Goal: Communication & Community: Answer question/provide support

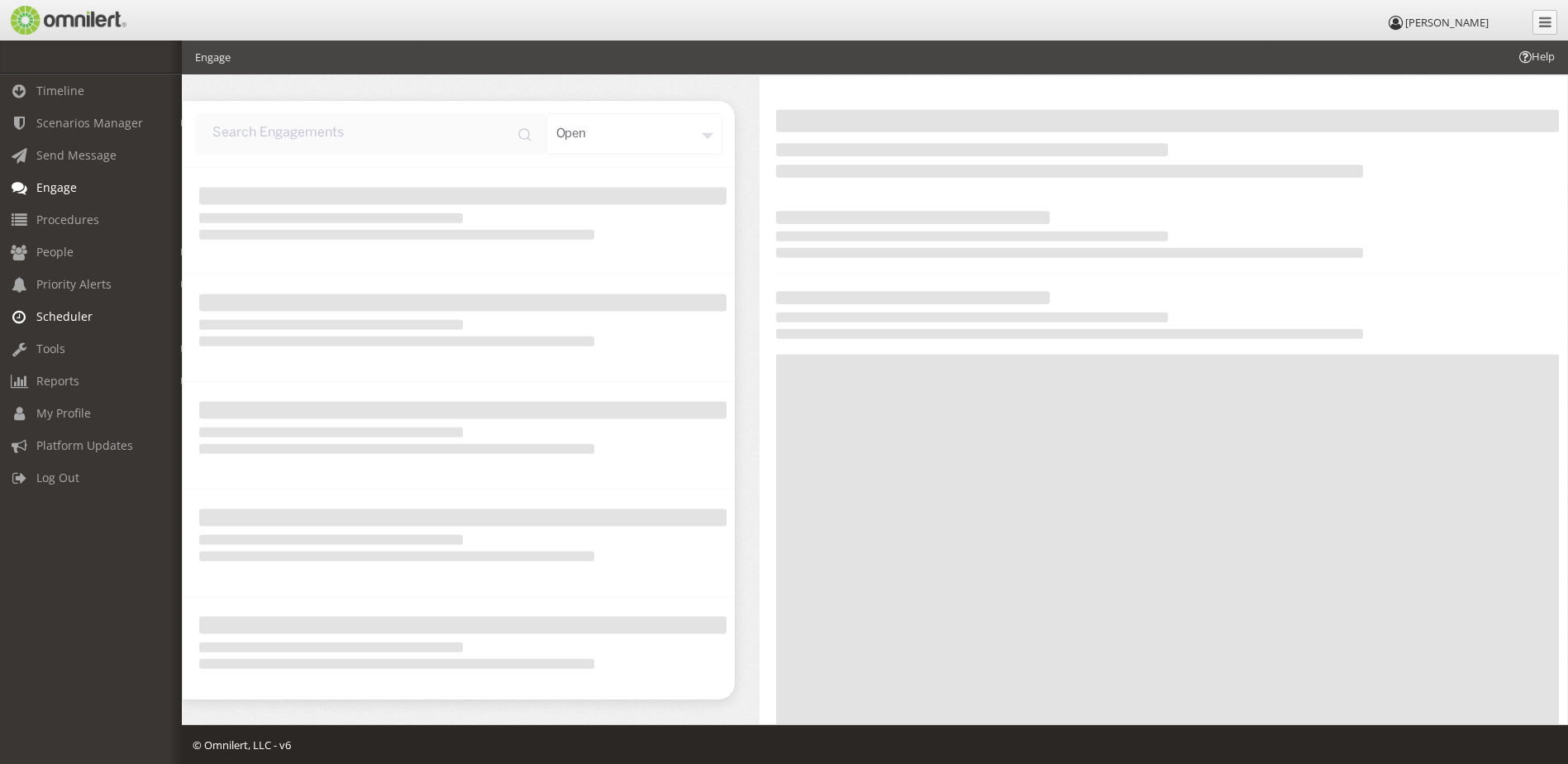
click at [72, 314] on span "Scheduler" at bounding box center [64, 316] width 56 height 15
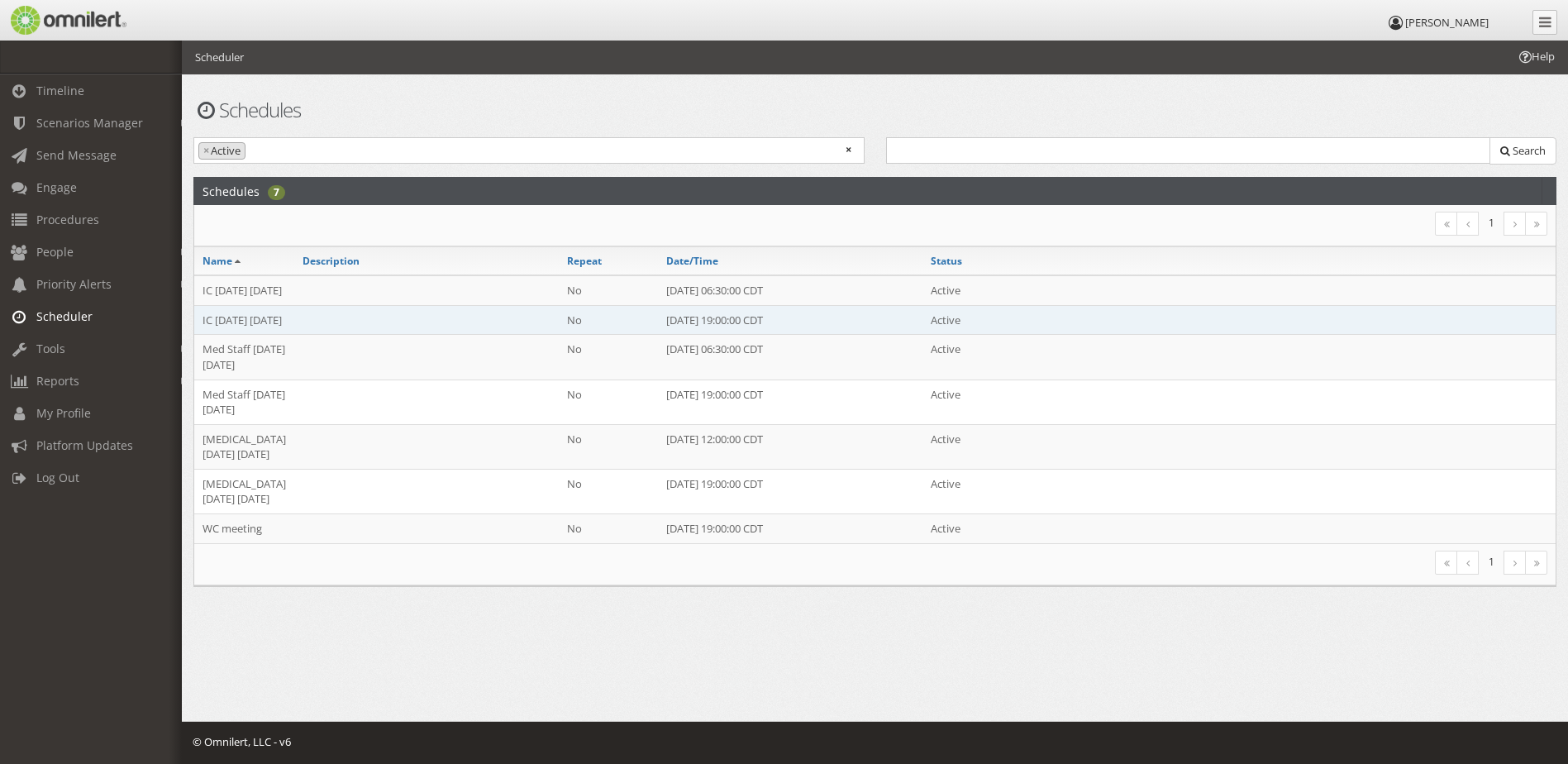
scroll to position [7, 0]
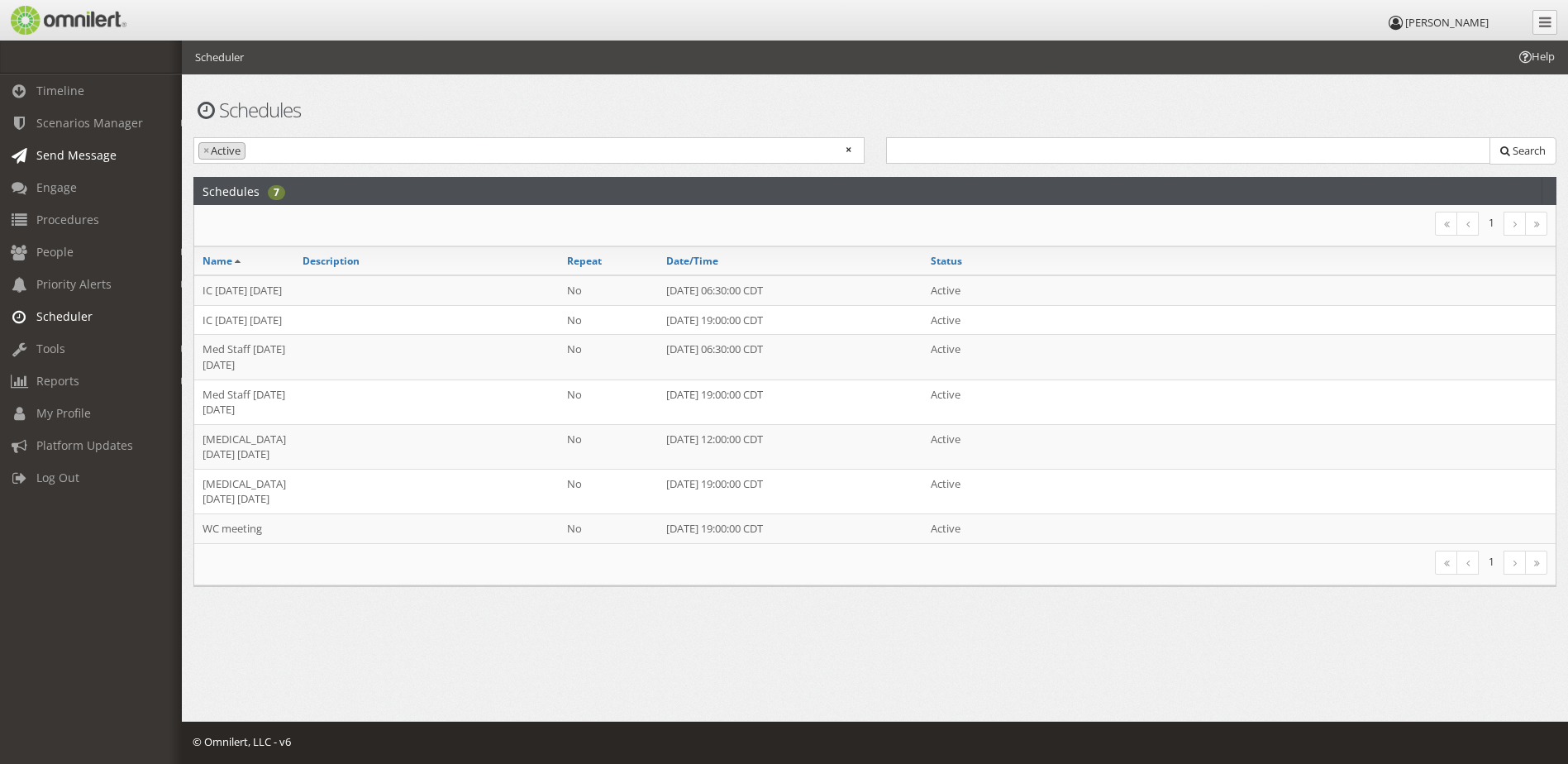
click at [69, 152] on span "Send Message" at bounding box center [76, 155] width 80 height 15
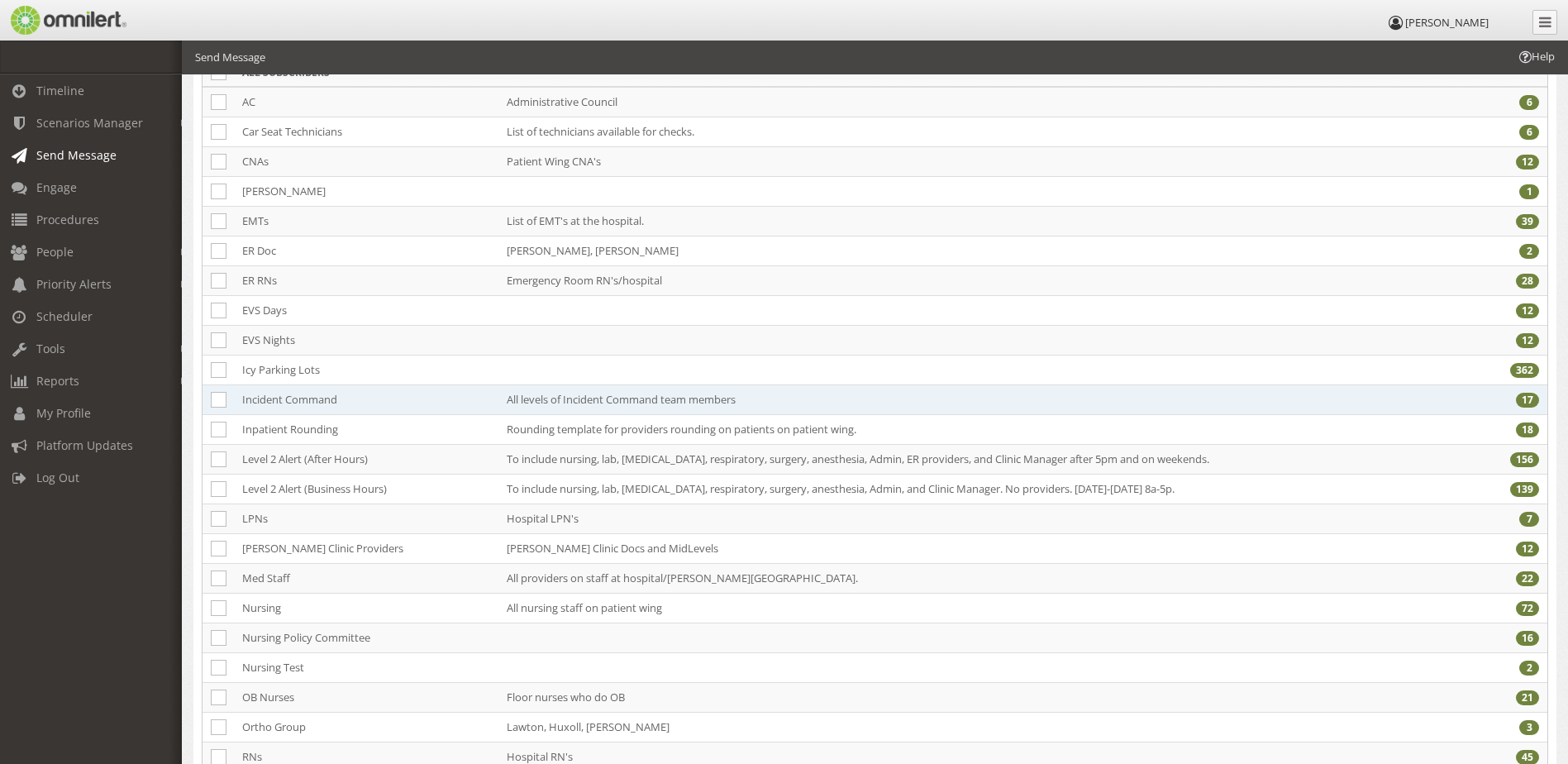
scroll to position [496, 0]
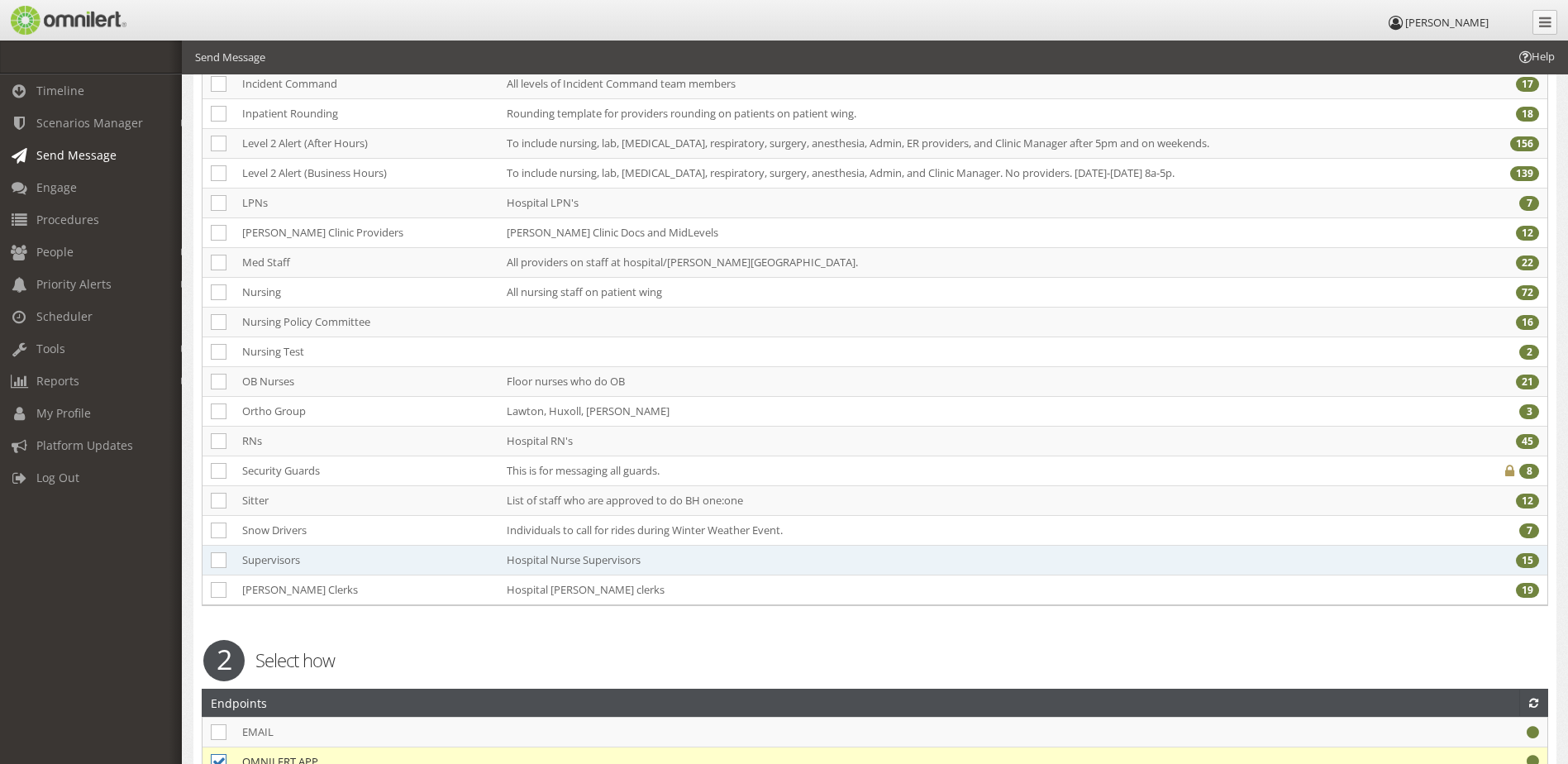
drag, startPoint x: 216, startPoint y: 554, endPoint x: 238, endPoint y: 550, distance: 22.4
click at [216, 554] on icon at bounding box center [218, 560] width 15 height 15
checkbox input "true"
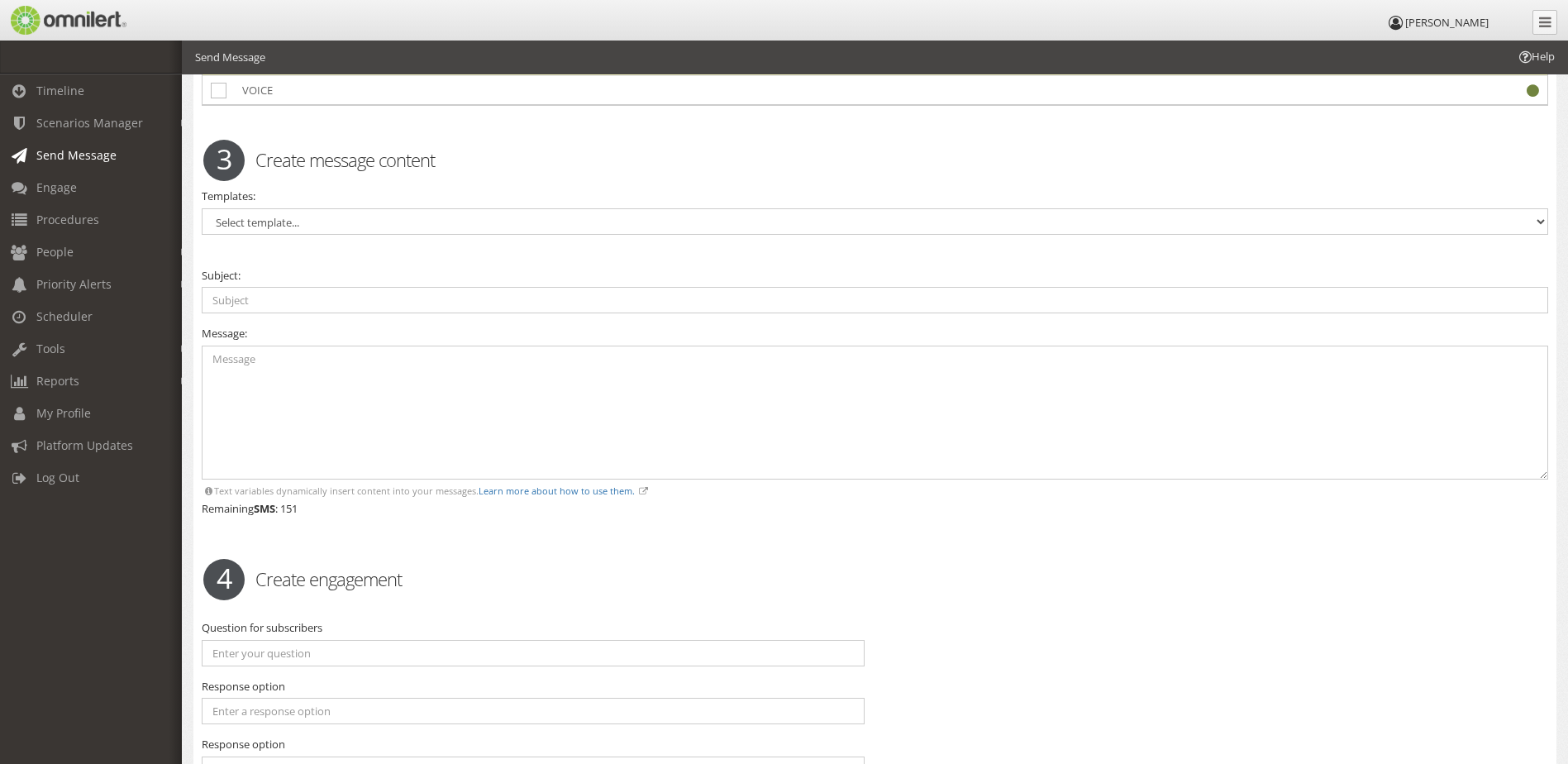
scroll to position [1240, 0]
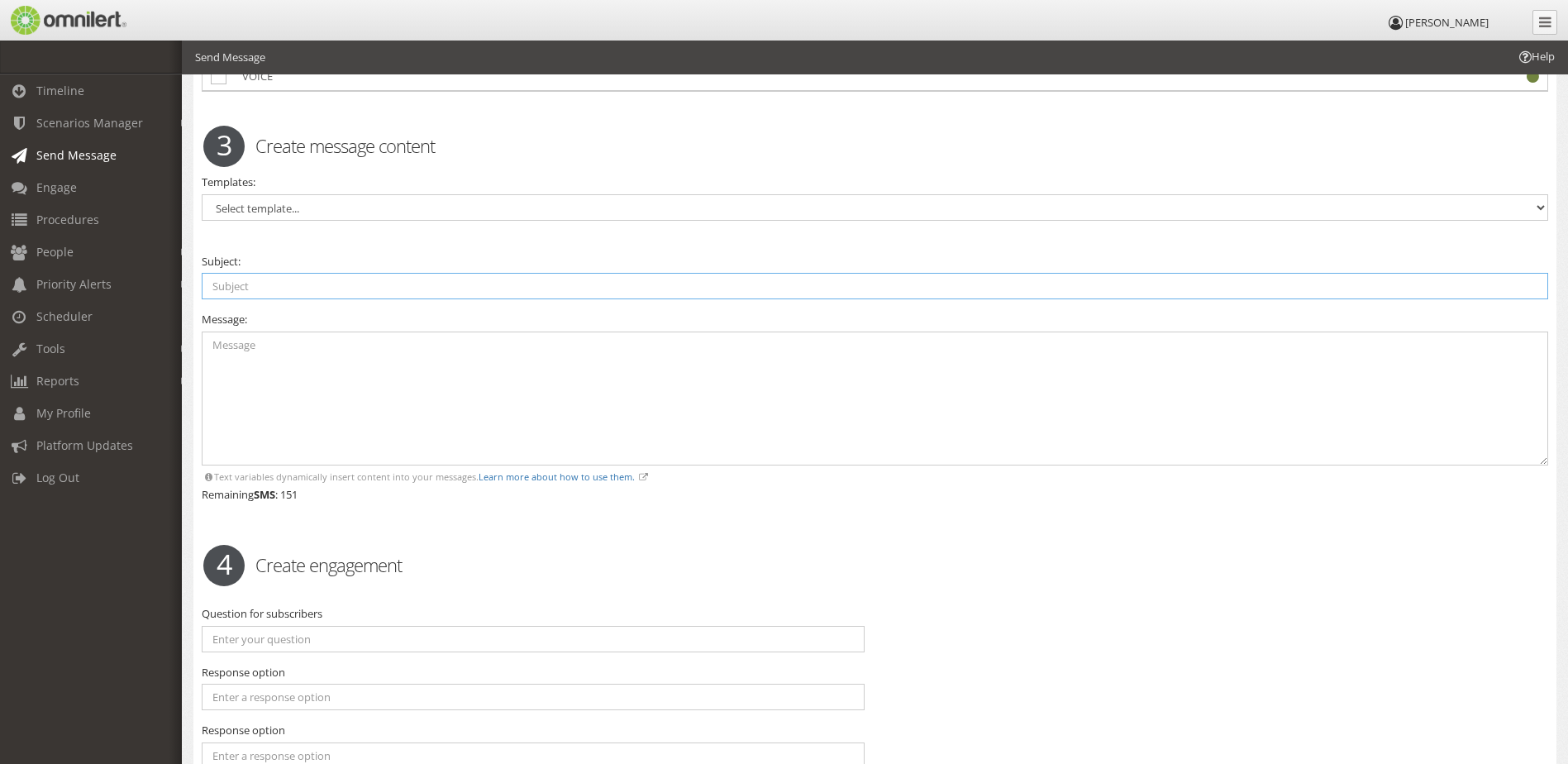
click at [250, 299] on input "text" at bounding box center [876, 286] width 1347 height 27
type input "Supervisor meeting"
drag, startPoint x: 208, startPoint y: 346, endPoint x: 231, endPoint y: 351, distance: 23.5
click at [209, 346] on textarea at bounding box center [876, 399] width 1347 height 134
drag, startPoint x: 440, startPoint y: 342, endPoint x: 575, endPoint y: 416, distance: 154.0
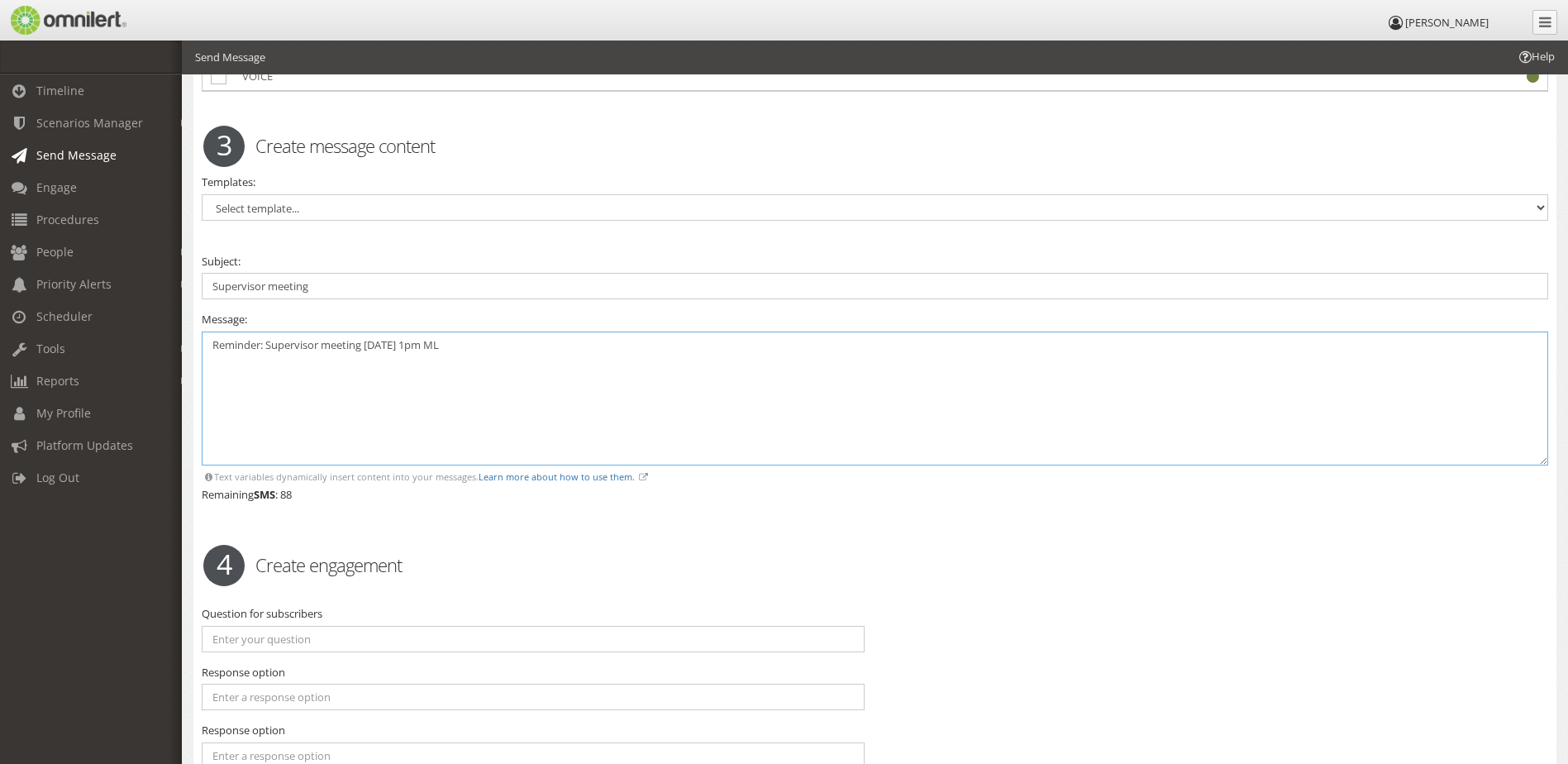
click at [444, 343] on textarea "Reminder: Supervisor meeting [DATE] 1pm ML" at bounding box center [876, 399] width 1347 height 134
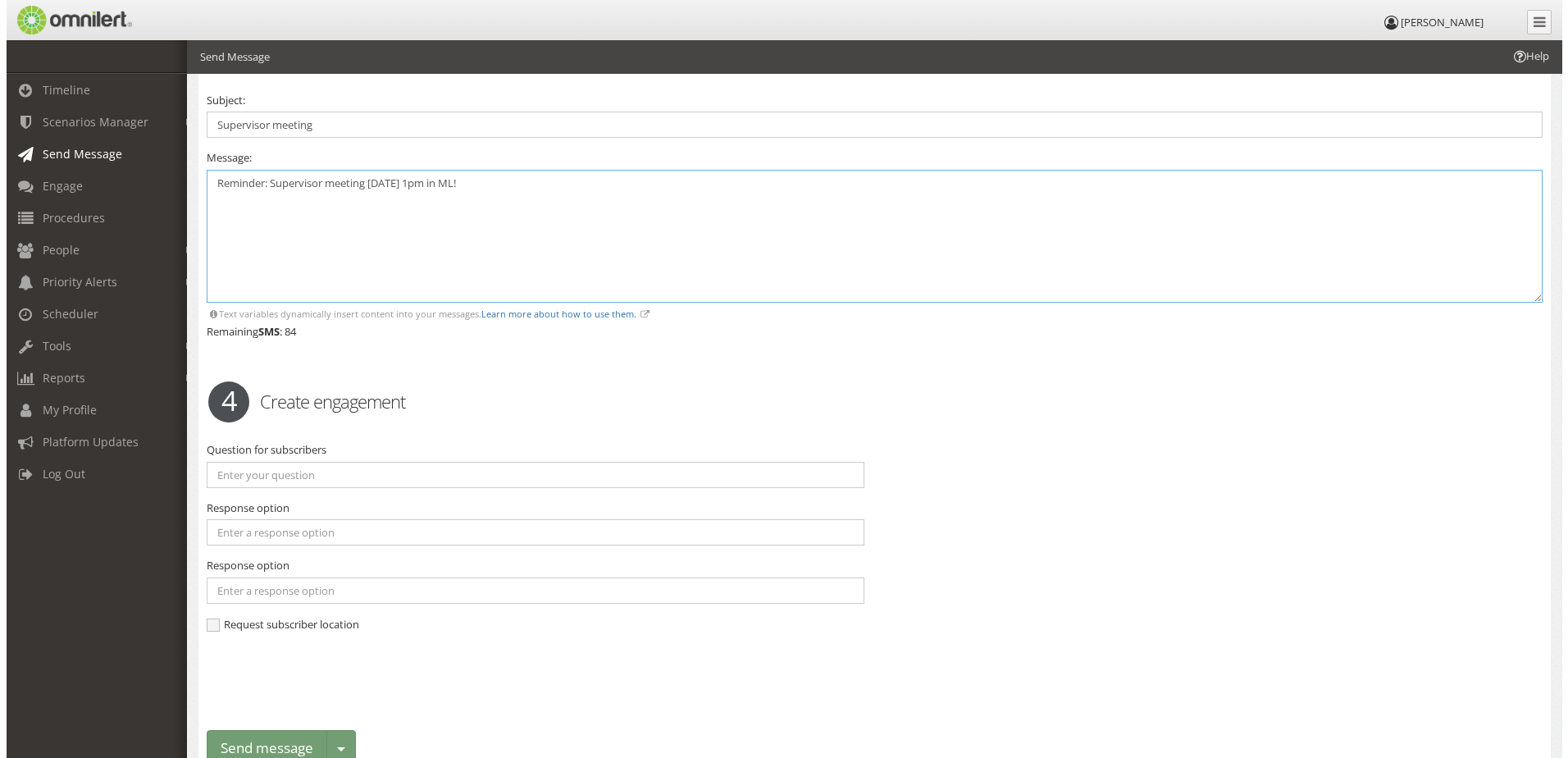
scroll to position [1471, 0]
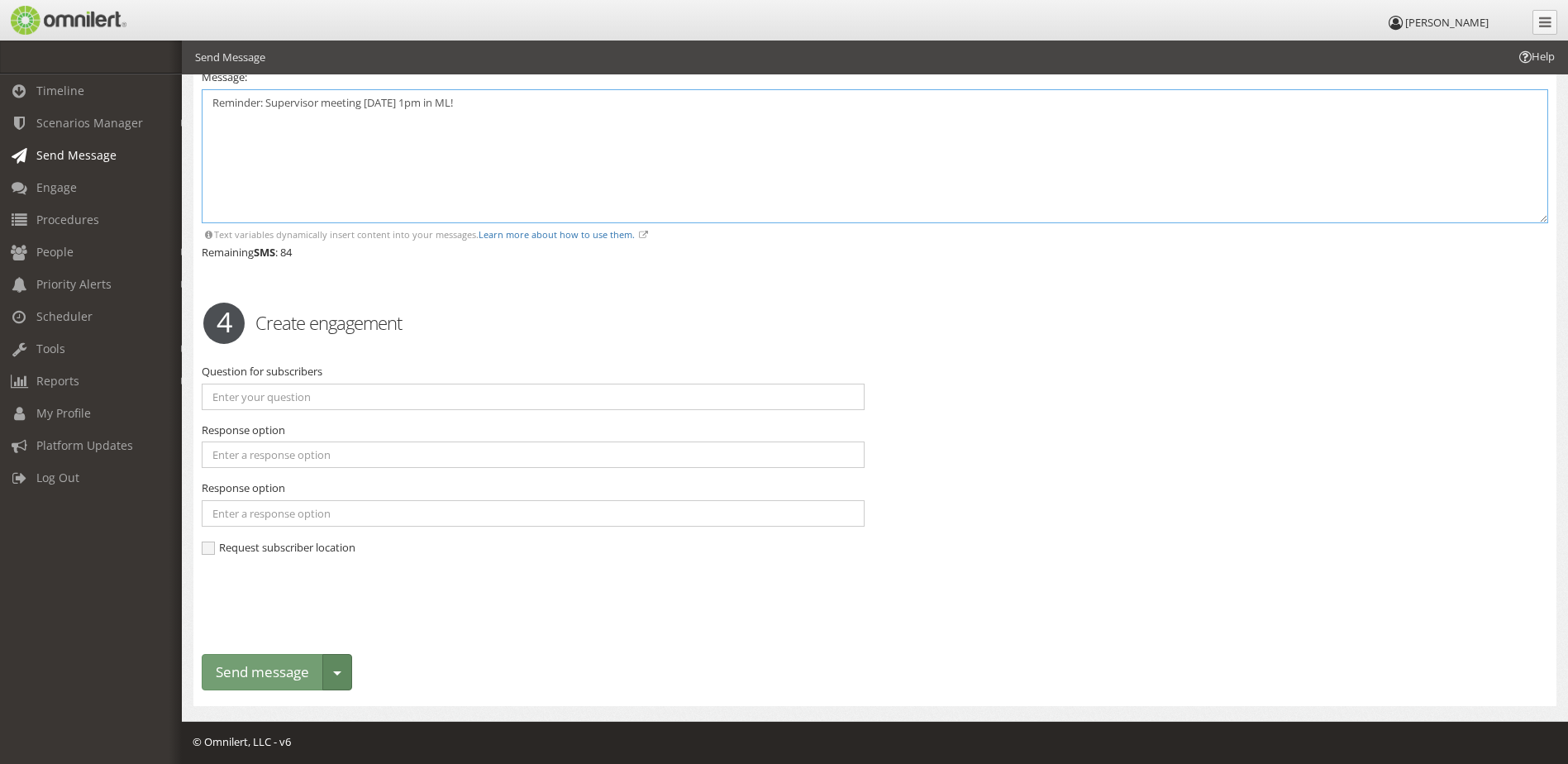
type textarea "Reminder: Supervisor meeting [DATE] 1pm in ML!"
click at [340, 680] on button "Toggle dropdown" at bounding box center [337, 672] width 30 height 37
click at [288, 726] on link "Save as template" at bounding box center [267, 728] width 131 height 21
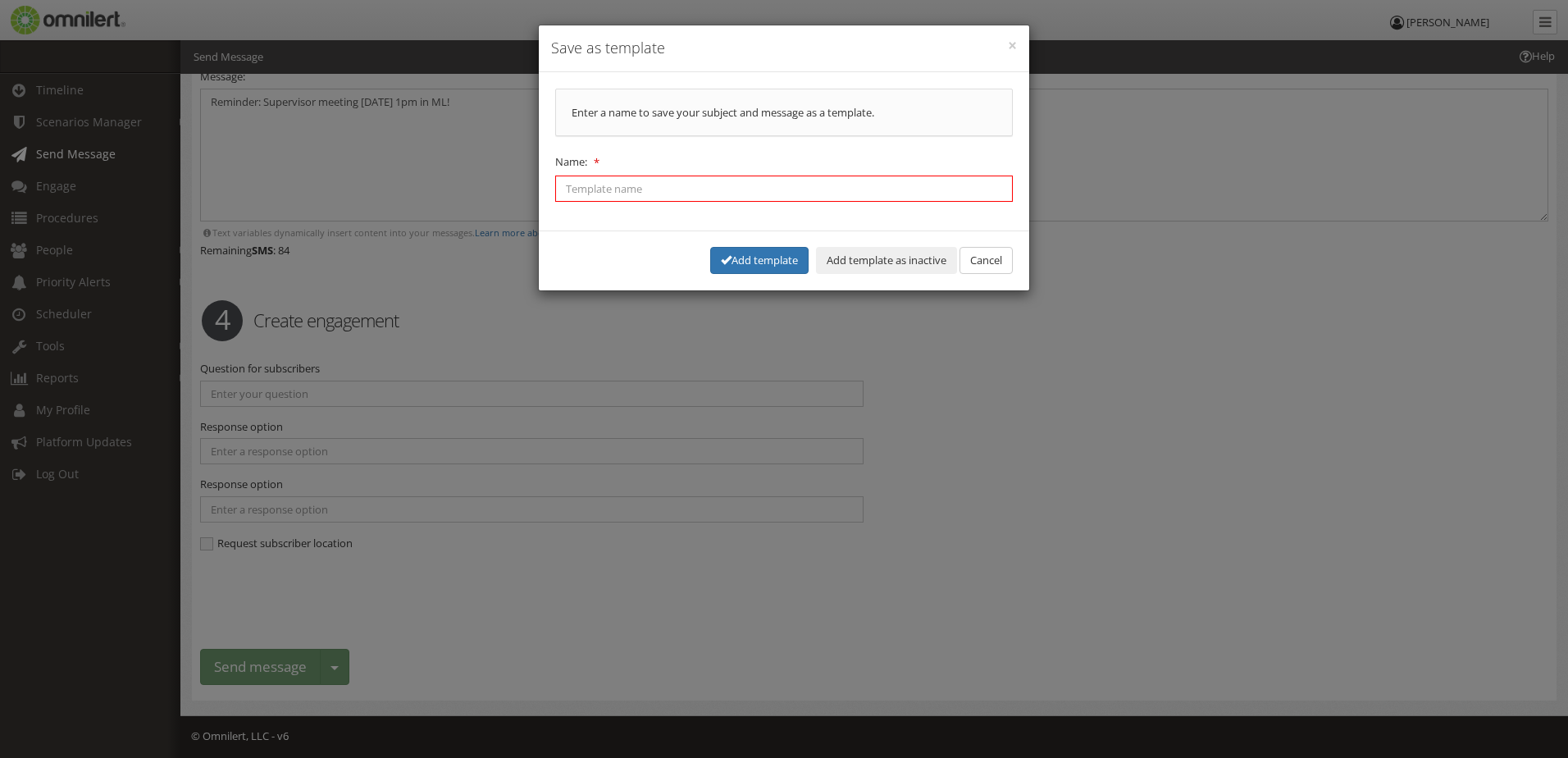
click at [640, 188] on input "Name:" at bounding box center [784, 189] width 458 height 26
type input "Reminder: Supervisor meeting [DATE]"
click at [766, 260] on button "Add template" at bounding box center [760, 260] width 98 height 27
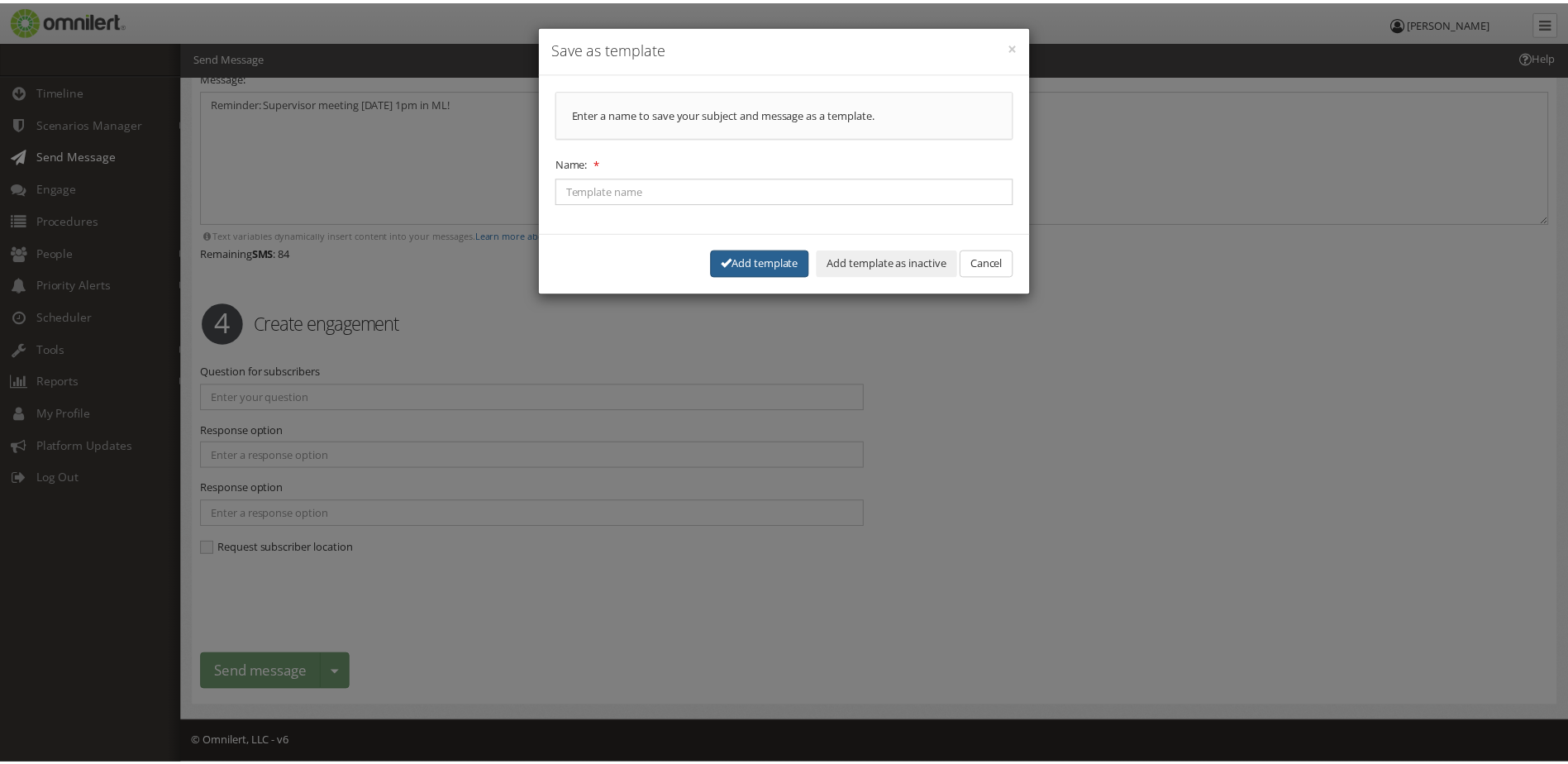
scroll to position [3658, 0]
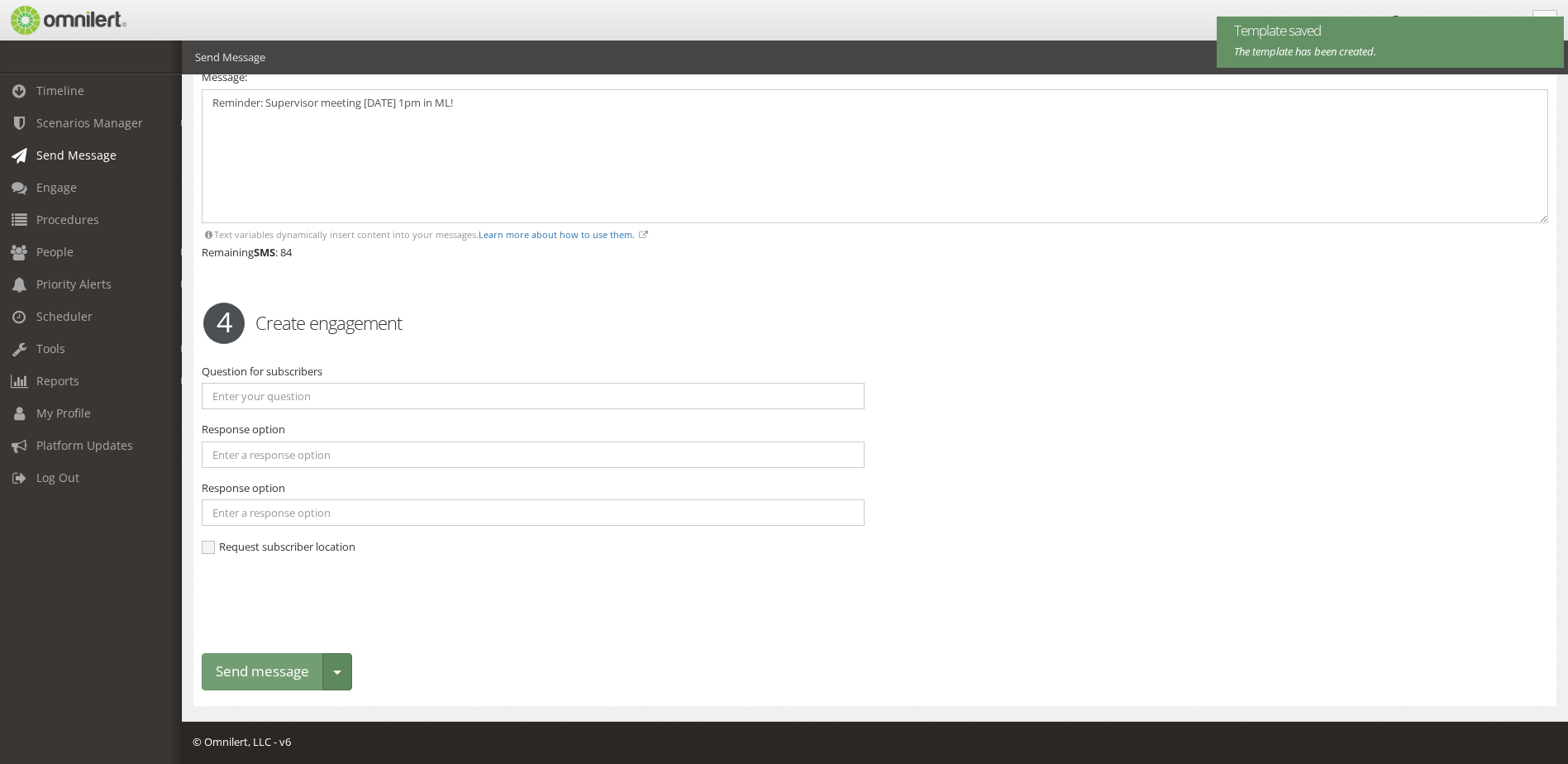
click at [334, 680] on button "Toggle dropdown" at bounding box center [337, 671] width 30 height 37
click at [301, 704] on link "Schedule delivery" at bounding box center [267, 708] width 131 height 21
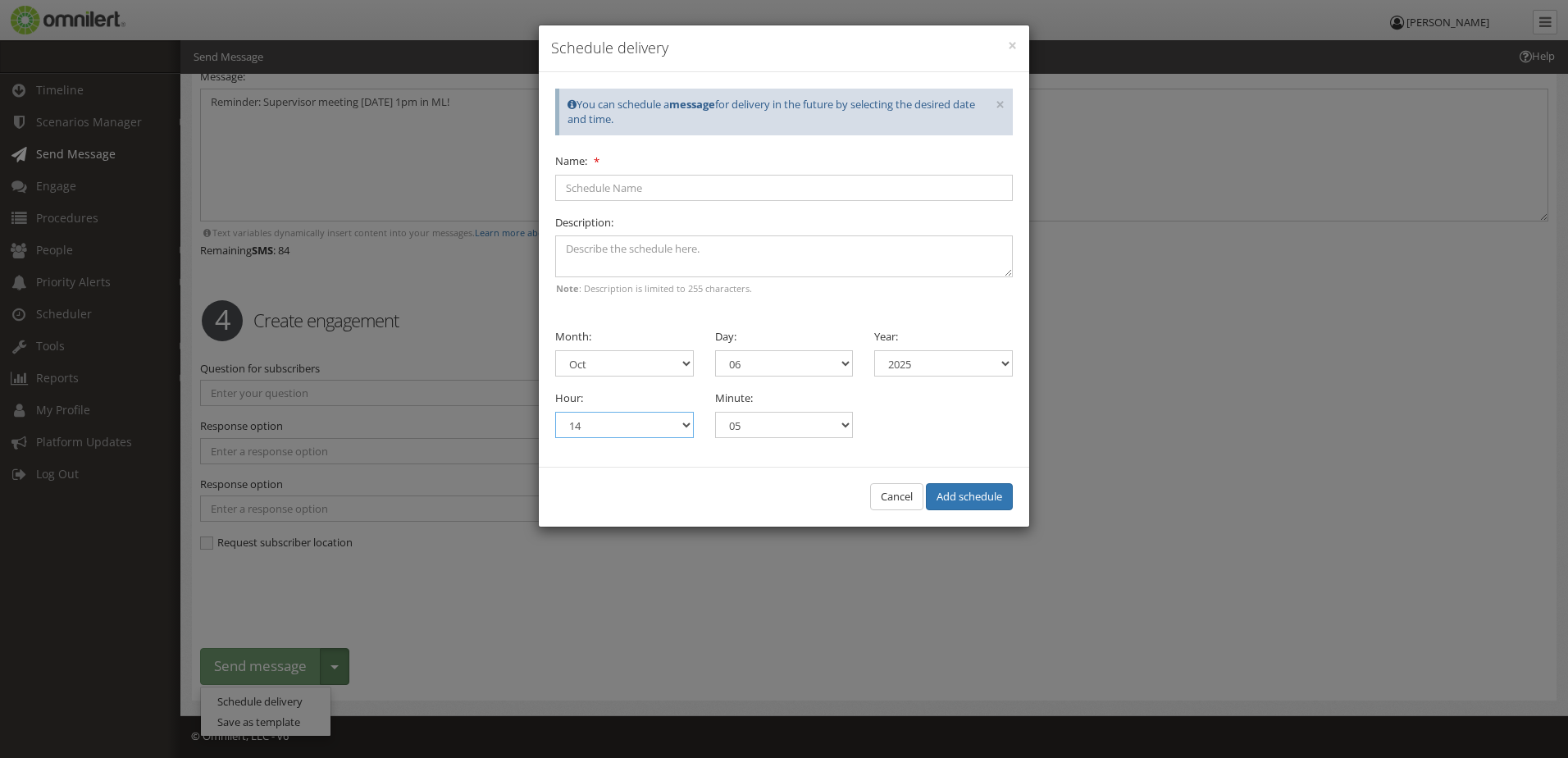
click at [679, 421] on select "00 01 02 03 04 05 06 07 08 09 10 11 12 13 14 15 16 17 18 19 20 21 22 23" at bounding box center [625, 425] width 138 height 26
select select "23"
click at [555, 412] on select "00 01 02 03 04 05 06 07 08 09 10 11 12 13 14 15 16 17 18 19 20 21 22 23" at bounding box center [625, 425] width 138 height 26
click at [840, 368] on select "01 02 03 04 05 06 07 08 09 10 11 12 13 14 15 16 17 18 19 20 21 22 23 24 25 26 2…" at bounding box center [784, 363] width 138 height 26
select select "26"
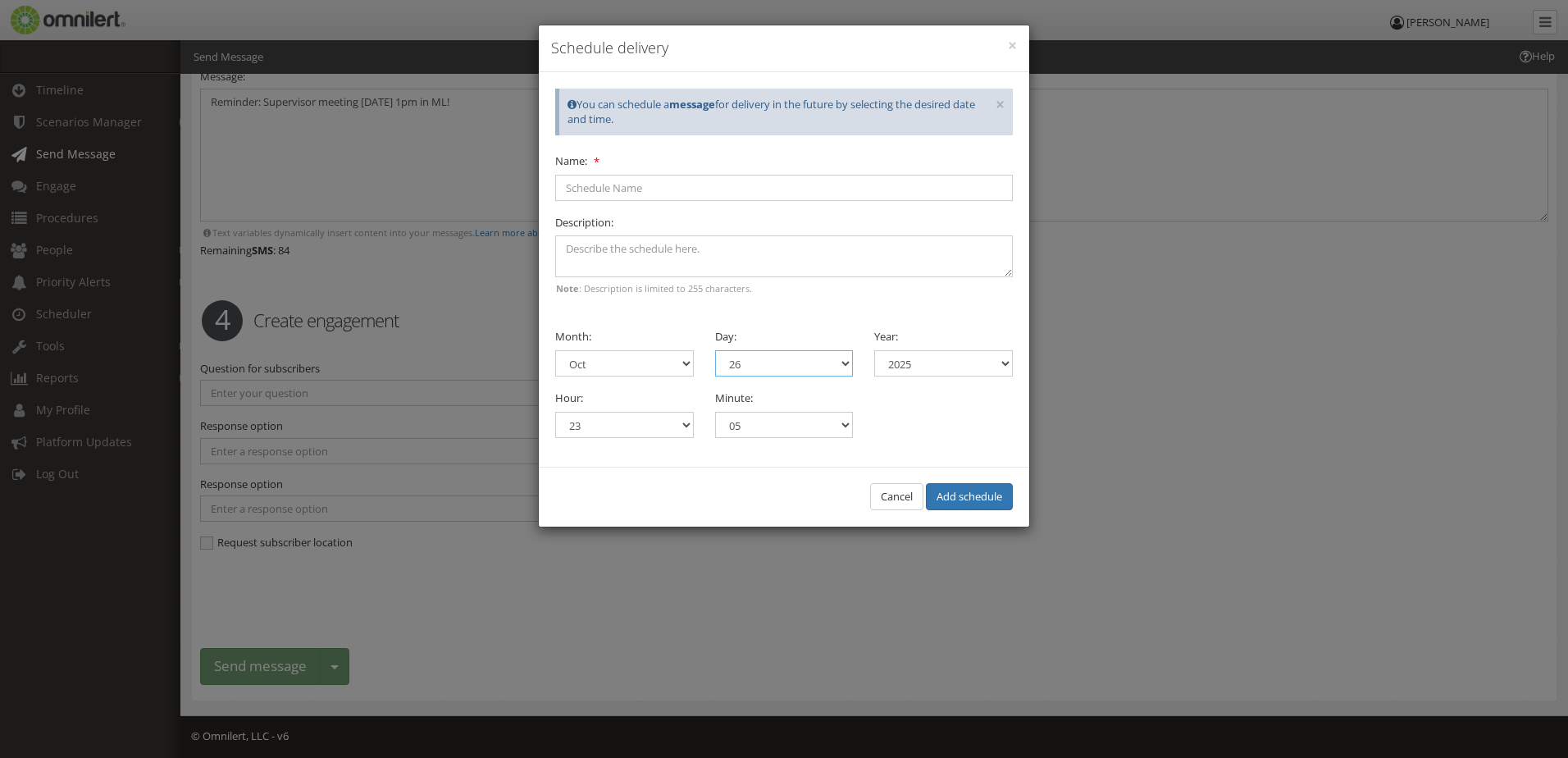
click at [715, 350] on select "01 02 03 04 05 06 07 08 09 10 11 12 13 14 15 16 17 18 19 20 21 22 23 24 25 26 2…" at bounding box center [784, 363] width 138 height 26
click at [678, 430] on select "00 01 02 03 04 05 06 07 08 09 10 11 12 13 14 15 16 17 18 19 20 21 22 23" at bounding box center [625, 425] width 138 height 26
select select "19"
click at [555, 412] on select "00 01 02 03 04 05 06 07 08 09 10 11 12 13 14 15 16 17 18 19 20 21 22 23" at bounding box center [625, 425] width 138 height 26
click at [831, 422] on select "00 05 10 15 20 25 30 35 40 45 50 55" at bounding box center [784, 425] width 138 height 26
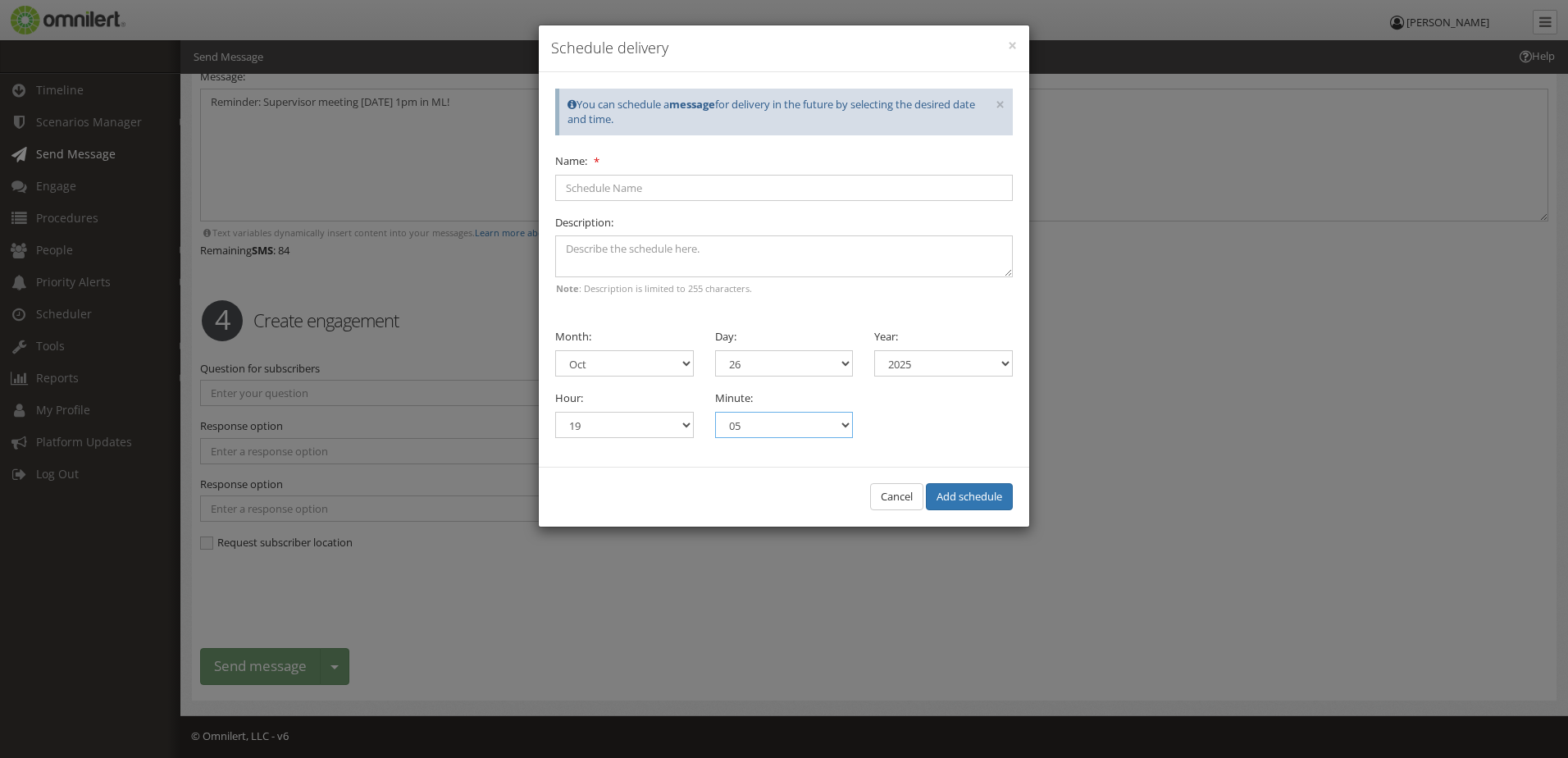
select select "00"
click at [715, 412] on select "00 05 10 15 20 25 30 35 40 45 50 55" at bounding box center [784, 425] width 138 height 26
click at [903, 414] on div "Hour: 00 01 02 03 04 05 06 07 08 09 10 11 12 13 14 15 16 17 18 19 20 21 22 23 M…" at bounding box center [784, 414] width 479 height 49
click at [953, 496] on button "Add schedule" at bounding box center [970, 497] width 87 height 27
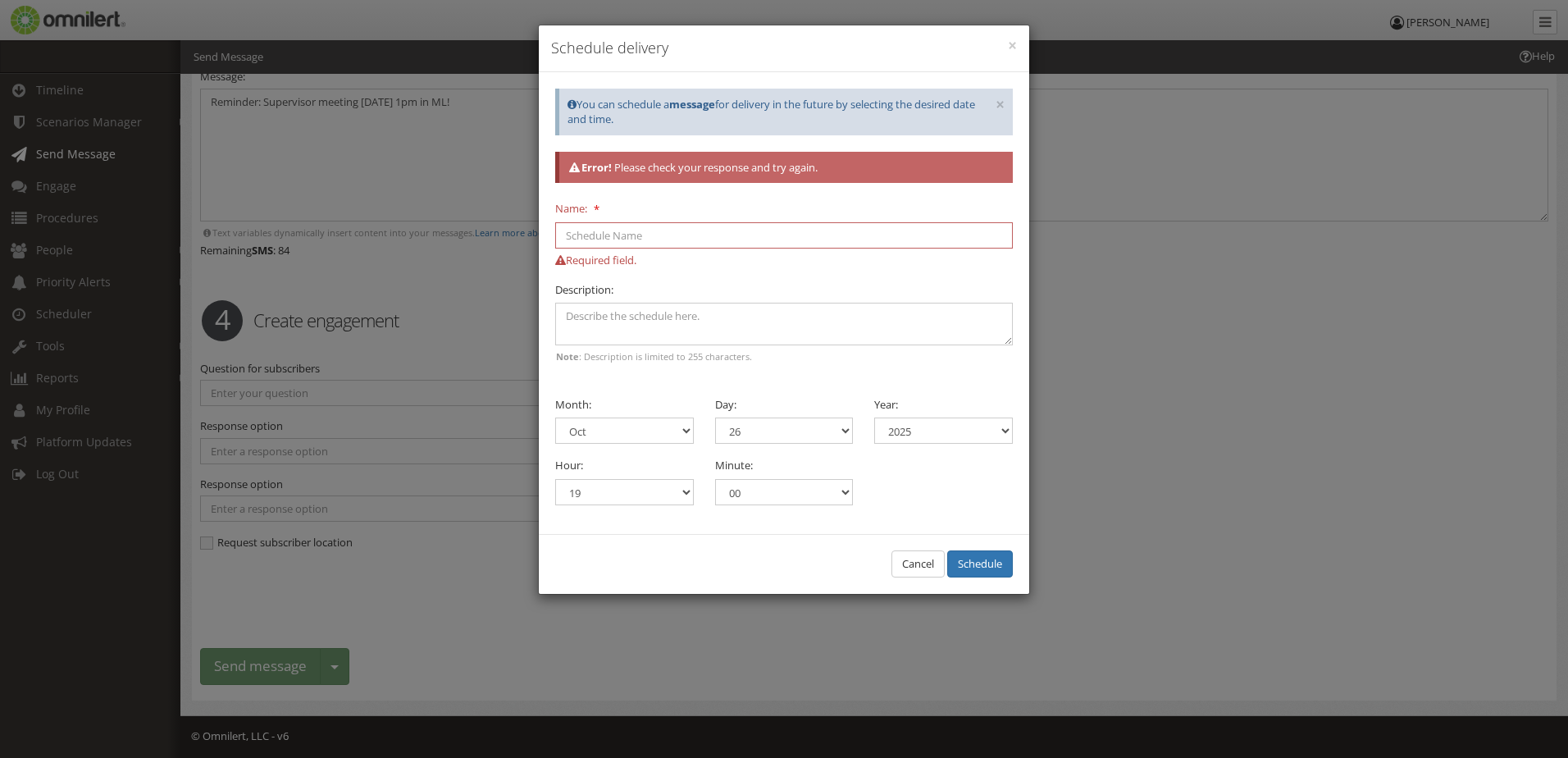
click at [693, 231] on input "Name:" at bounding box center [784, 236] width 458 height 26
type input "Reminder: Supervisor meeting [DATE]"
click at [971, 556] on button "Schedule" at bounding box center [979, 564] width 65 height 27
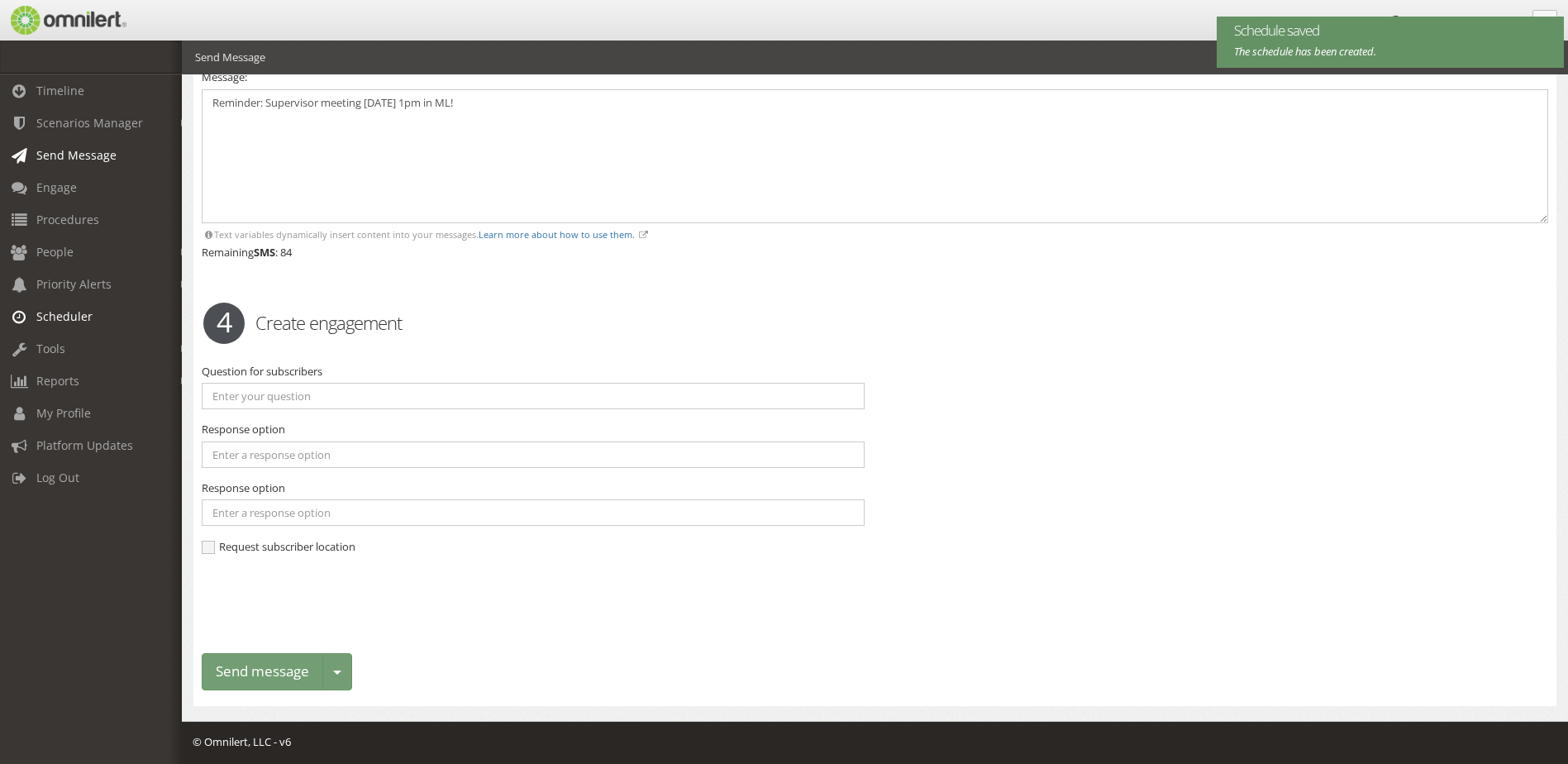
click at [62, 322] on span "Scheduler" at bounding box center [64, 316] width 56 height 15
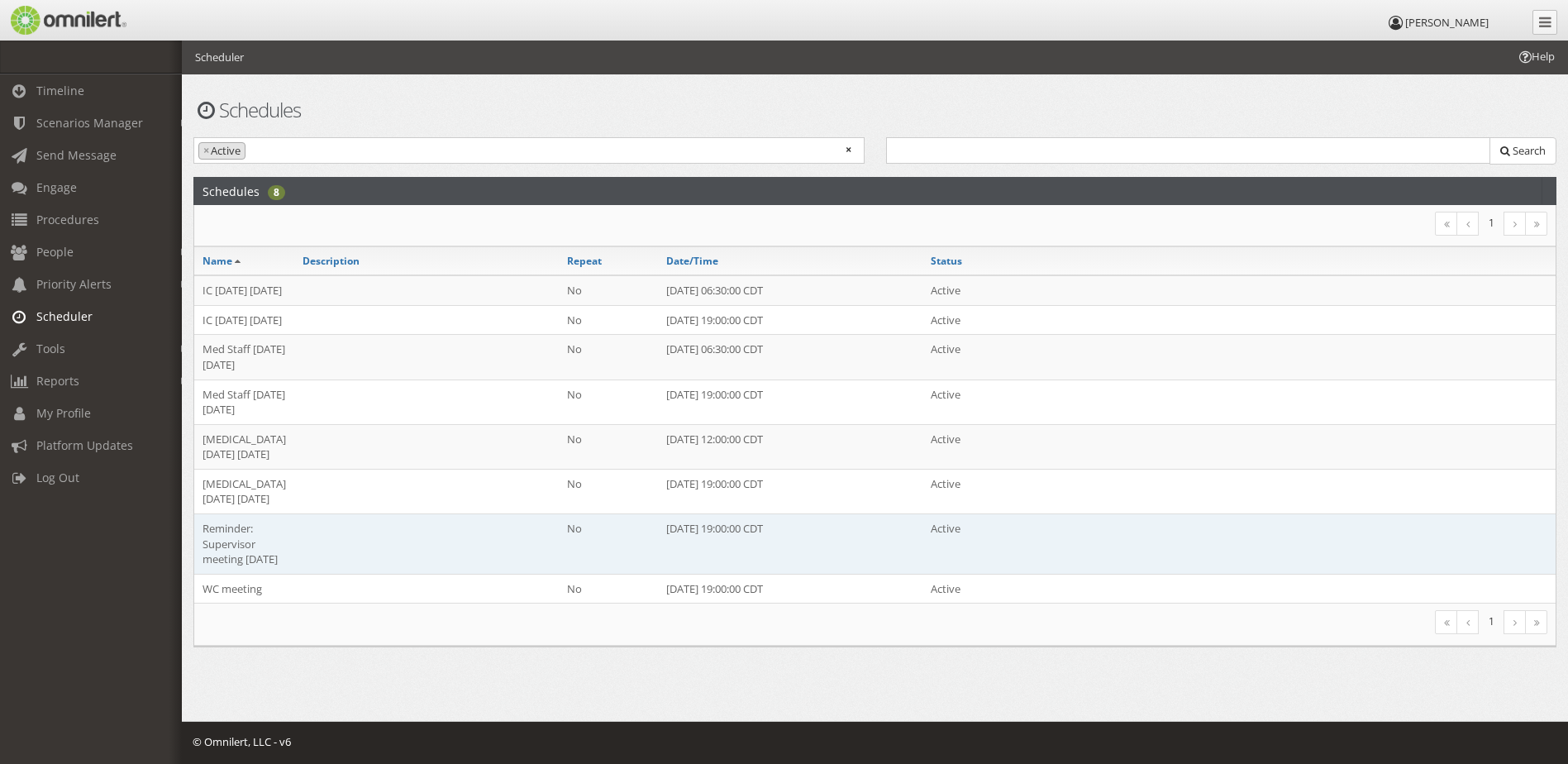
scroll to position [82, 0]
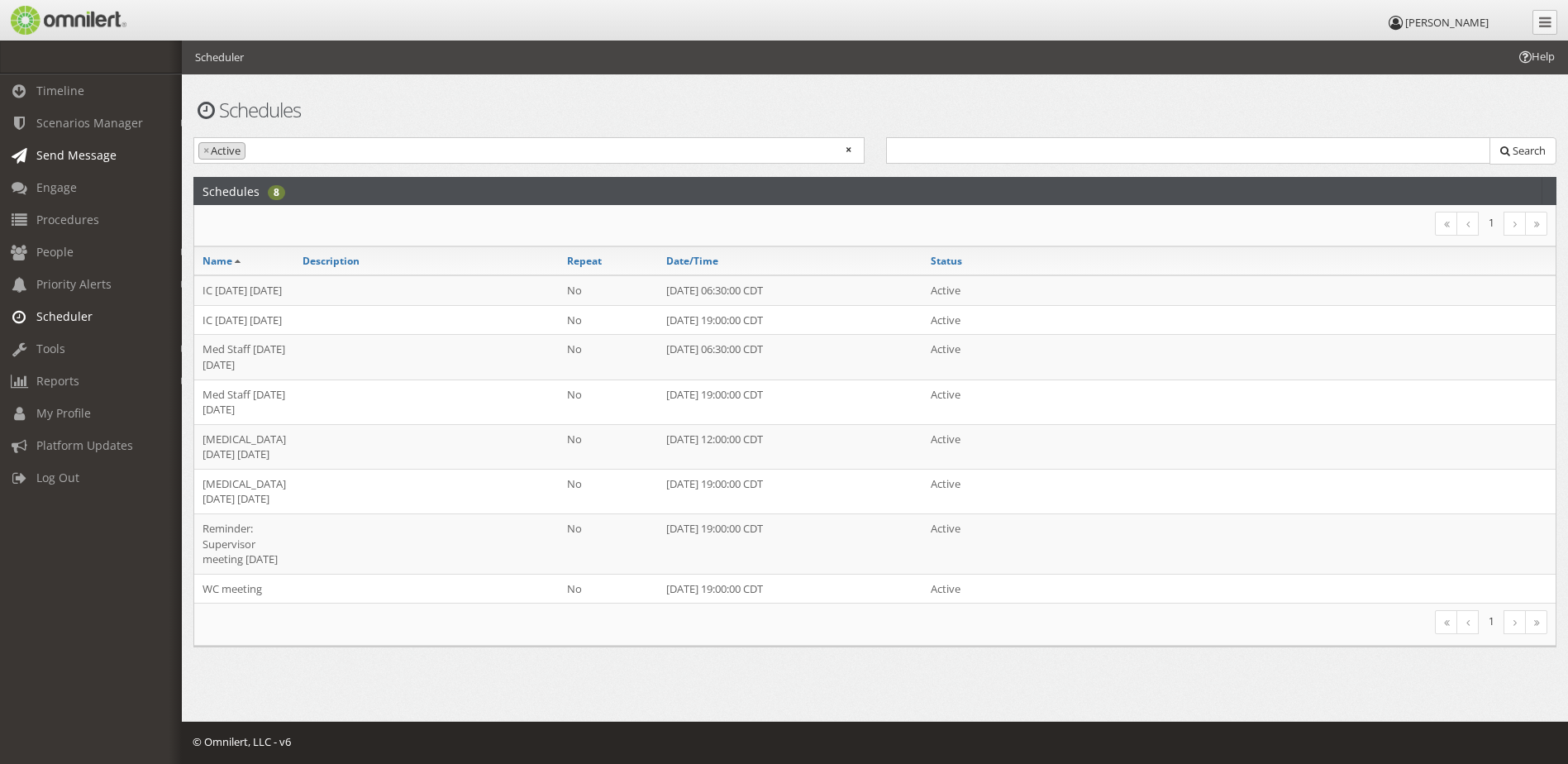
click at [72, 155] on span "Send Message" at bounding box center [76, 155] width 80 height 15
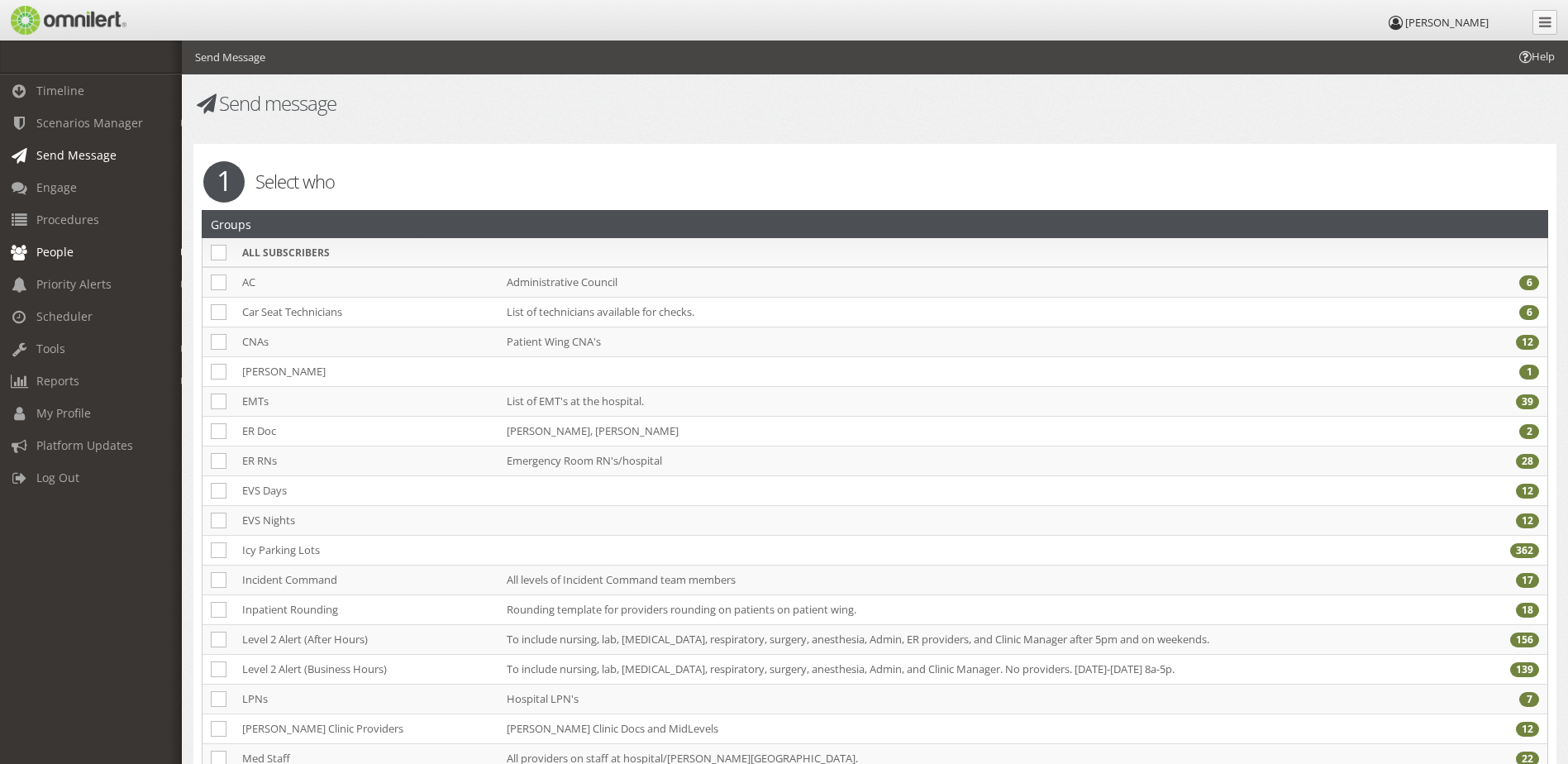
click at [52, 258] on span "People" at bounding box center [54, 252] width 37 height 15
click at [62, 310] on link "Groups" at bounding box center [98, 315] width 196 height 28
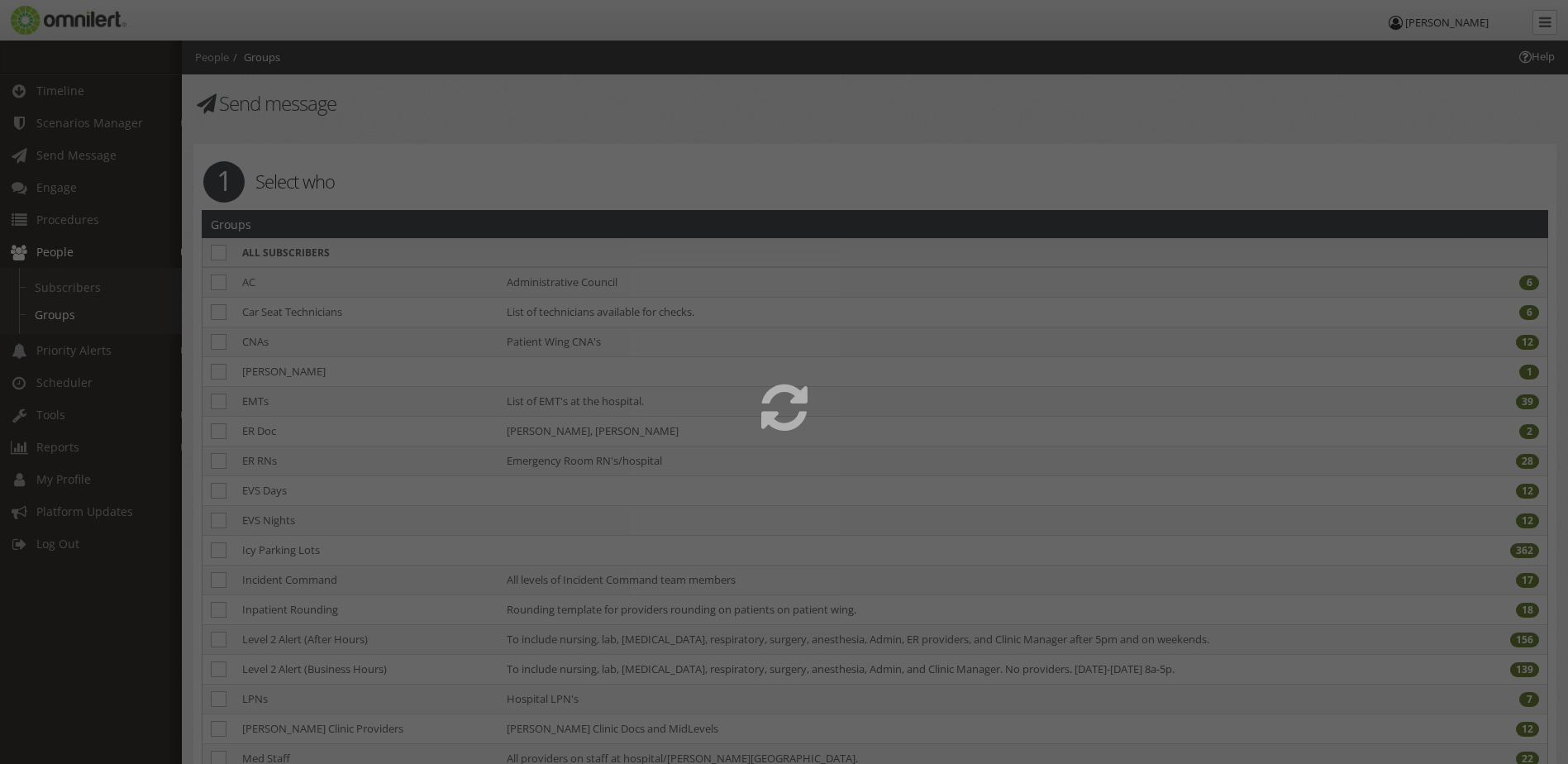
select select
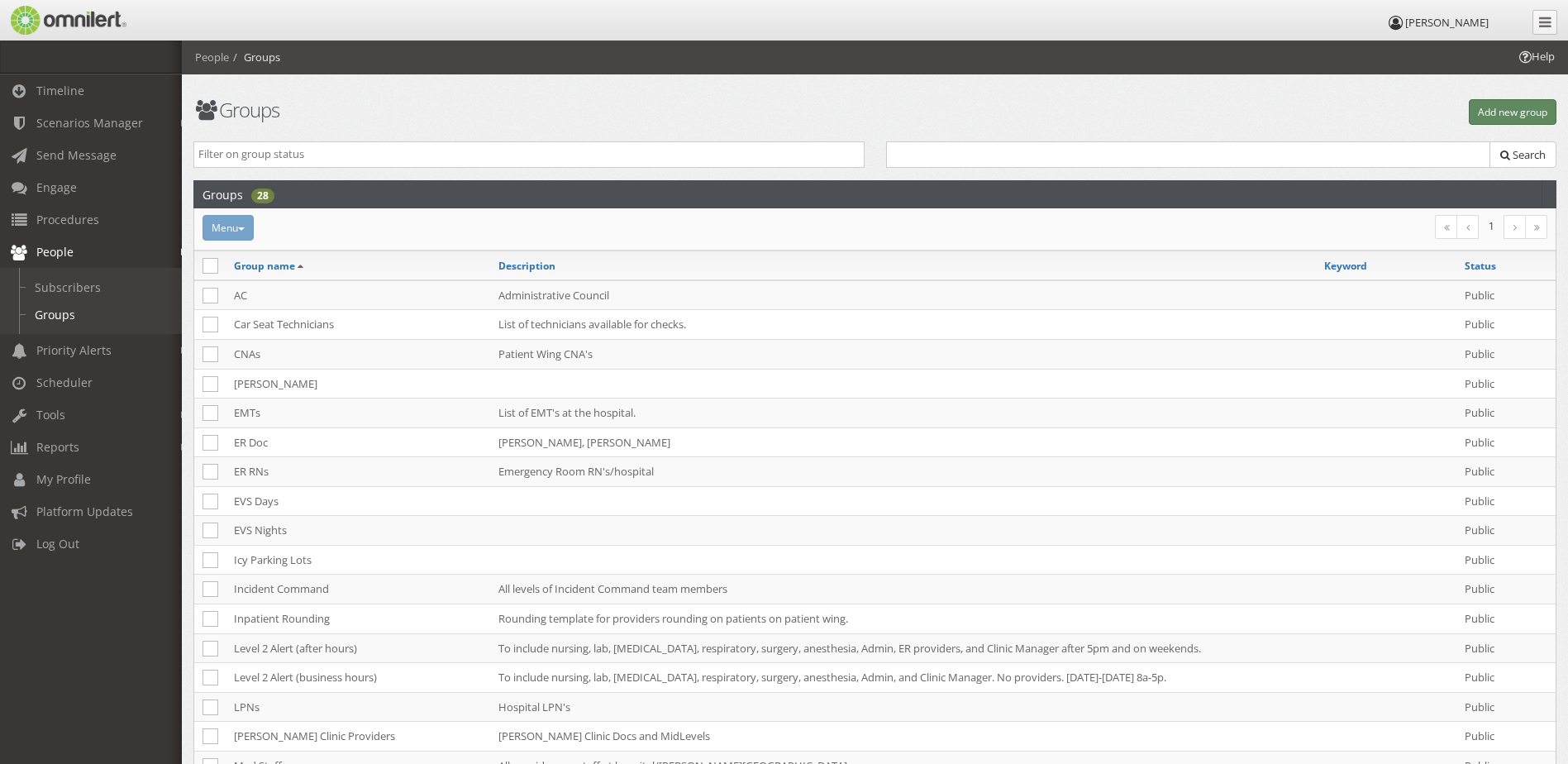
click at [1497, 111] on button "Add new group" at bounding box center [1513, 112] width 88 height 26
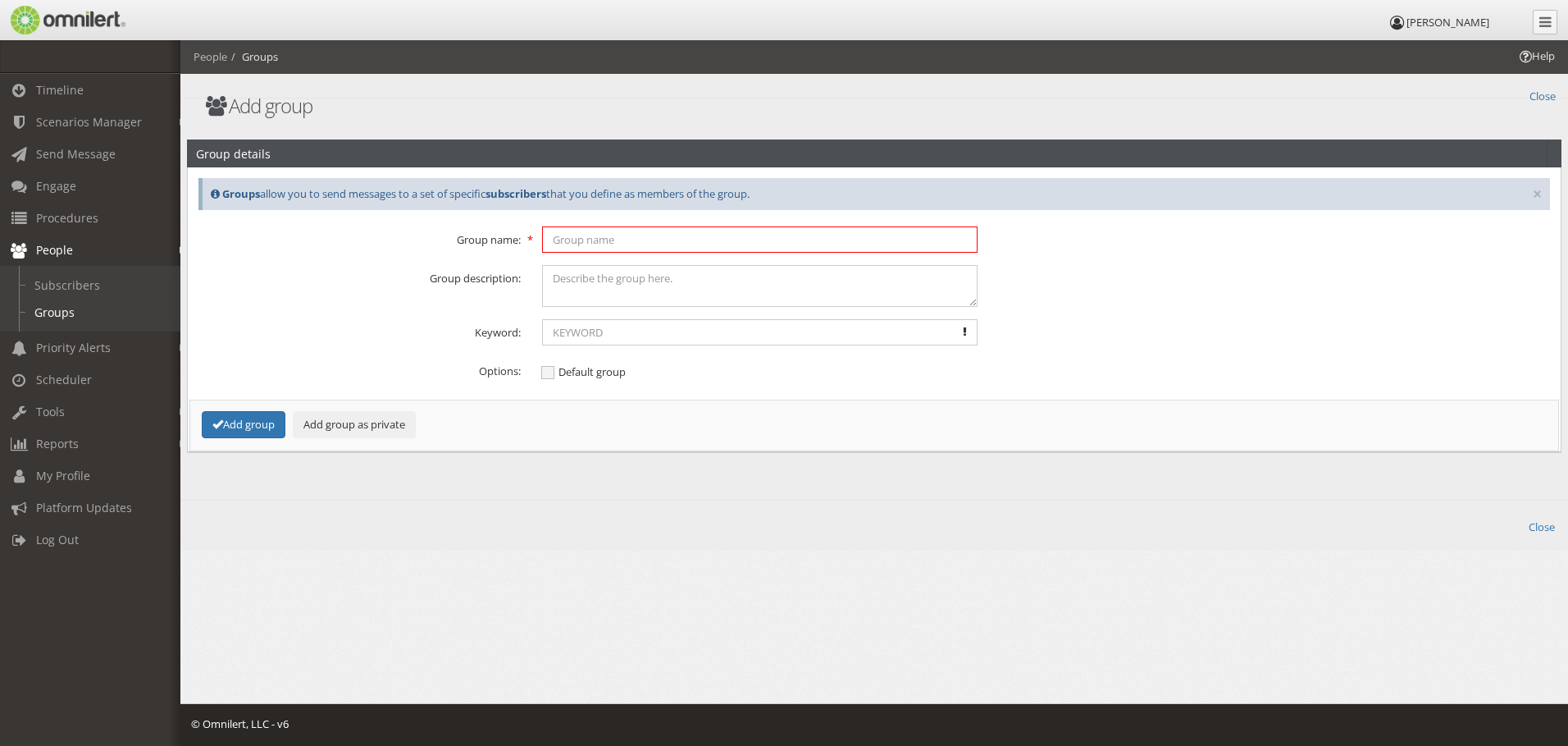
click at [645, 241] on input "text" at bounding box center [760, 240] width 436 height 27
type input "NPR"
type textarea "Nurse Peer Review Team"
click at [268, 428] on button "Add group" at bounding box center [243, 424] width 83 height 27
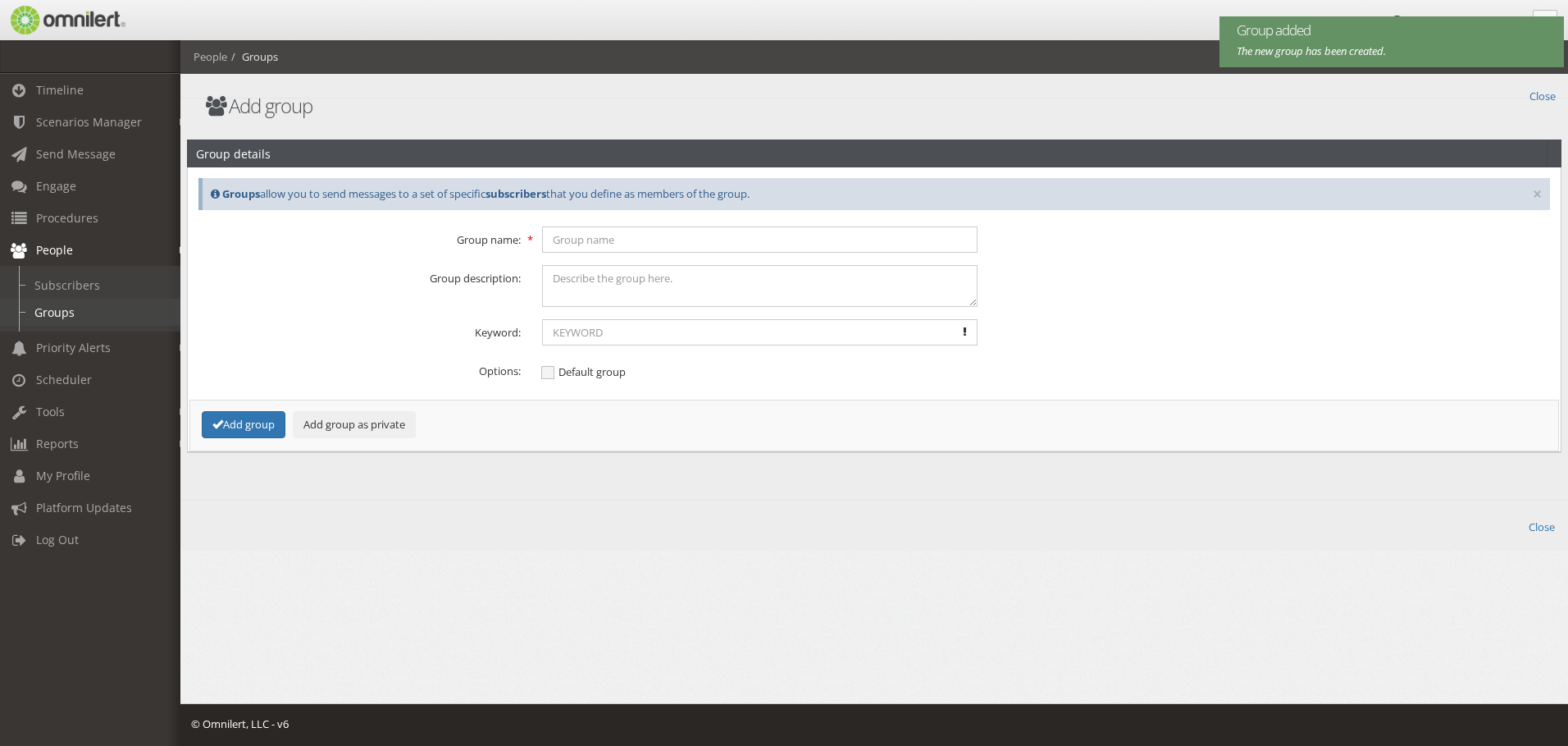
click at [48, 310] on link "Groups" at bounding box center [97, 312] width 195 height 27
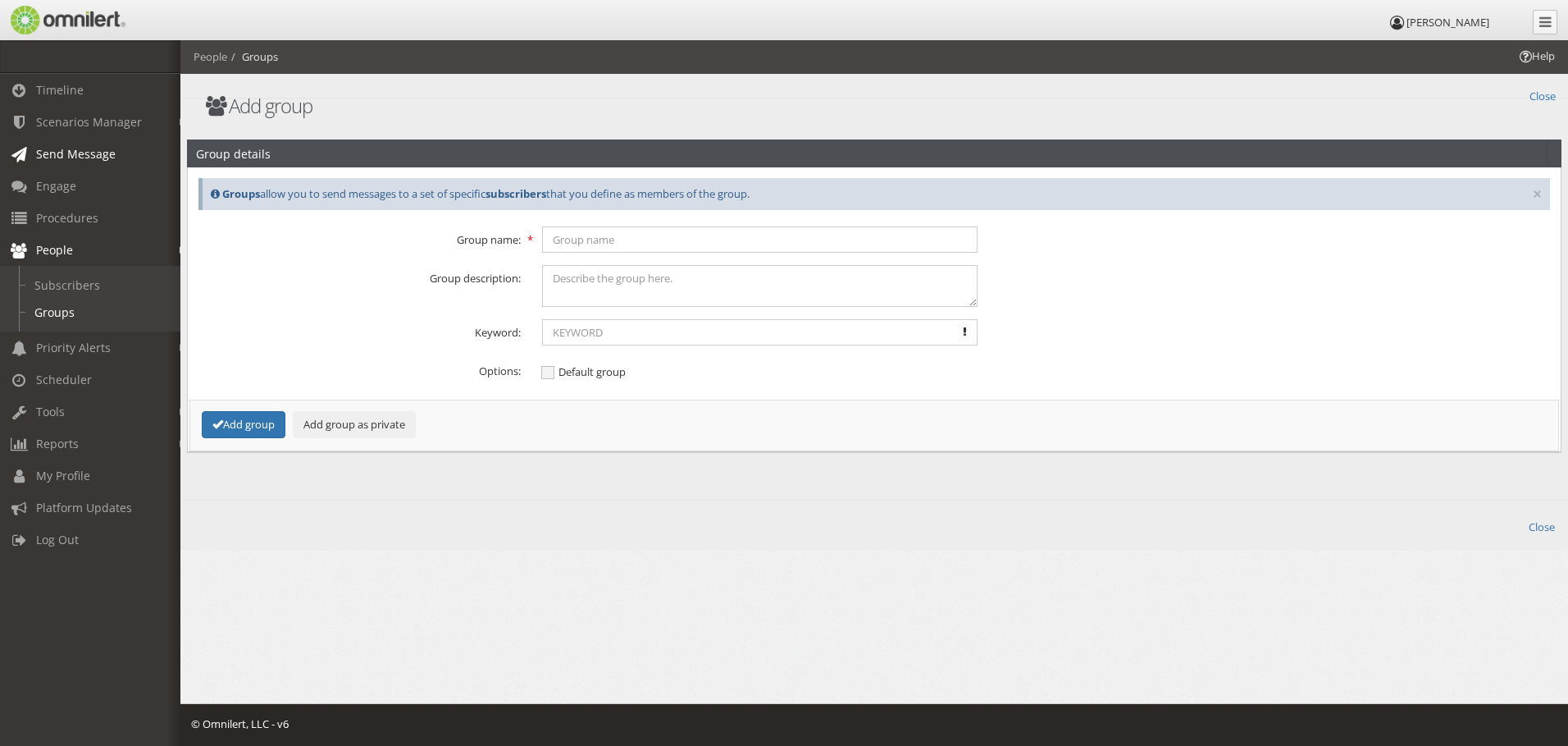
click at [61, 149] on span "Send Message" at bounding box center [76, 153] width 79 height 15
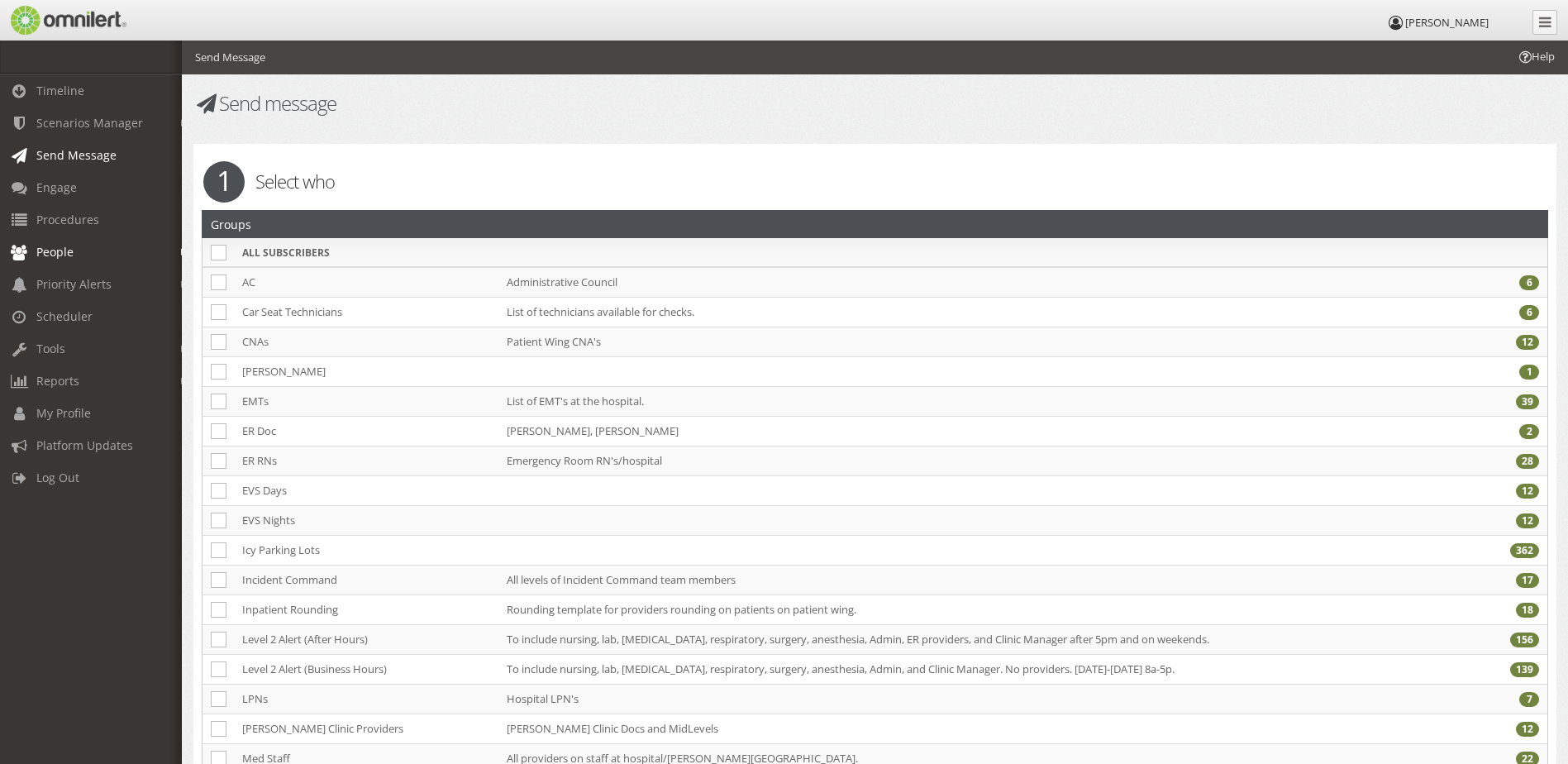
click at [67, 247] on span "People" at bounding box center [54, 252] width 37 height 15
click at [58, 306] on link "Groups" at bounding box center [98, 315] width 196 height 28
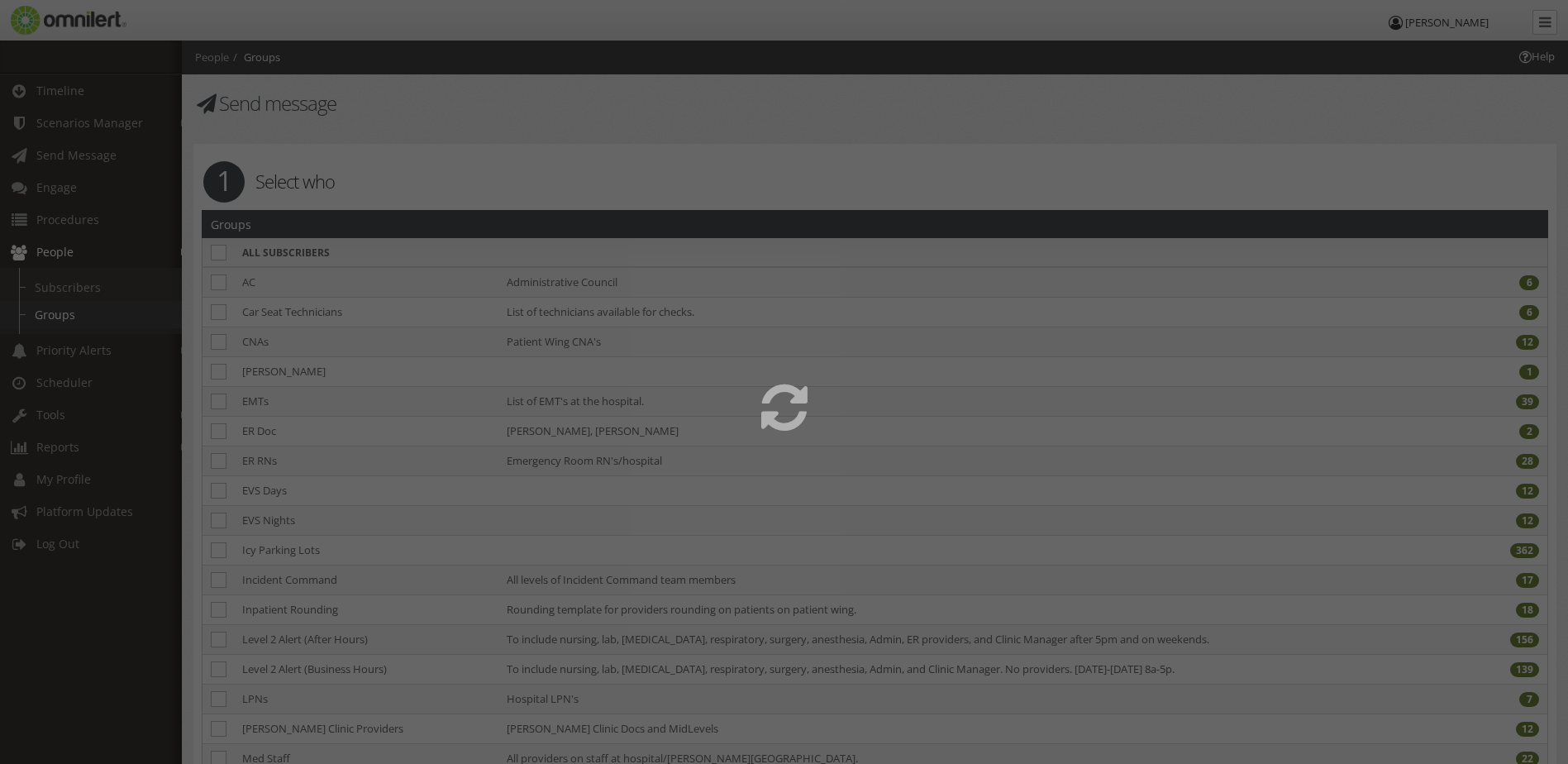
select select
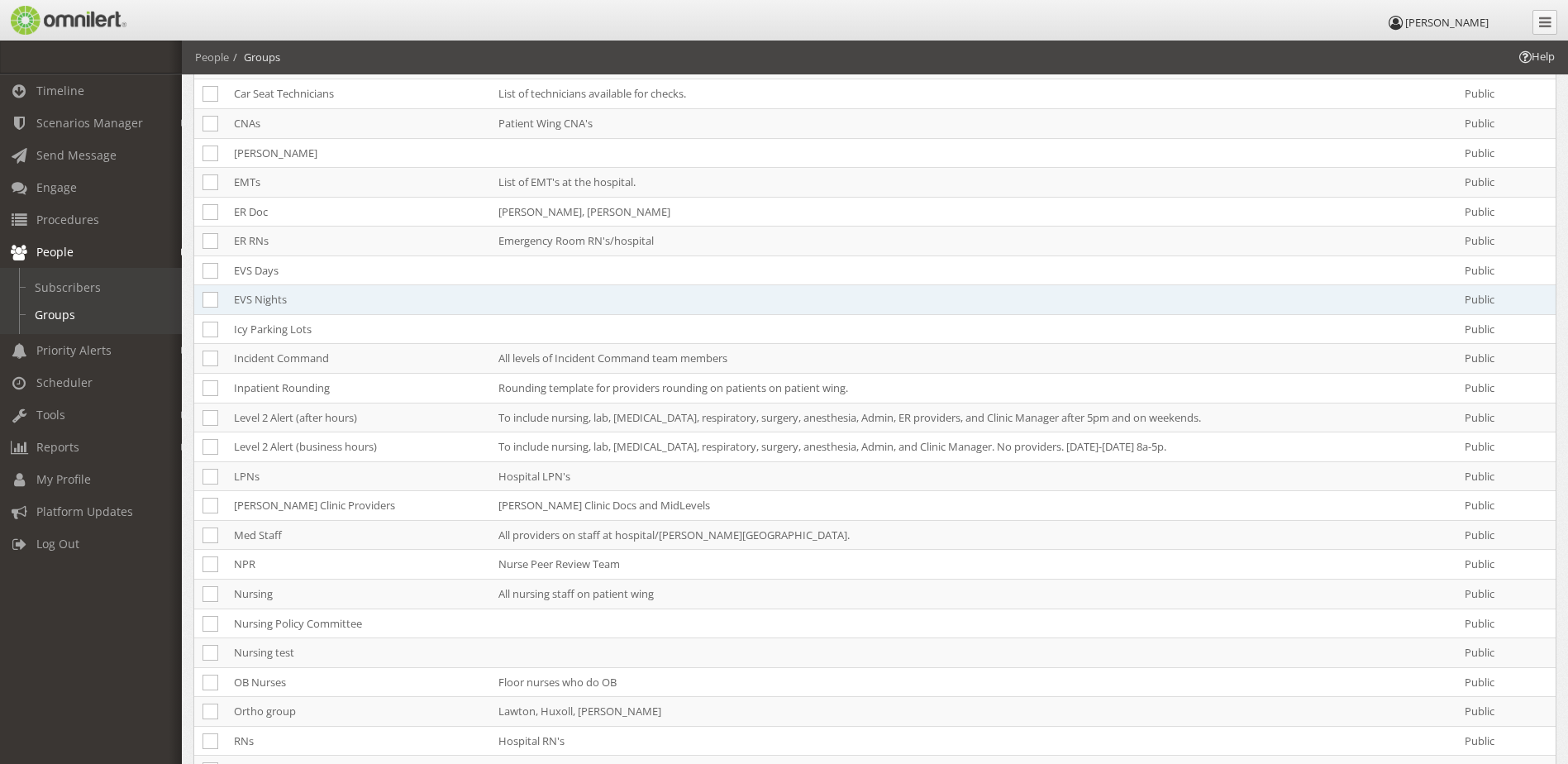
scroll to position [248, 0]
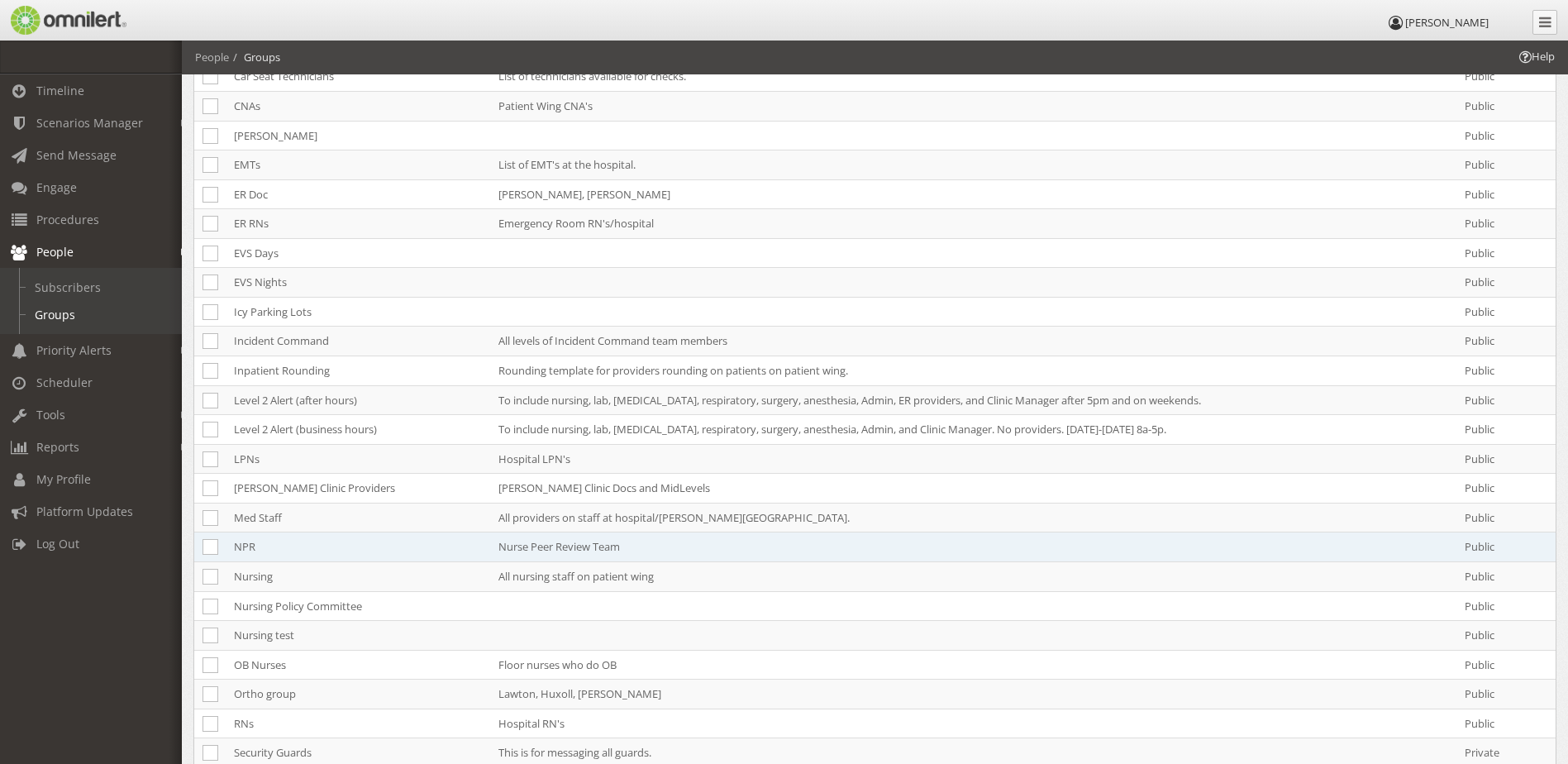
click at [250, 547] on td "NPR" at bounding box center [358, 547] width 264 height 30
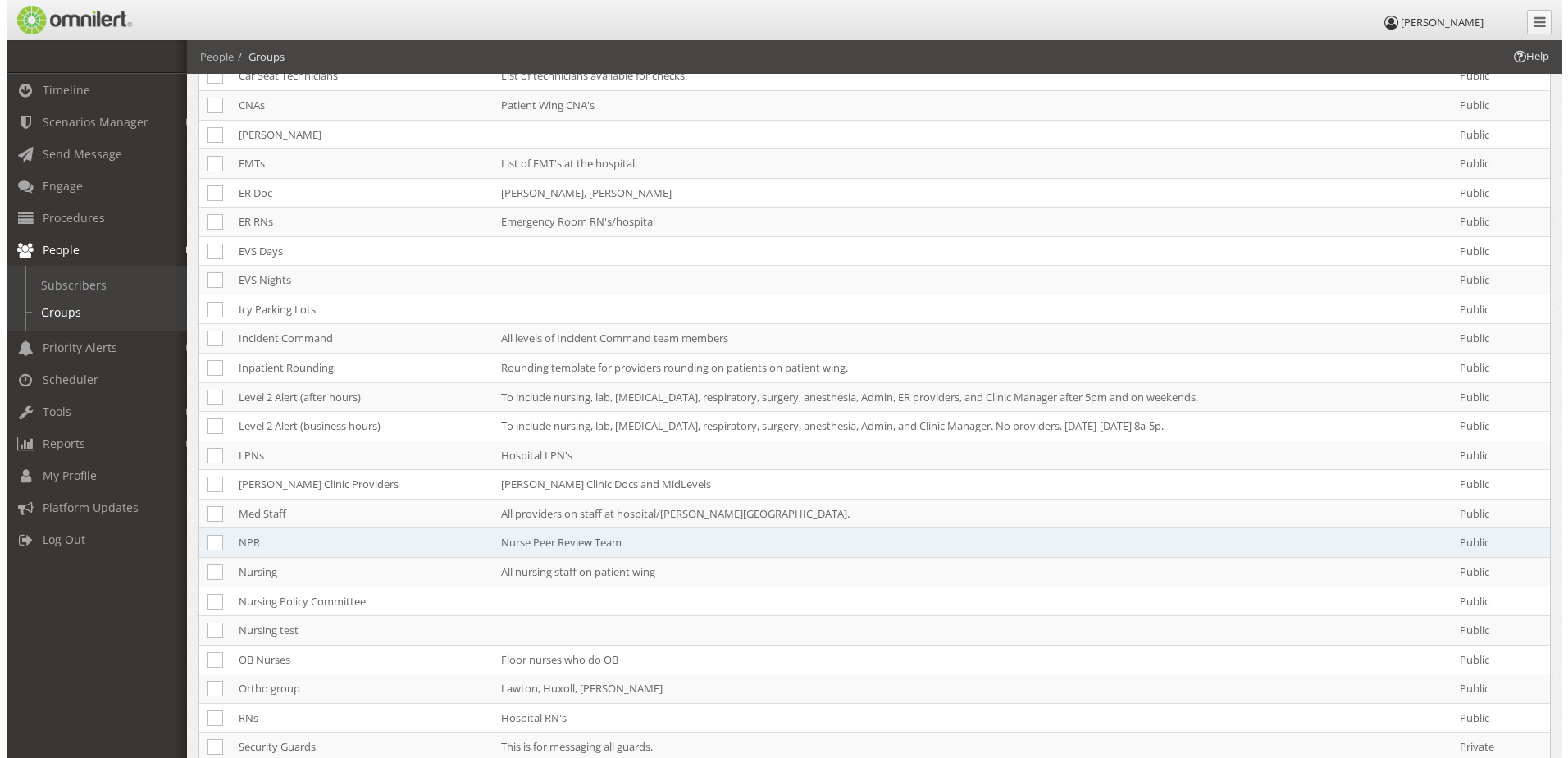
scroll to position [0, 0]
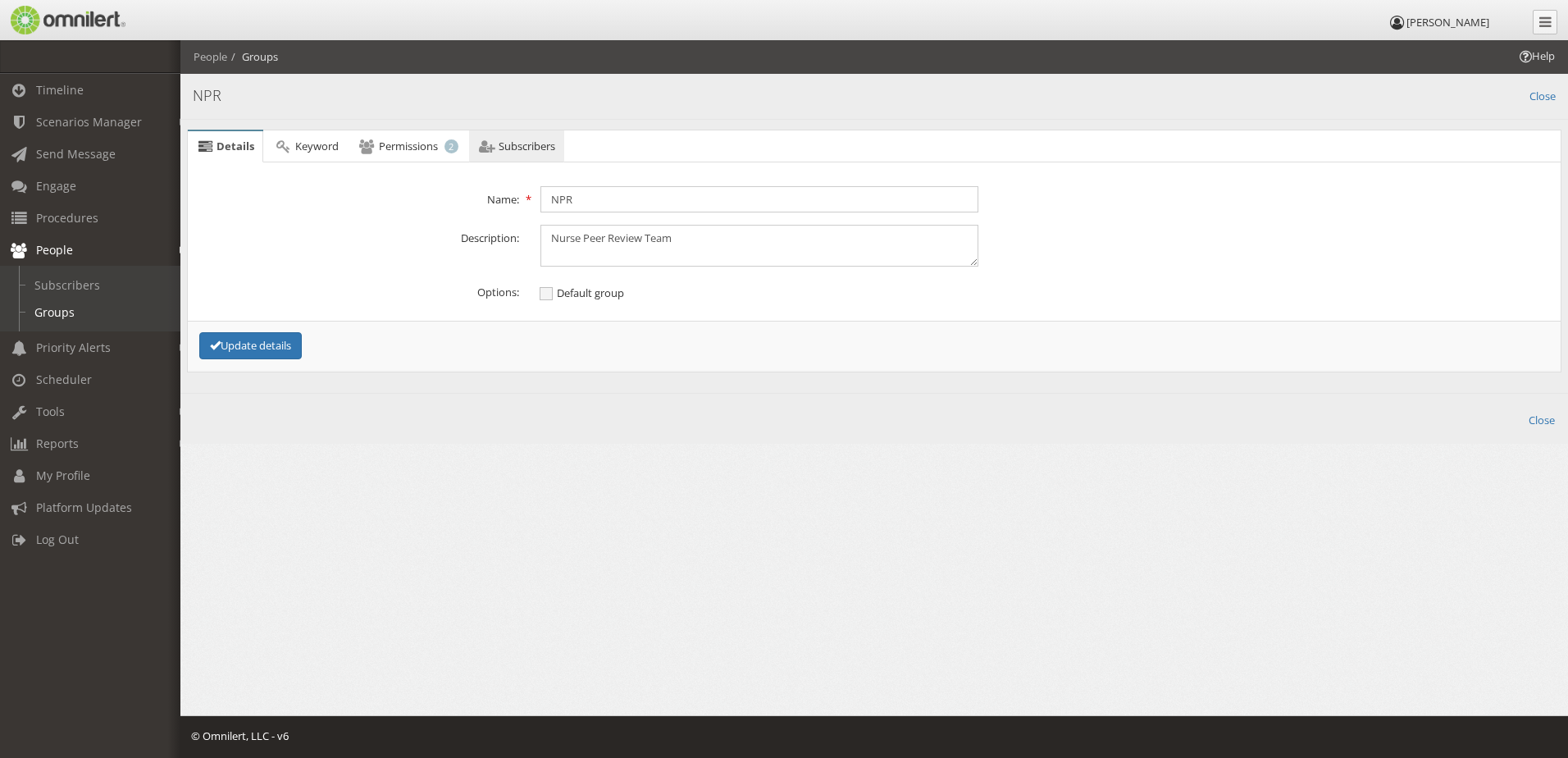
click at [508, 144] on span "Subscribers" at bounding box center [527, 146] width 57 height 15
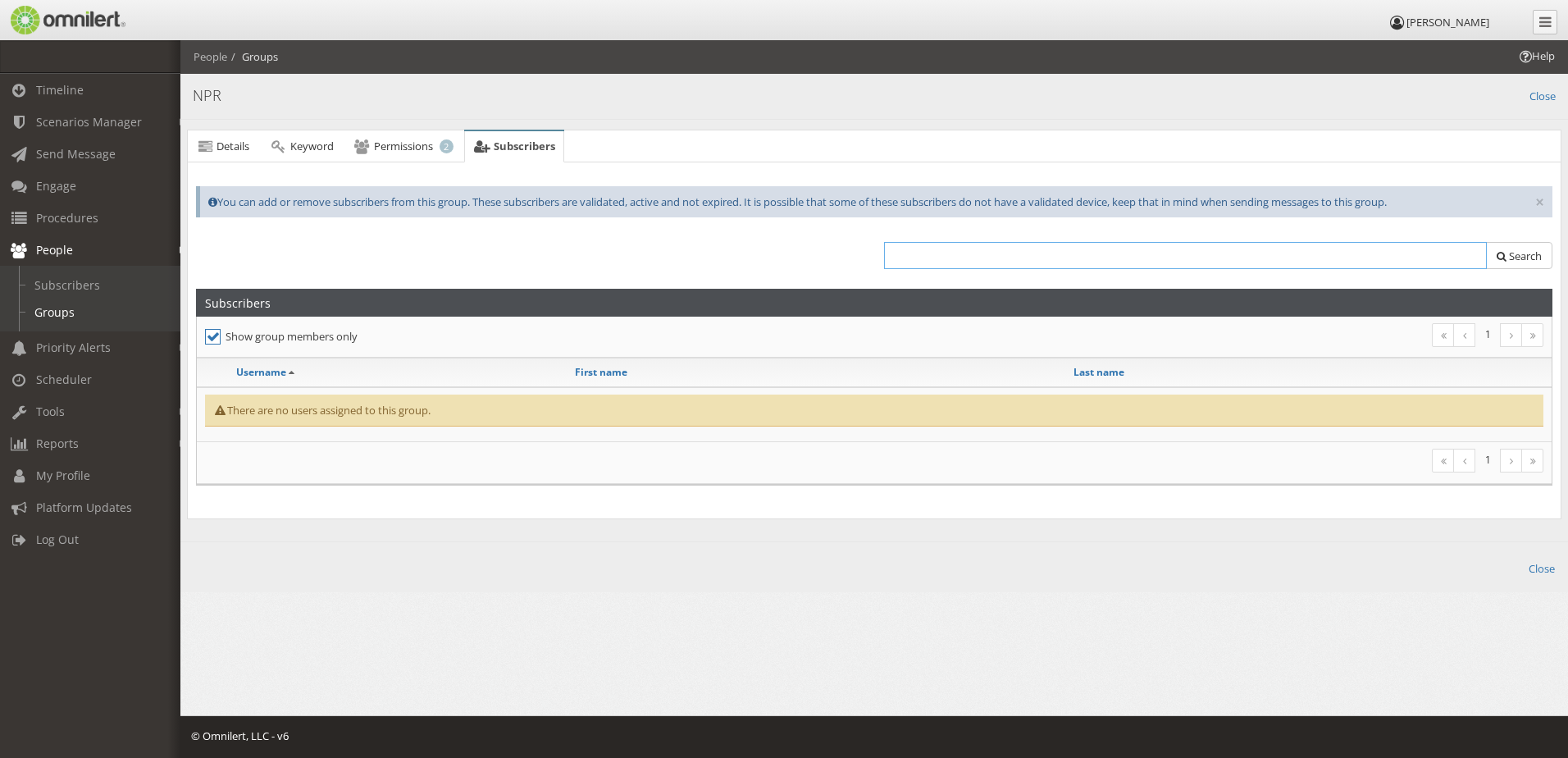
click at [1155, 253] on input "text" at bounding box center [1185, 256] width 603 height 27
type input "[PERSON_NAME]"
click at [1509, 260] on span "Search" at bounding box center [1525, 256] width 33 height 15
click at [346, 330] on label "Show group members only" at bounding box center [535, 337] width 659 height 21
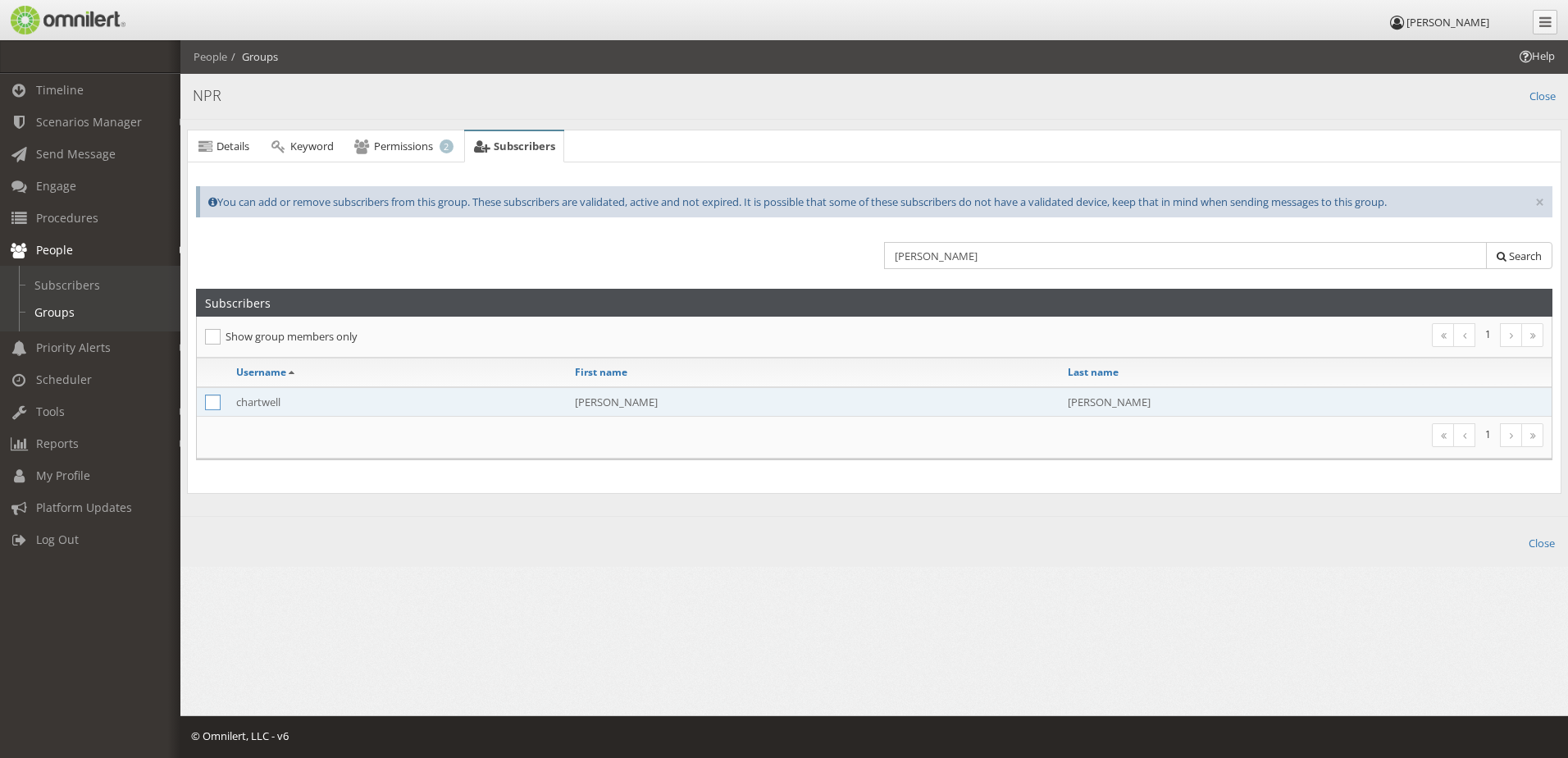
click at [212, 406] on icon at bounding box center [213, 402] width 15 height 15
checkbox input "true"
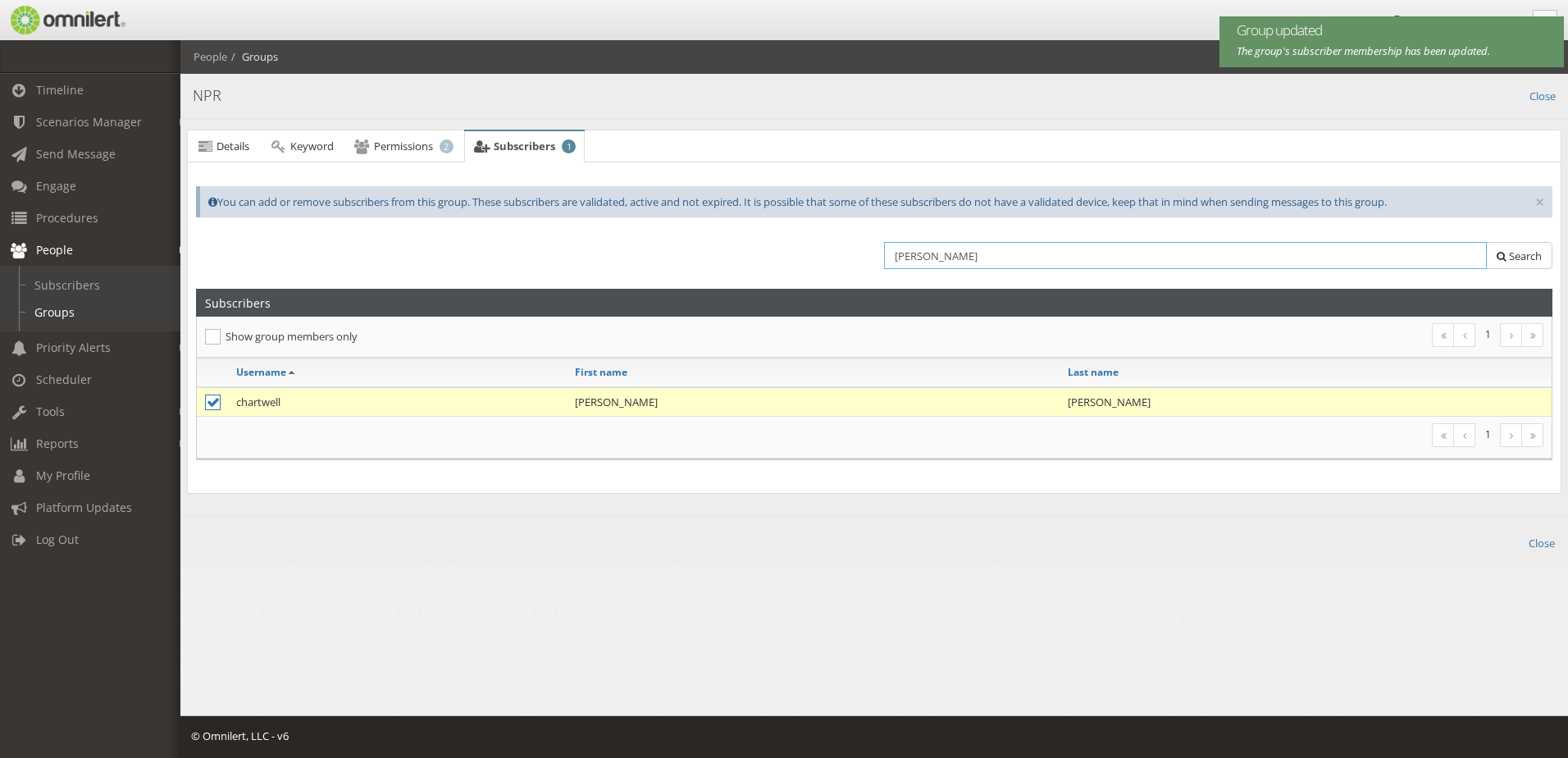
drag, startPoint x: 967, startPoint y: 257, endPoint x: 881, endPoint y: 258, distance: 86.0
click at [881, 258] on div "[PERSON_NAME] Search" at bounding box center [1213, 259] width 678 height 35
type input "[PERSON_NAME]"
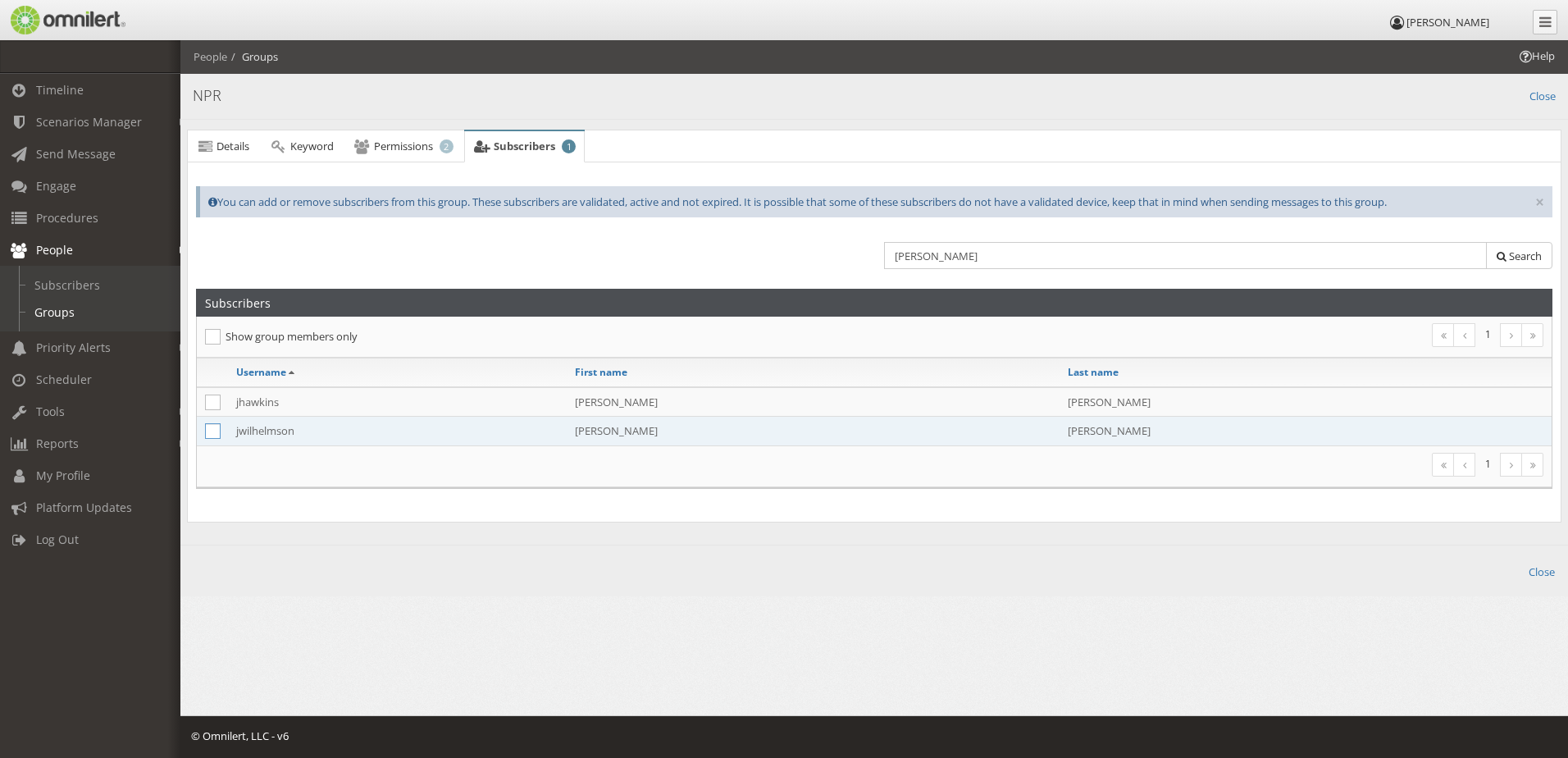
click at [210, 431] on icon at bounding box center [213, 431] width 15 height 15
checkbox input "true"
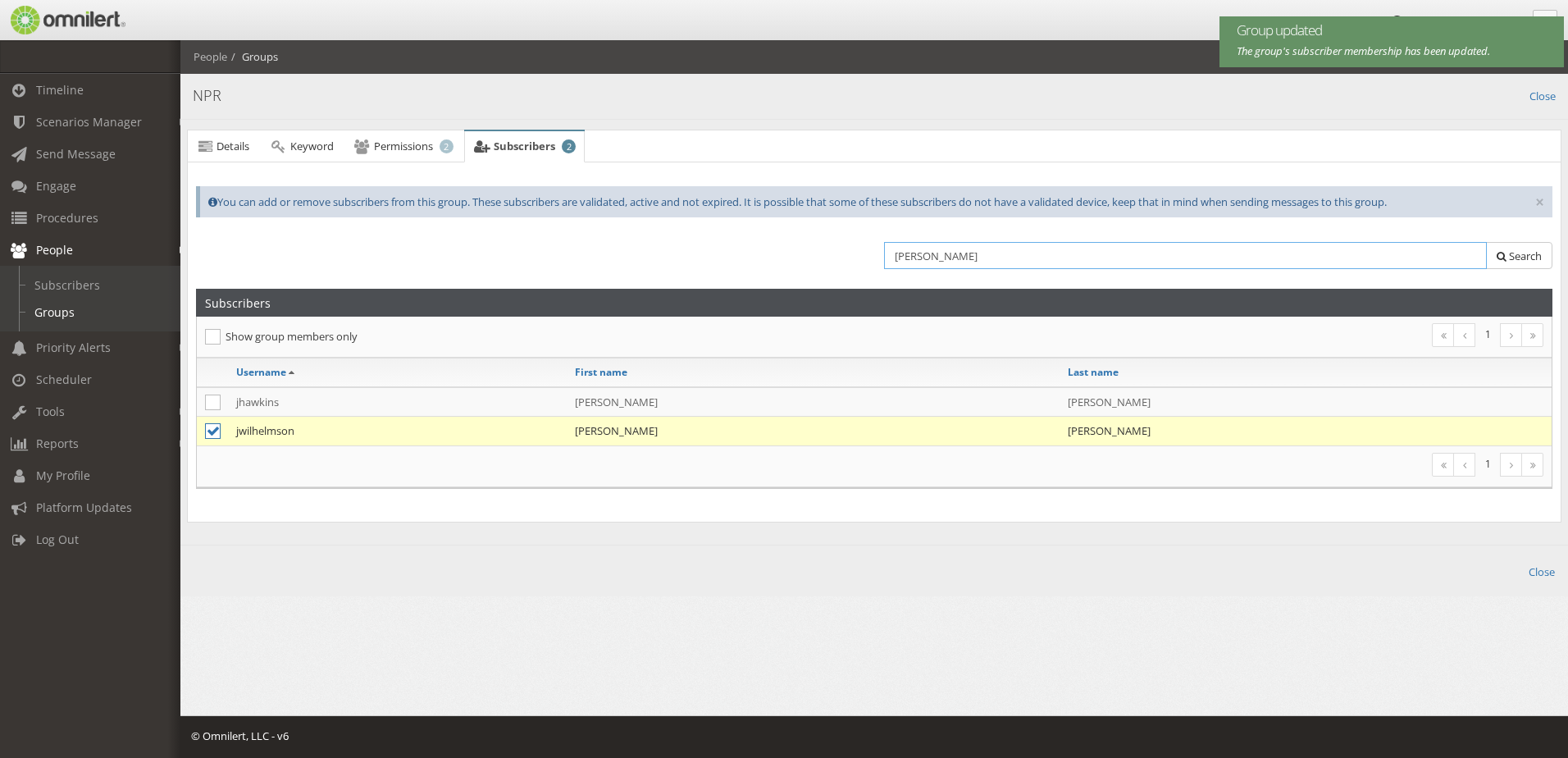
drag, startPoint x: 928, startPoint y: 254, endPoint x: 879, endPoint y: 257, distance: 49.1
click at [879, 257] on div "[PERSON_NAME] Search" at bounding box center [1213, 259] width 678 height 35
type input "[PERSON_NAME]"
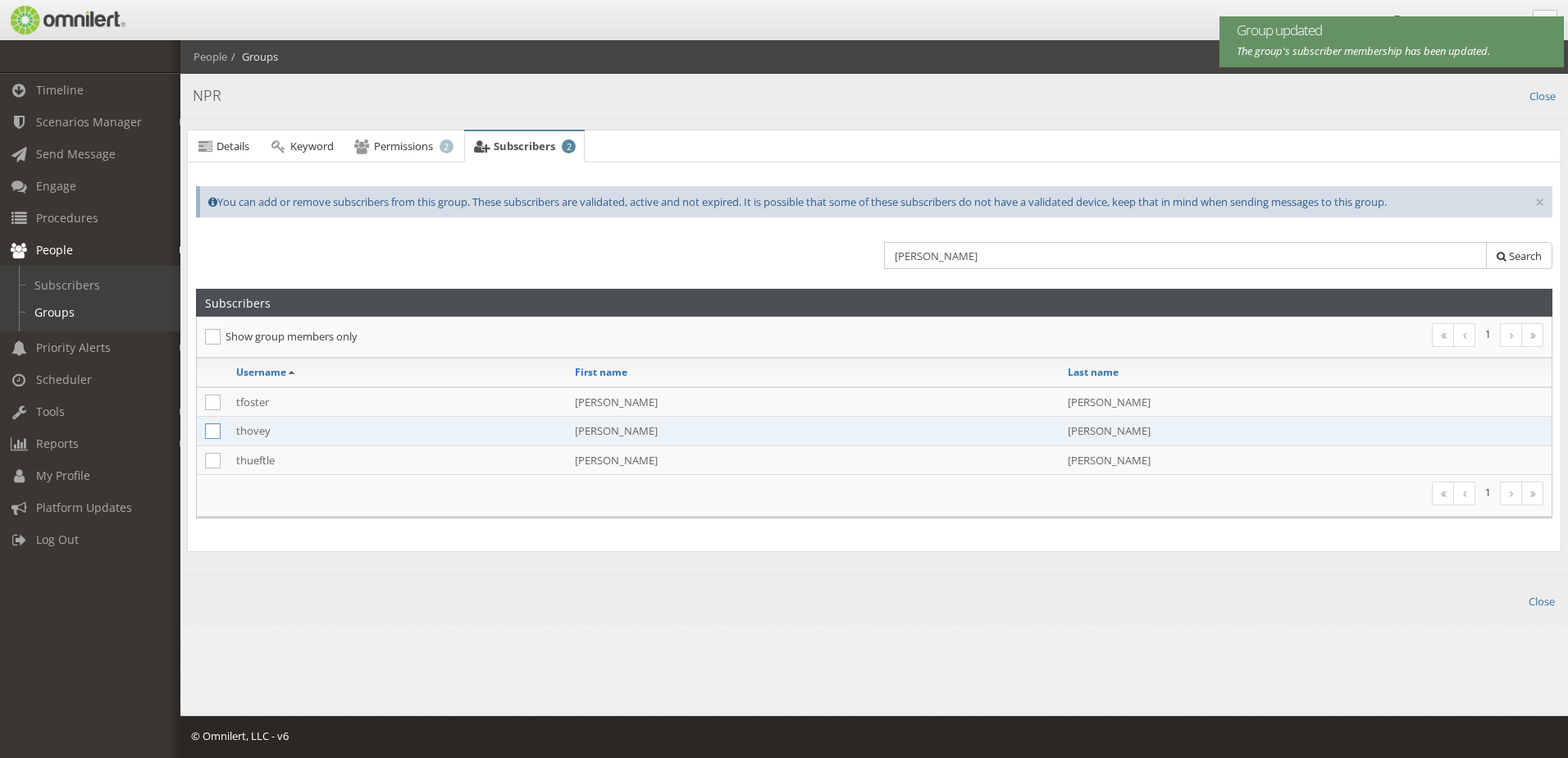
click at [206, 428] on icon at bounding box center [213, 431] width 15 height 15
checkbox input "true"
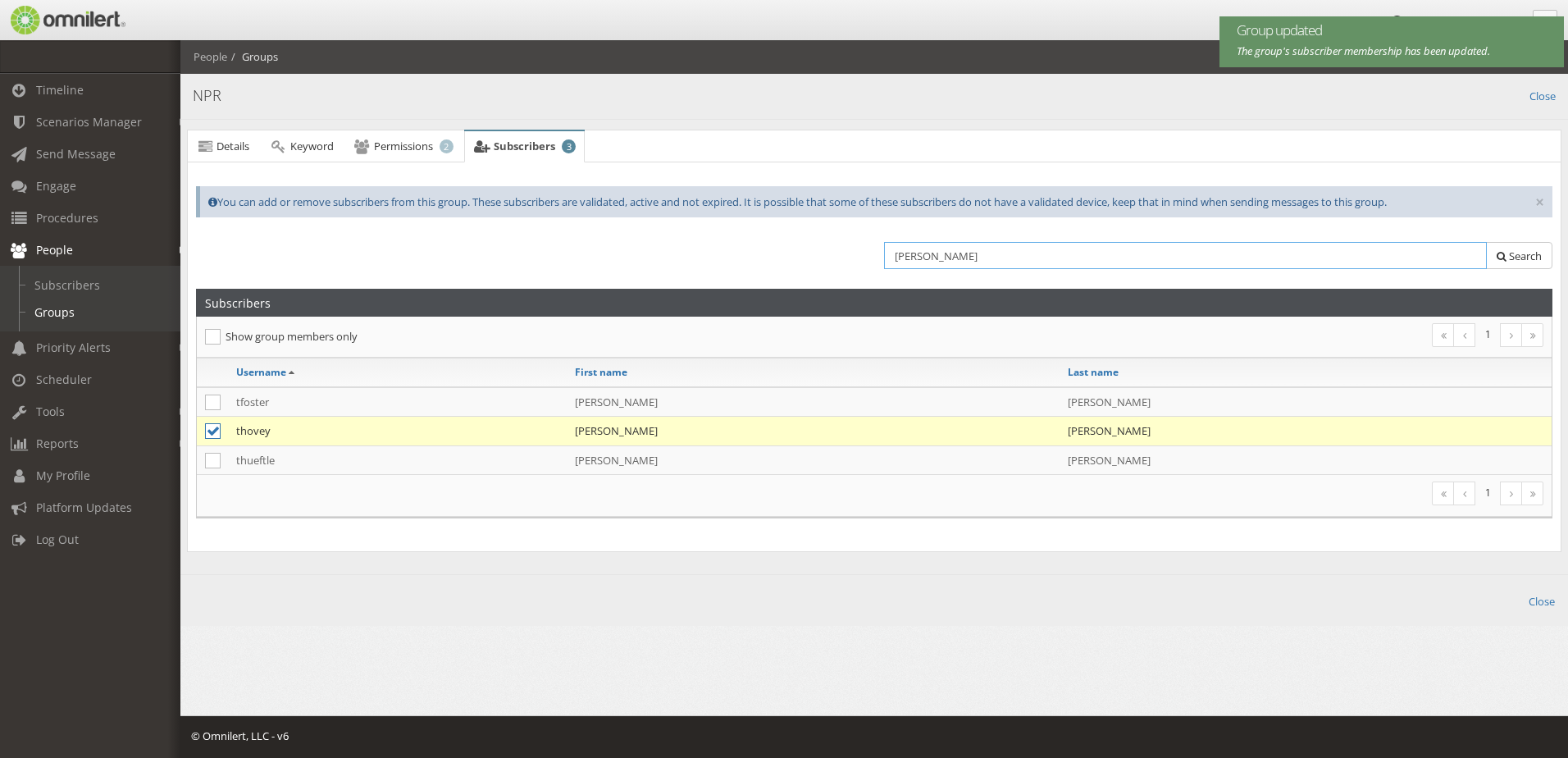
drag, startPoint x: 927, startPoint y: 255, endPoint x: 868, endPoint y: 256, distance: 59.0
click at [868, 256] on div "[PERSON_NAME] Search" at bounding box center [874, 260] width 1378 height 54
type input "[PERSON_NAME]"
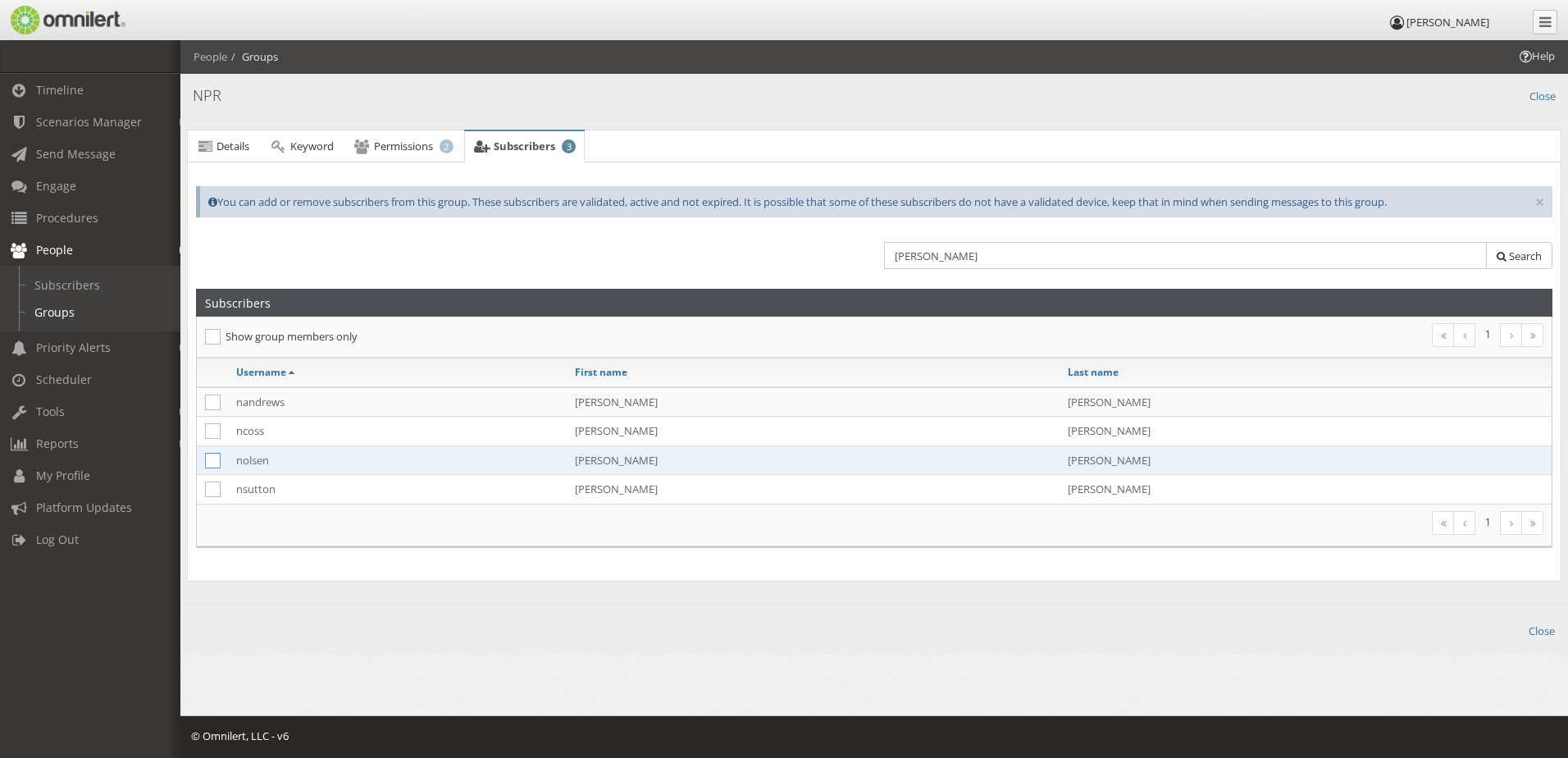
click at [212, 461] on icon at bounding box center [213, 460] width 15 height 15
checkbox input "true"
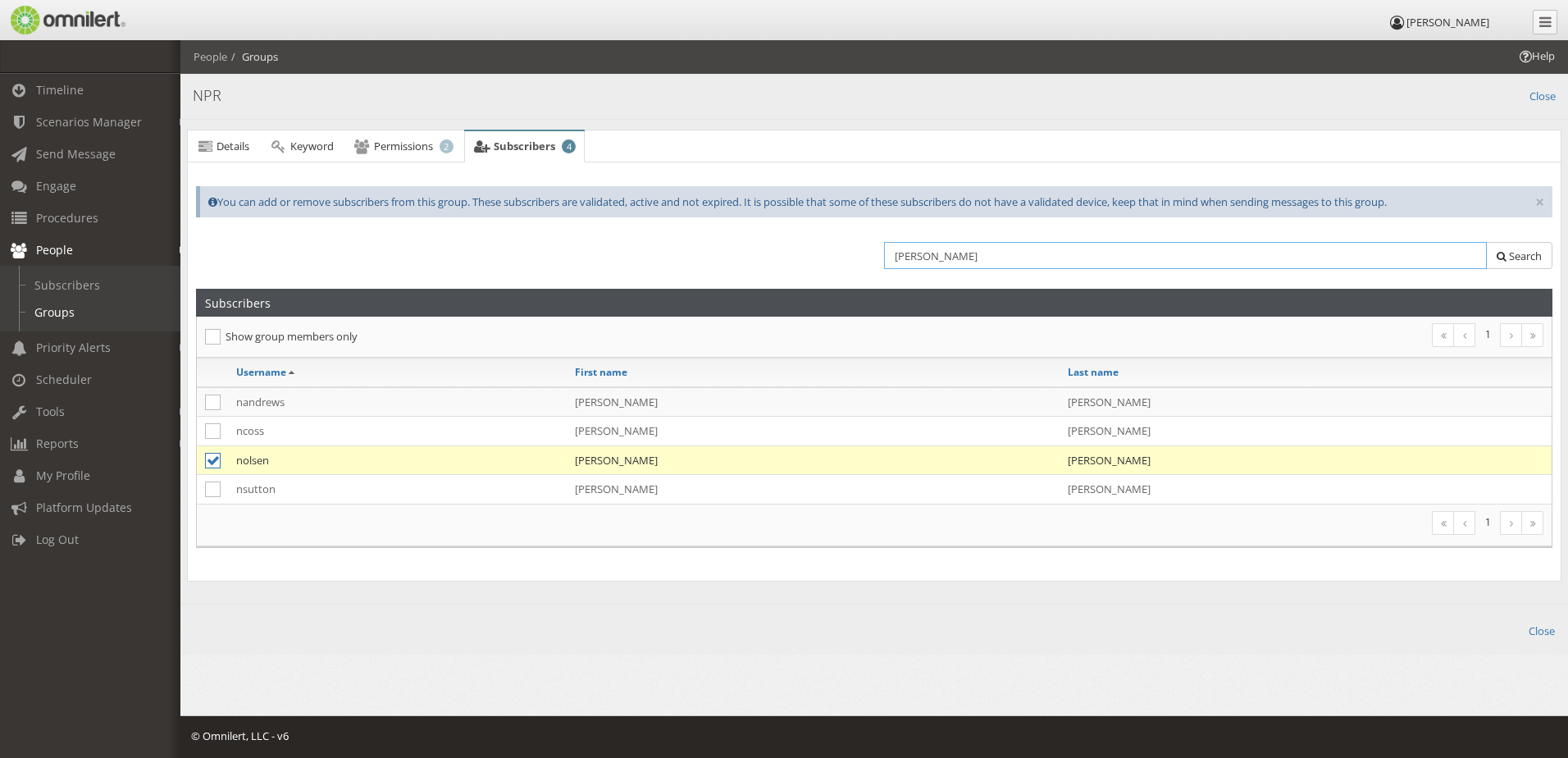
drag, startPoint x: 945, startPoint y: 256, endPoint x: 871, endPoint y: 251, distance: 74.2
click at [871, 251] on div "[PERSON_NAME] Search" at bounding box center [874, 260] width 1378 height 54
type input "[PERSON_NAME]"
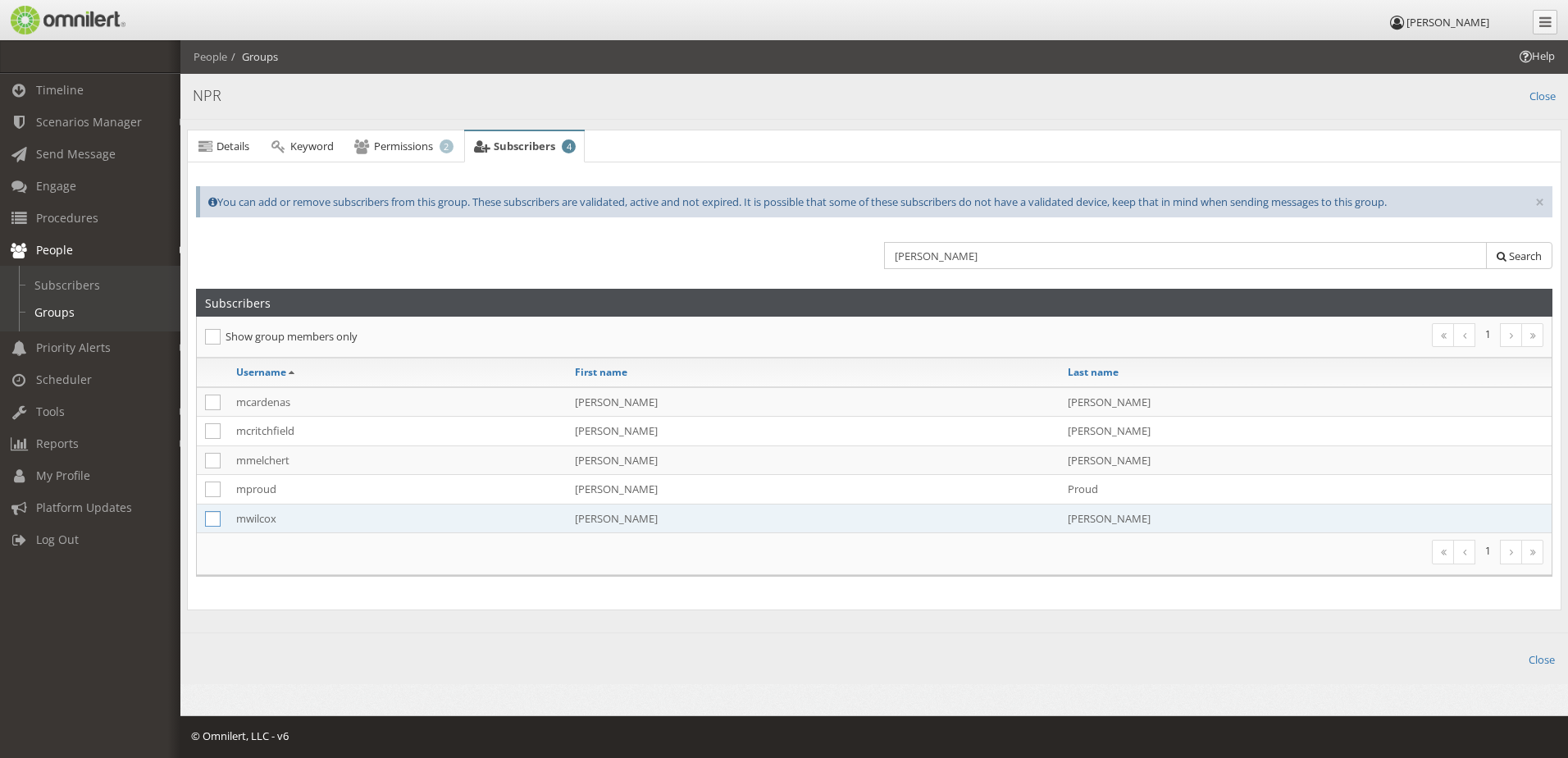
click at [214, 512] on icon at bounding box center [213, 519] width 15 height 15
checkbox input "true"
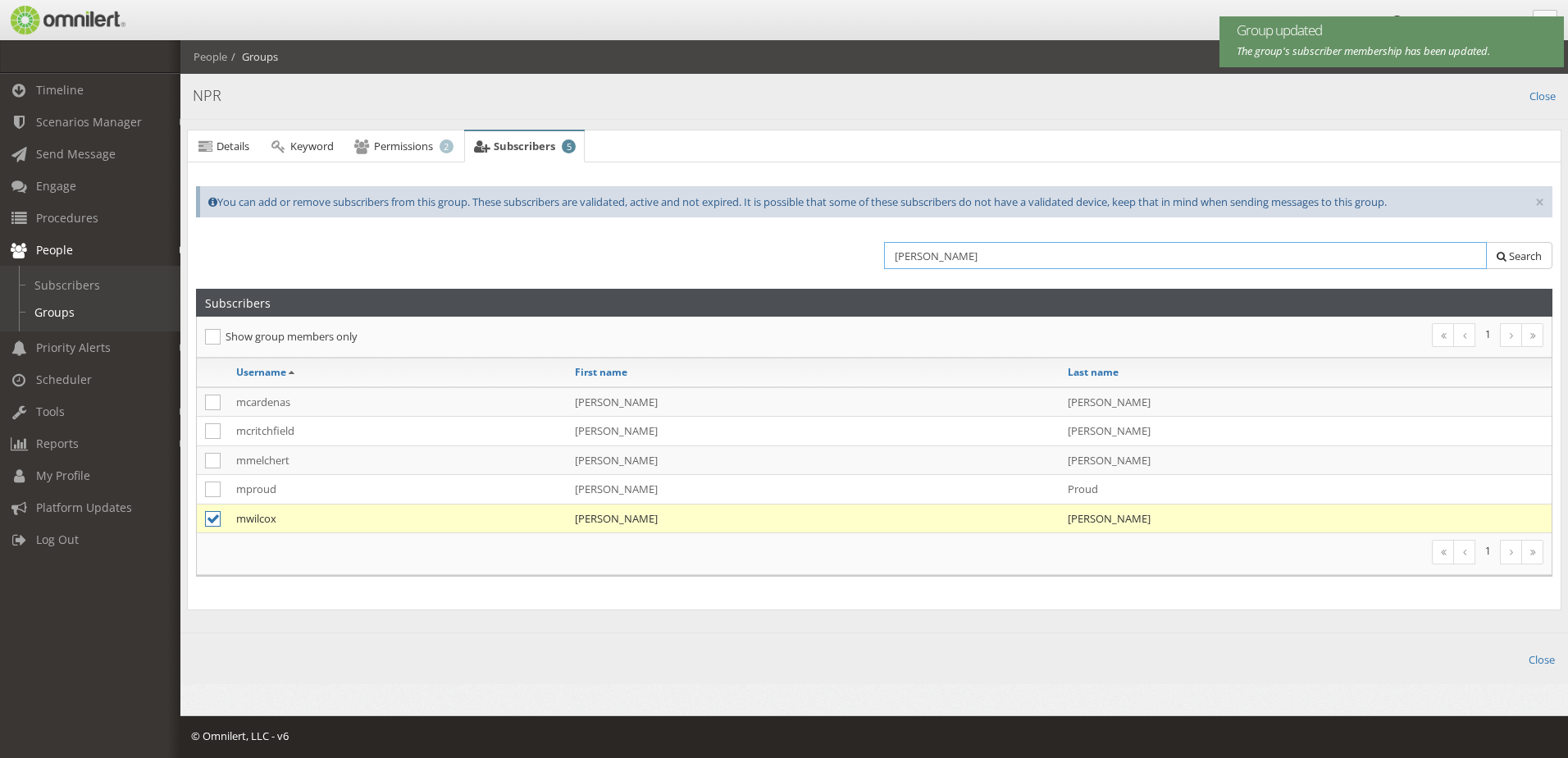
drag, startPoint x: 949, startPoint y: 255, endPoint x: 899, endPoint y: 255, distance: 50.0
click at [899, 255] on input "[PERSON_NAME]" at bounding box center [1185, 256] width 603 height 27
type input "t"
type input "[PERSON_NAME]"
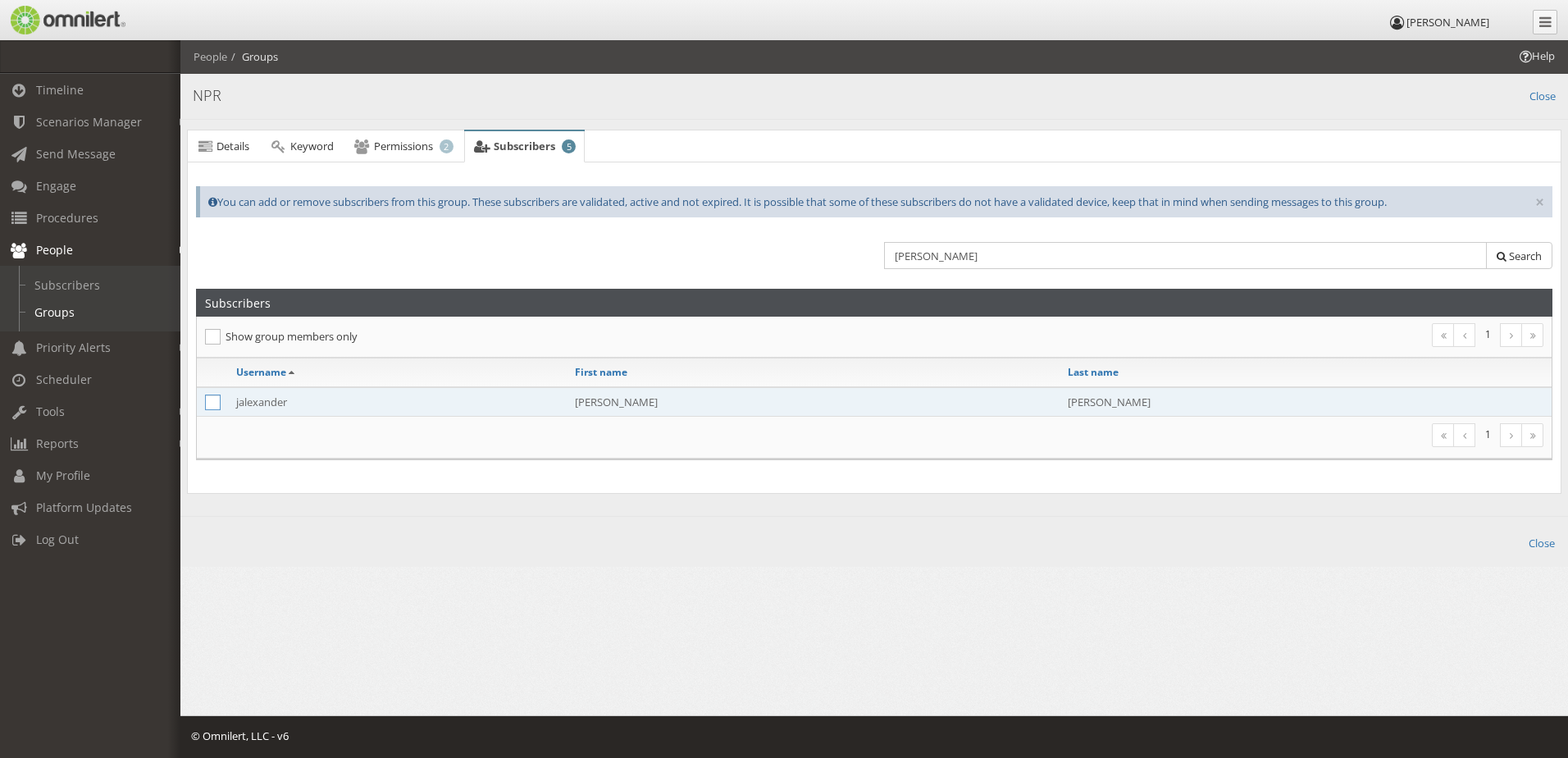
click at [217, 402] on icon at bounding box center [213, 402] width 15 height 15
checkbox input "true"
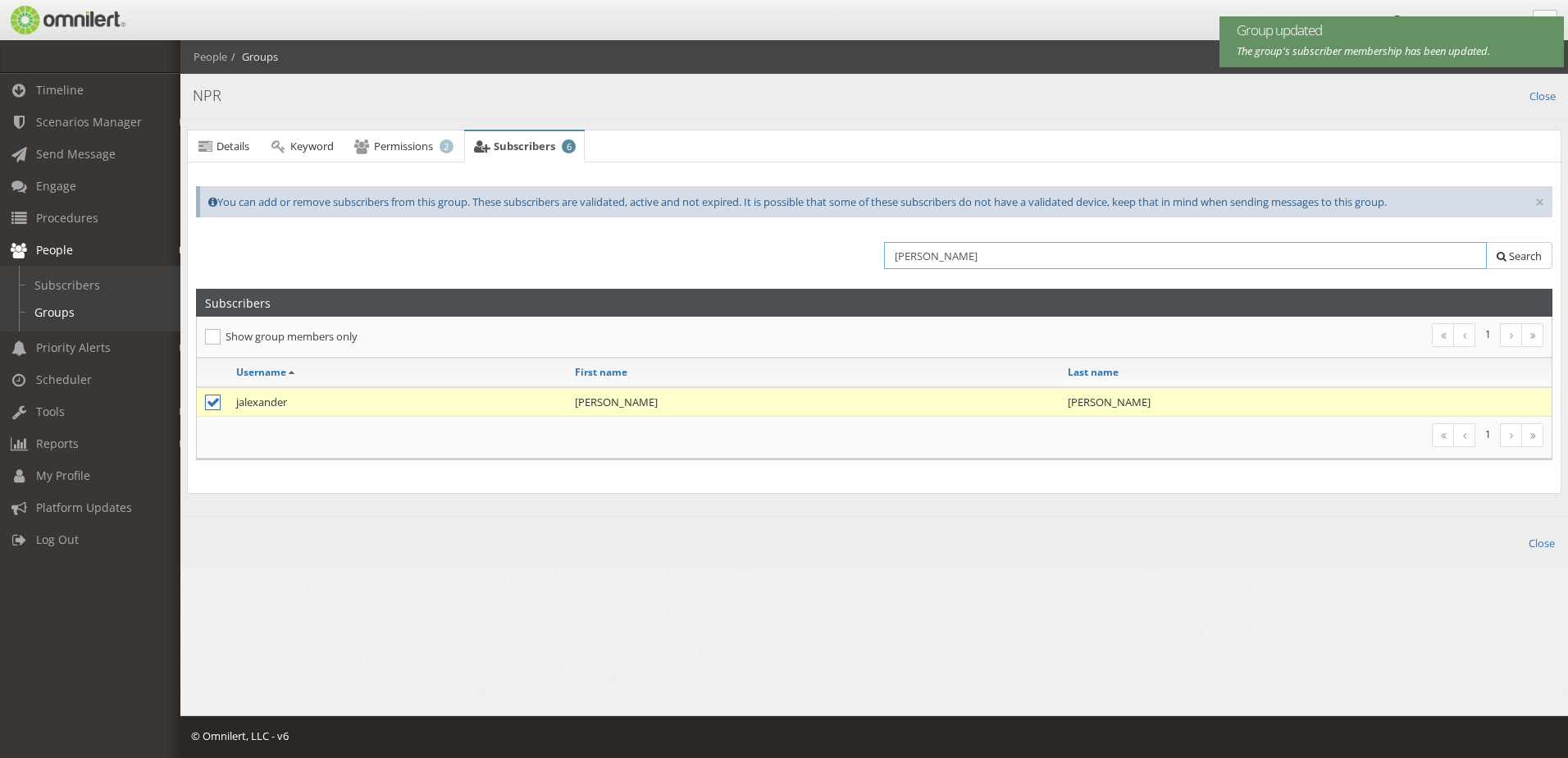
drag, startPoint x: 955, startPoint y: 252, endPoint x: 819, endPoint y: 257, distance: 136.1
click at [819, 257] on div "[PERSON_NAME] Search" at bounding box center [874, 260] width 1378 height 54
type input "[PERSON_NAME]"
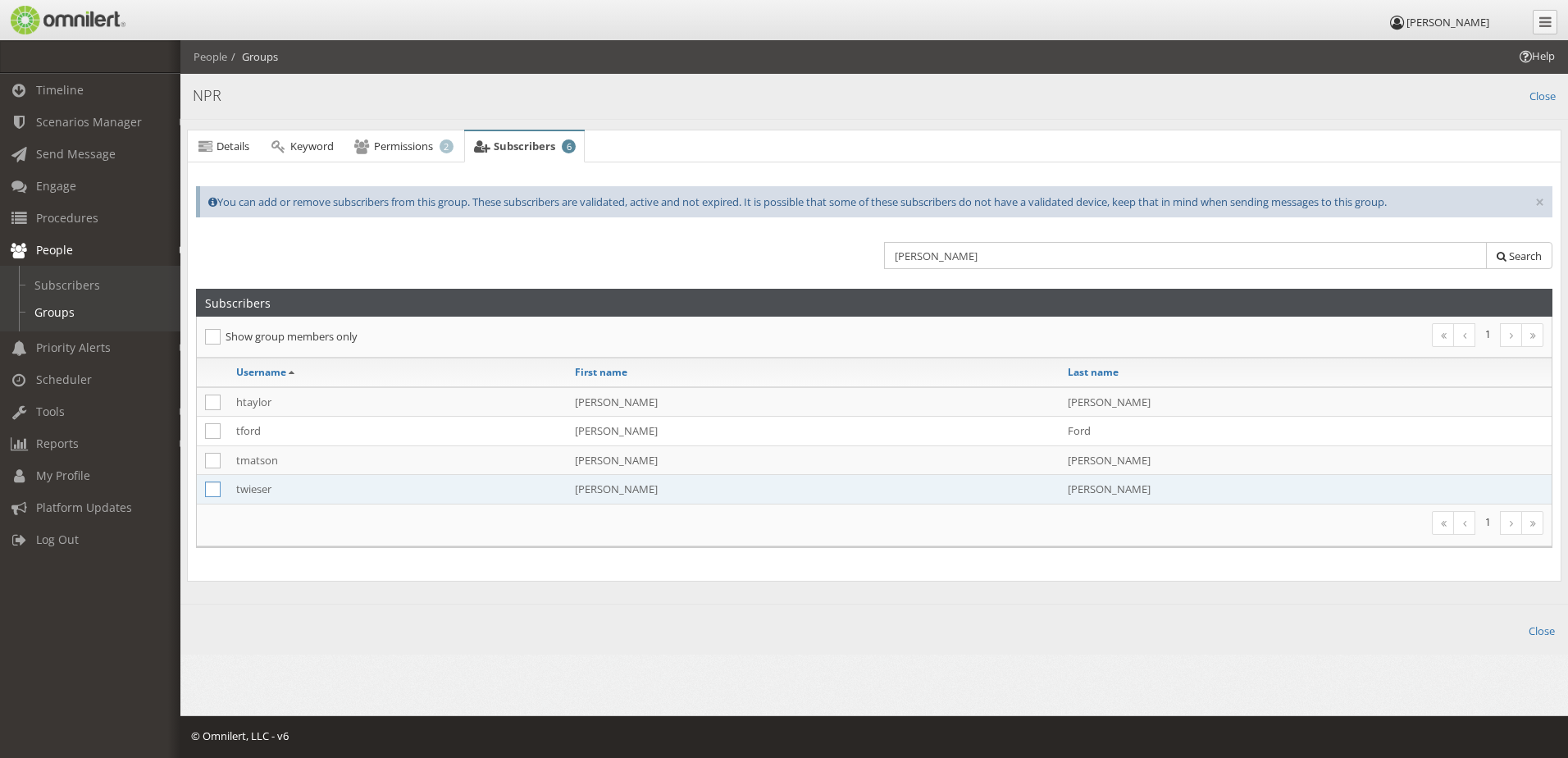
click at [214, 485] on icon at bounding box center [213, 489] width 15 height 15
checkbox input "true"
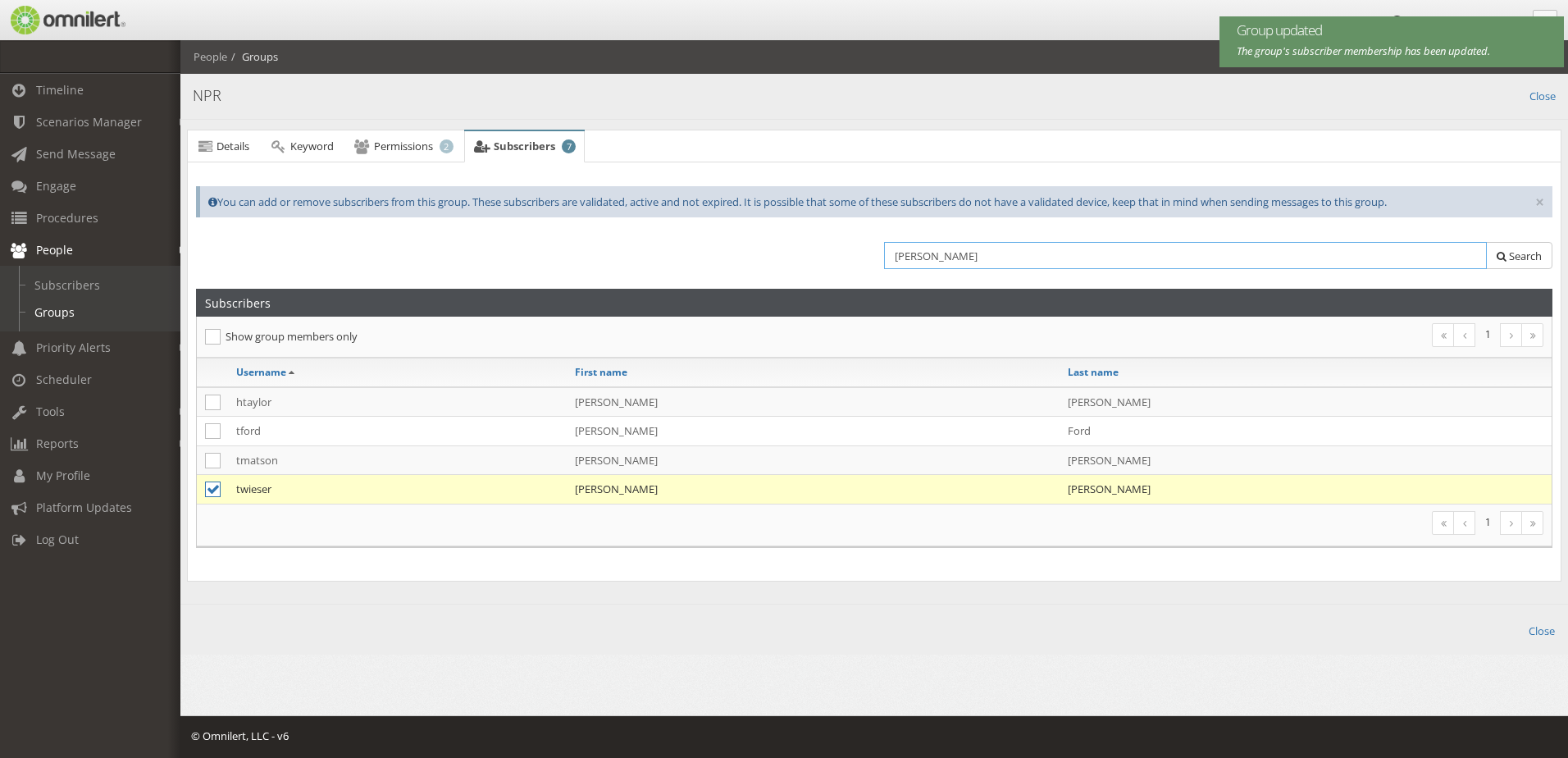
drag, startPoint x: 953, startPoint y: 256, endPoint x: 870, endPoint y: 266, distance: 83.6
click at [870, 266] on div "[PERSON_NAME] Search" at bounding box center [874, 260] width 1378 height 54
type input "[PERSON_NAME]"
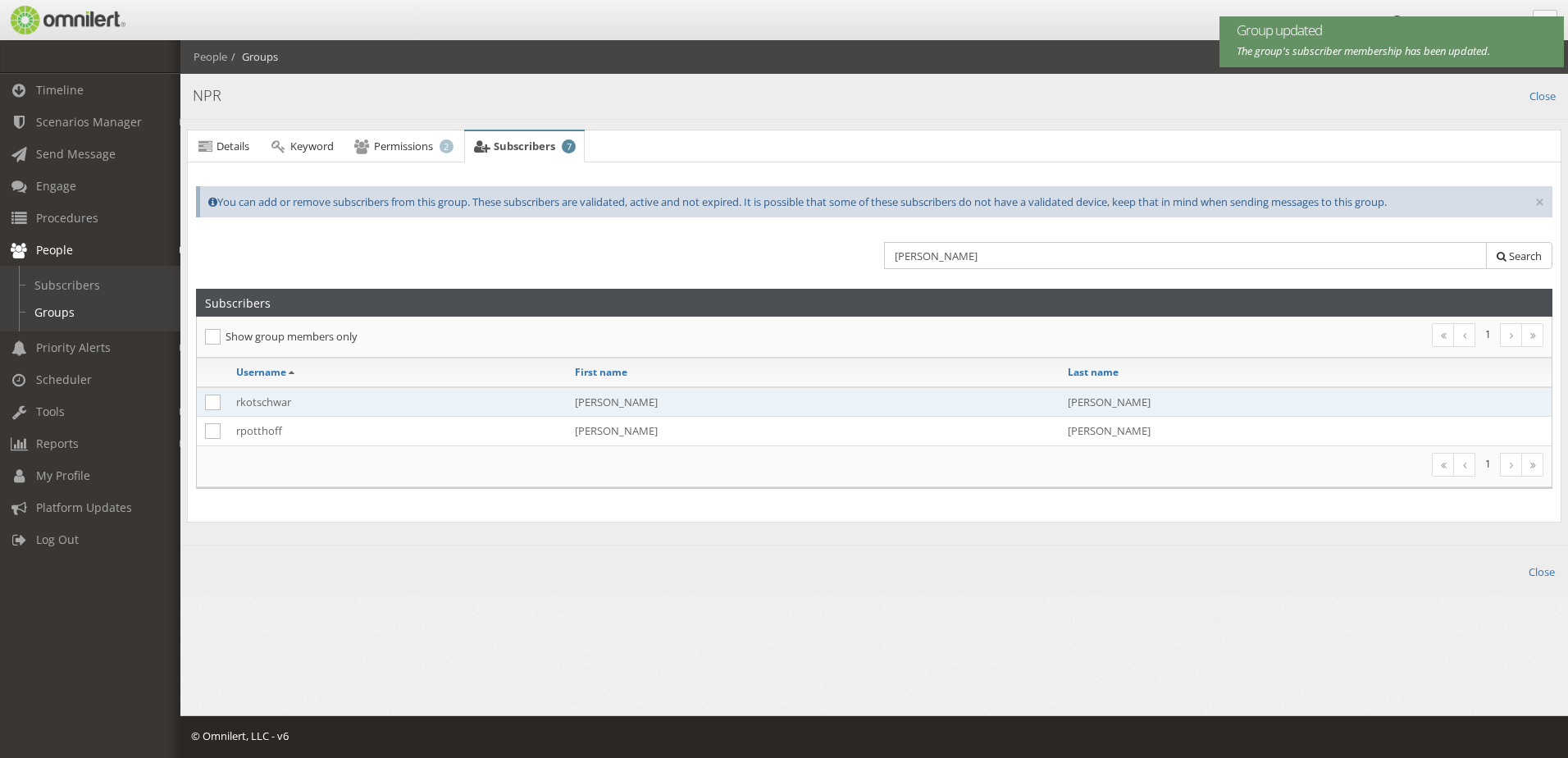
click at [198, 387] on td at bounding box center [212, 401] width 31 height 29
click at [210, 402] on icon at bounding box center [213, 402] width 15 height 15
checkbox input "true"
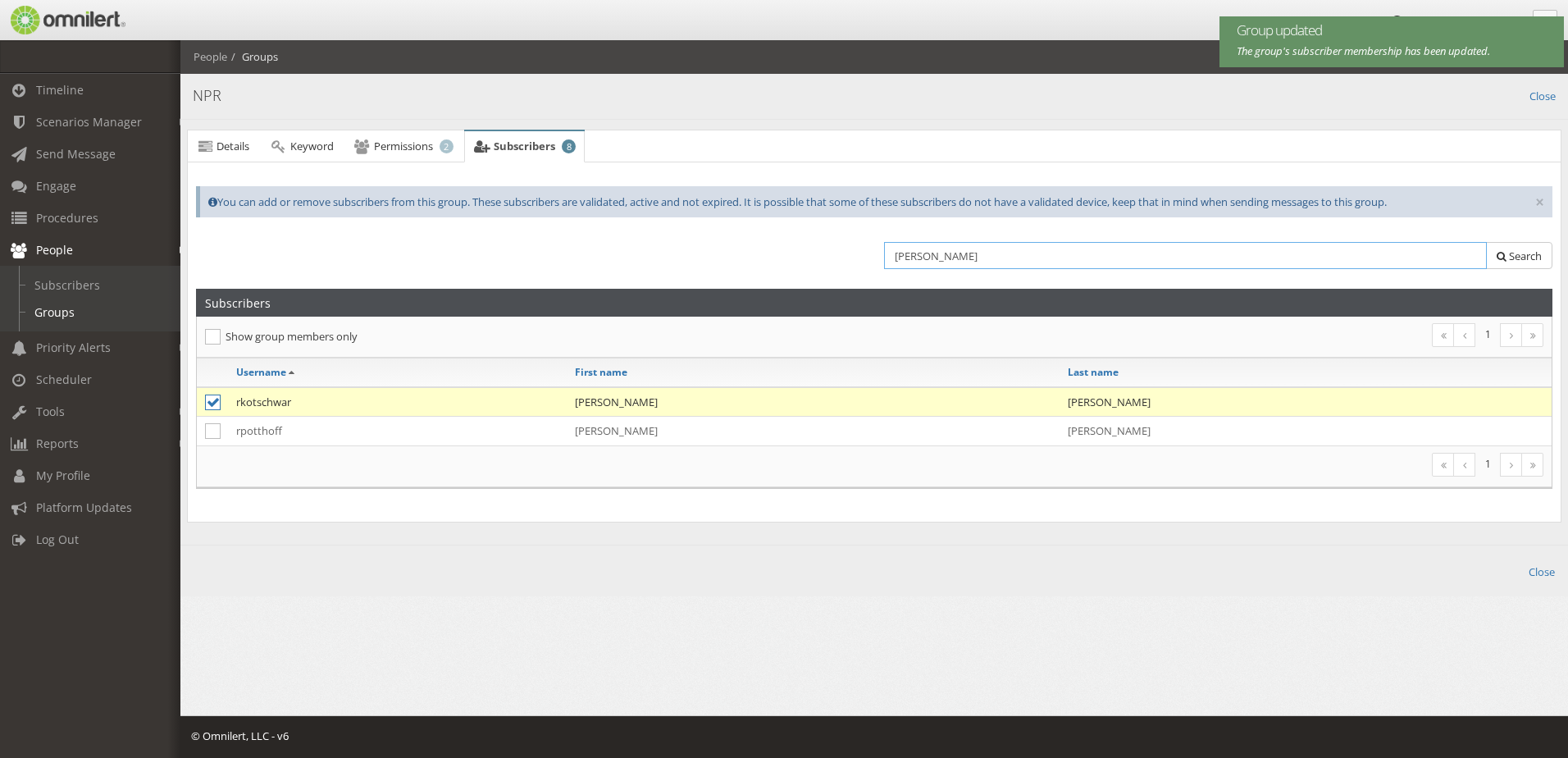
drag, startPoint x: 936, startPoint y: 256, endPoint x: 882, endPoint y: 256, distance: 54.0
click at [882, 256] on div "[PERSON_NAME] Search" at bounding box center [1213, 259] width 678 height 35
type input "[PERSON_NAME]"
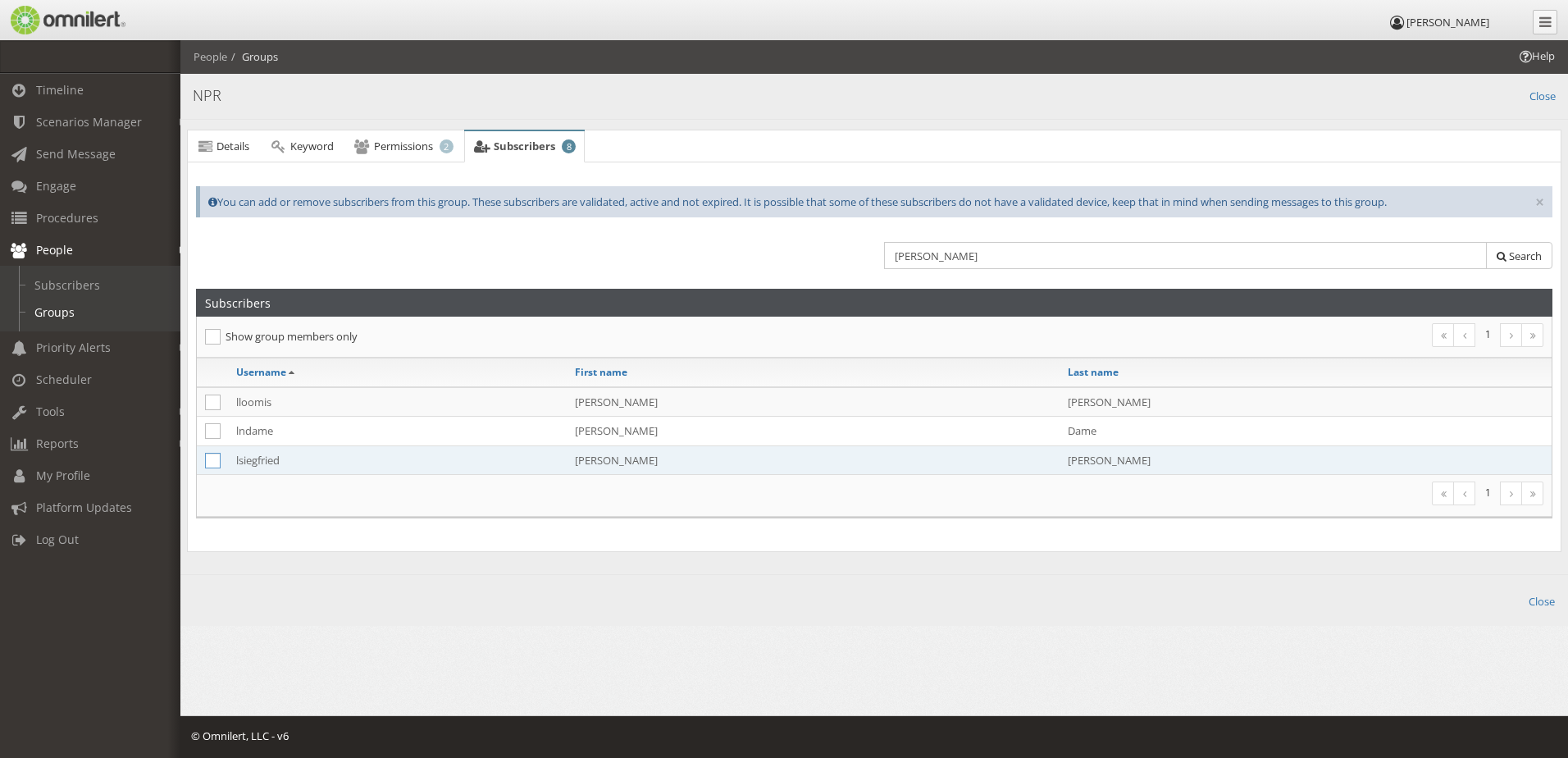
click at [211, 466] on icon at bounding box center [213, 460] width 15 height 15
checkbox input "true"
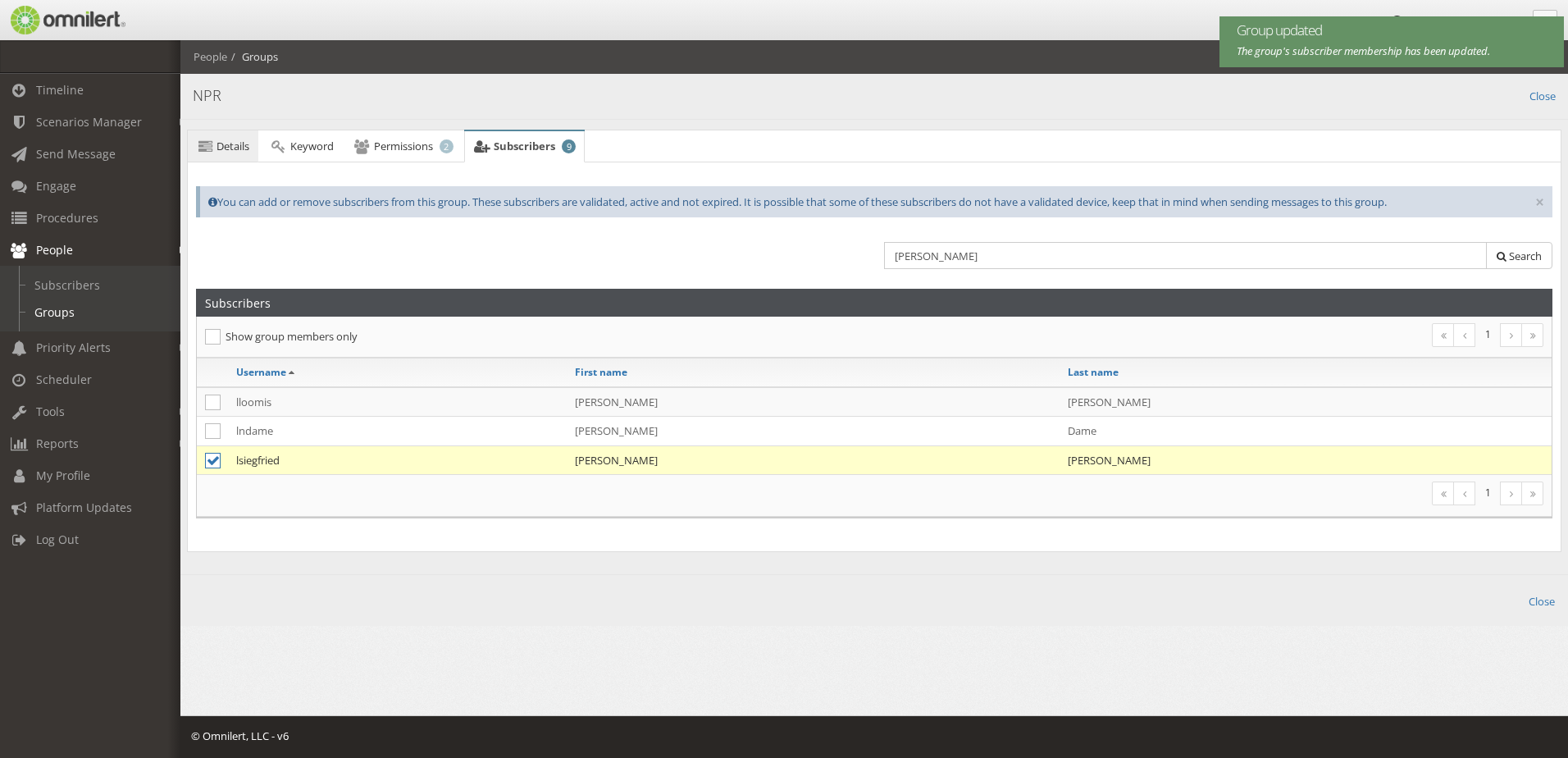
click at [234, 149] on span "Details" at bounding box center [233, 146] width 33 height 15
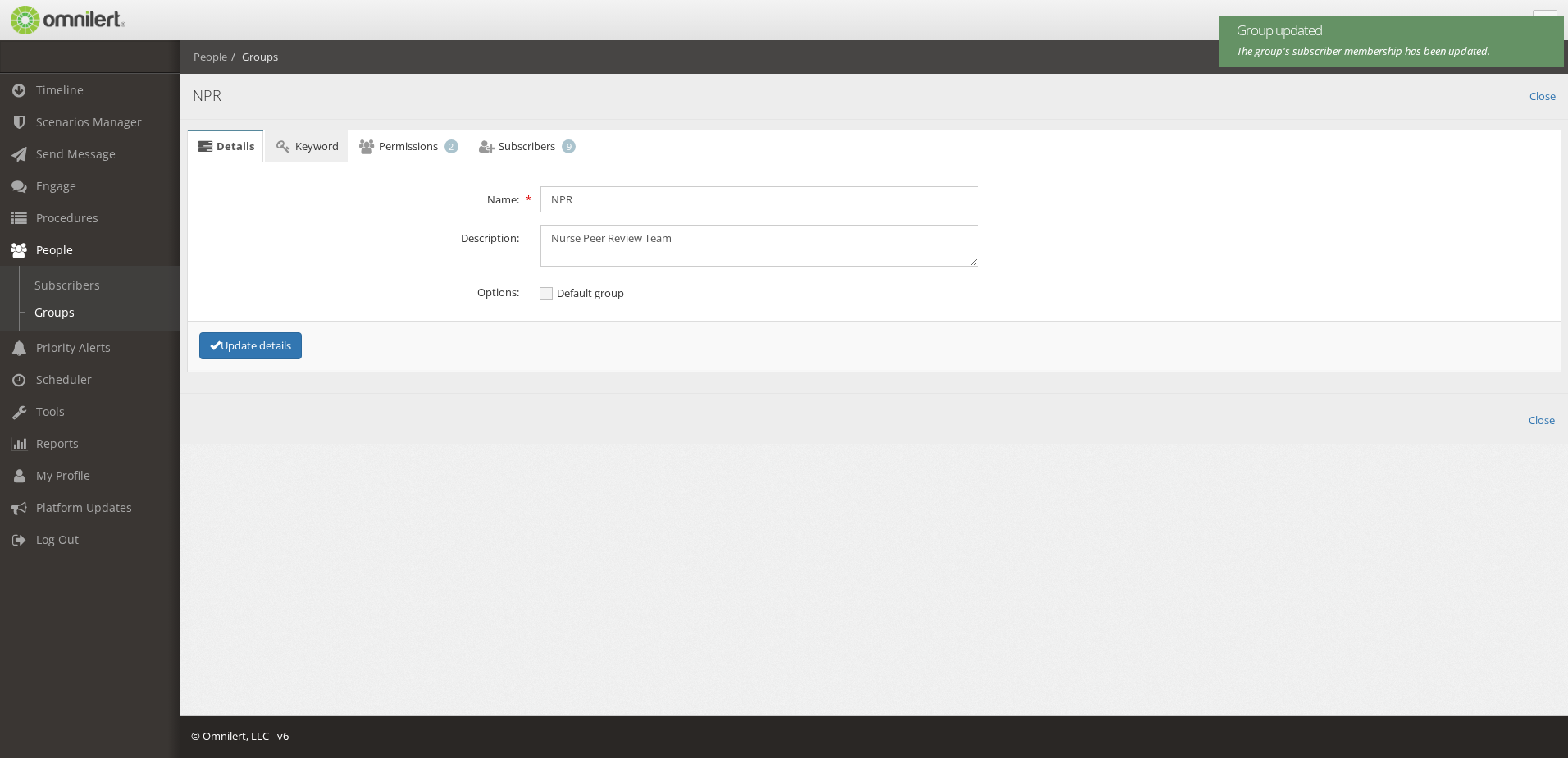
click at [291, 145] on icon at bounding box center [283, 146] width 18 height 10
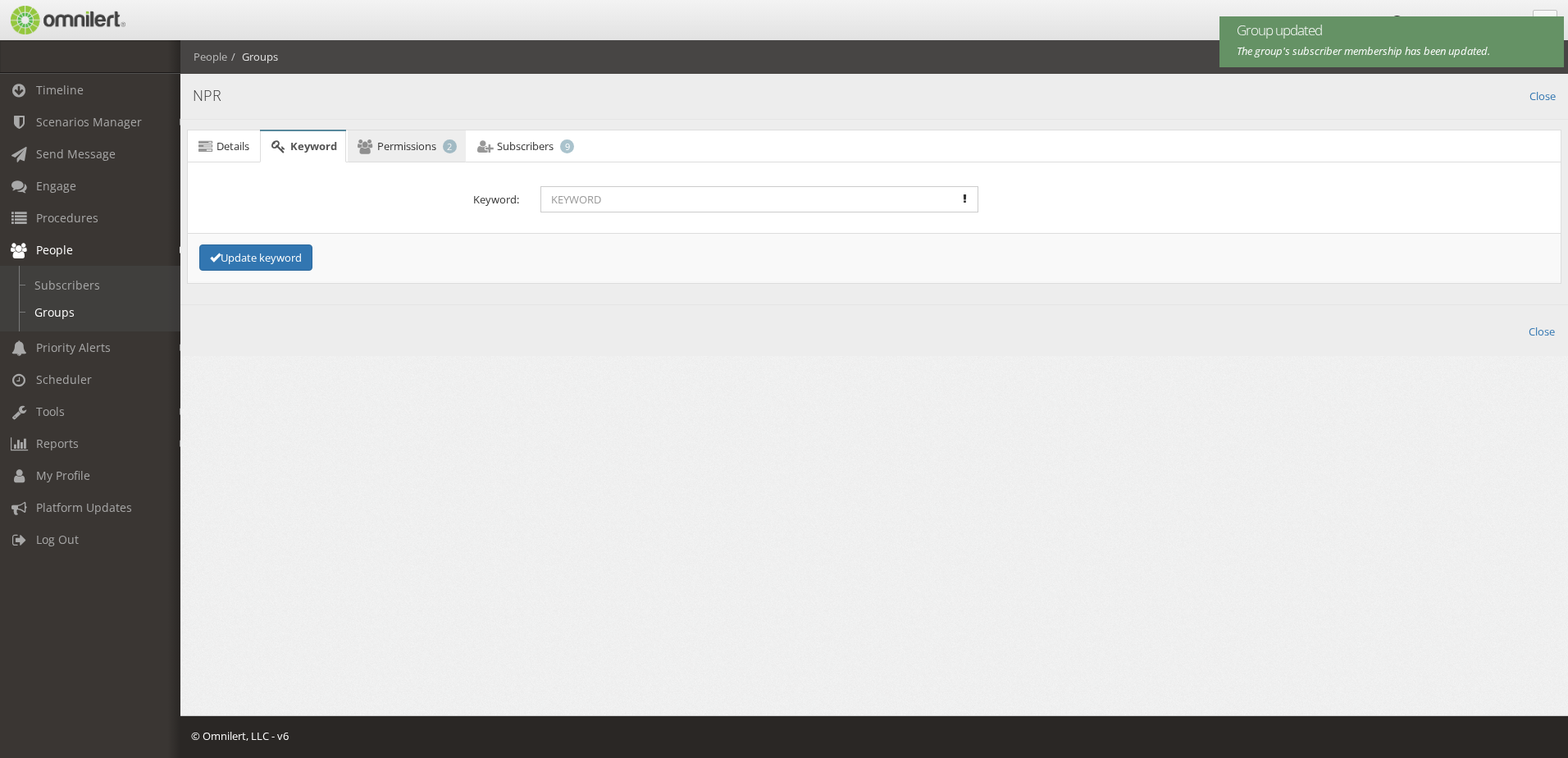
click at [362, 141] on icon at bounding box center [365, 146] width 18 height 10
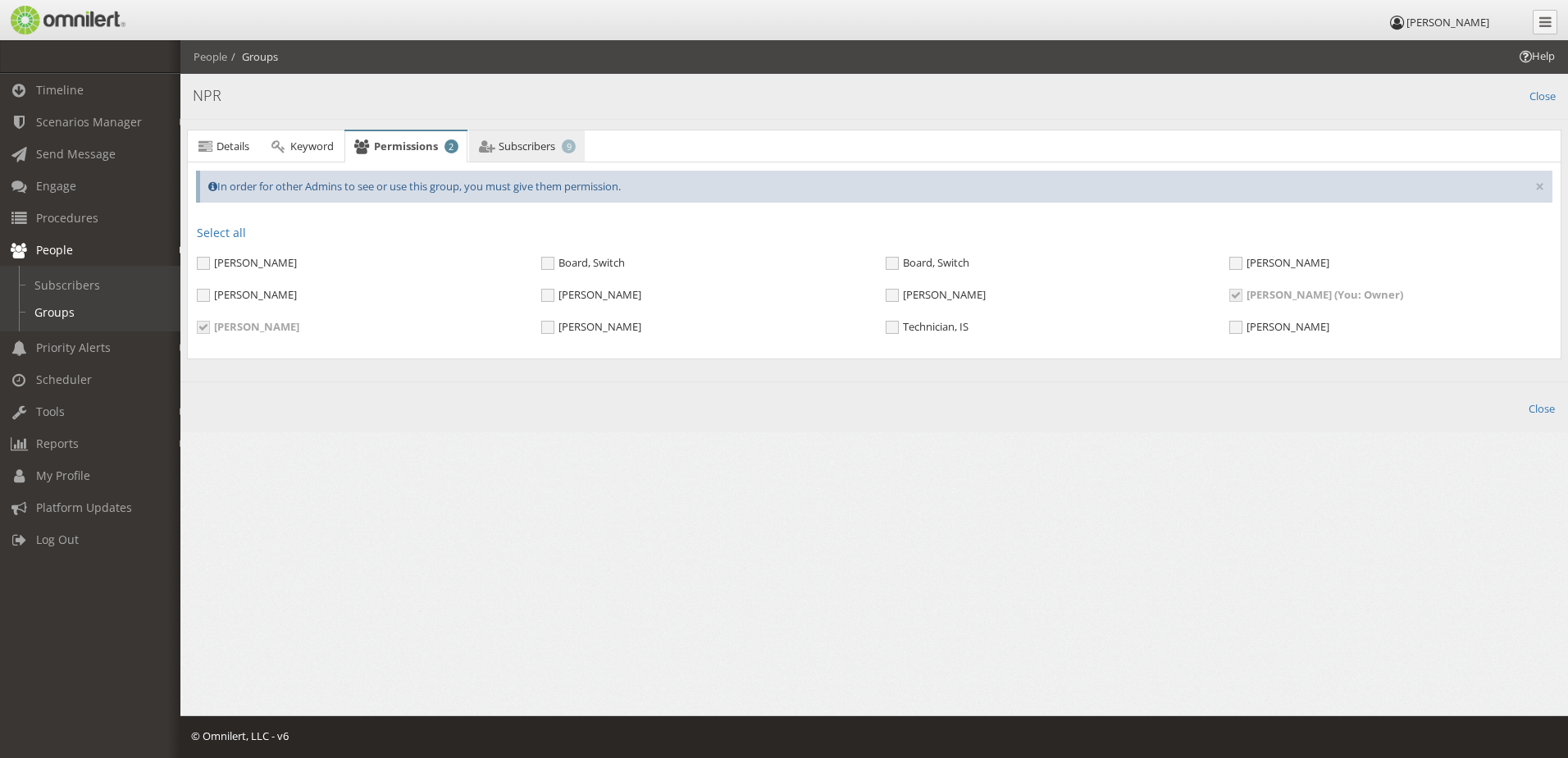
click at [502, 143] on span "Subscribers" at bounding box center [527, 146] width 57 height 15
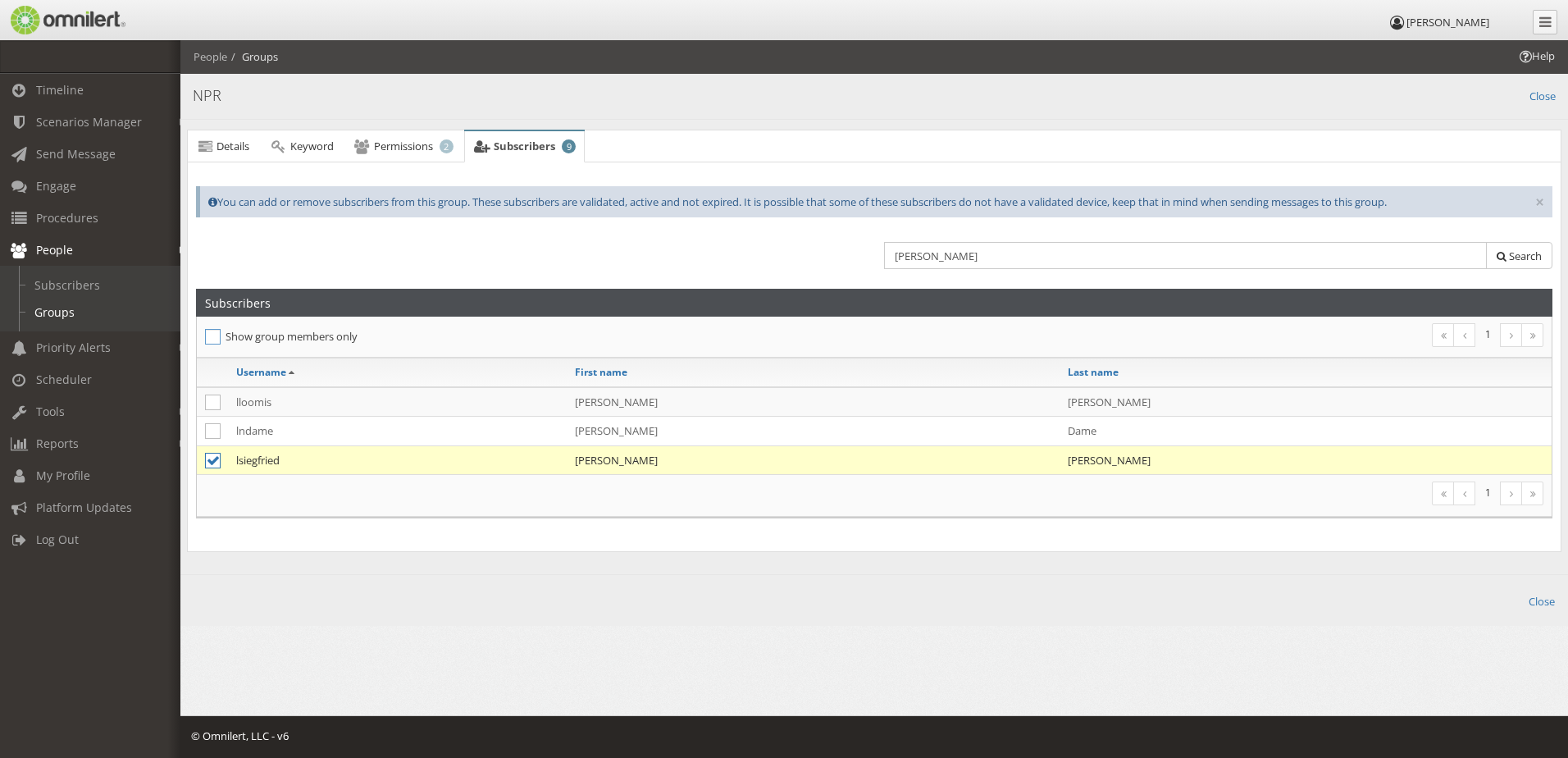
click at [313, 337] on label "Show group members only" at bounding box center [535, 337] width 659 height 21
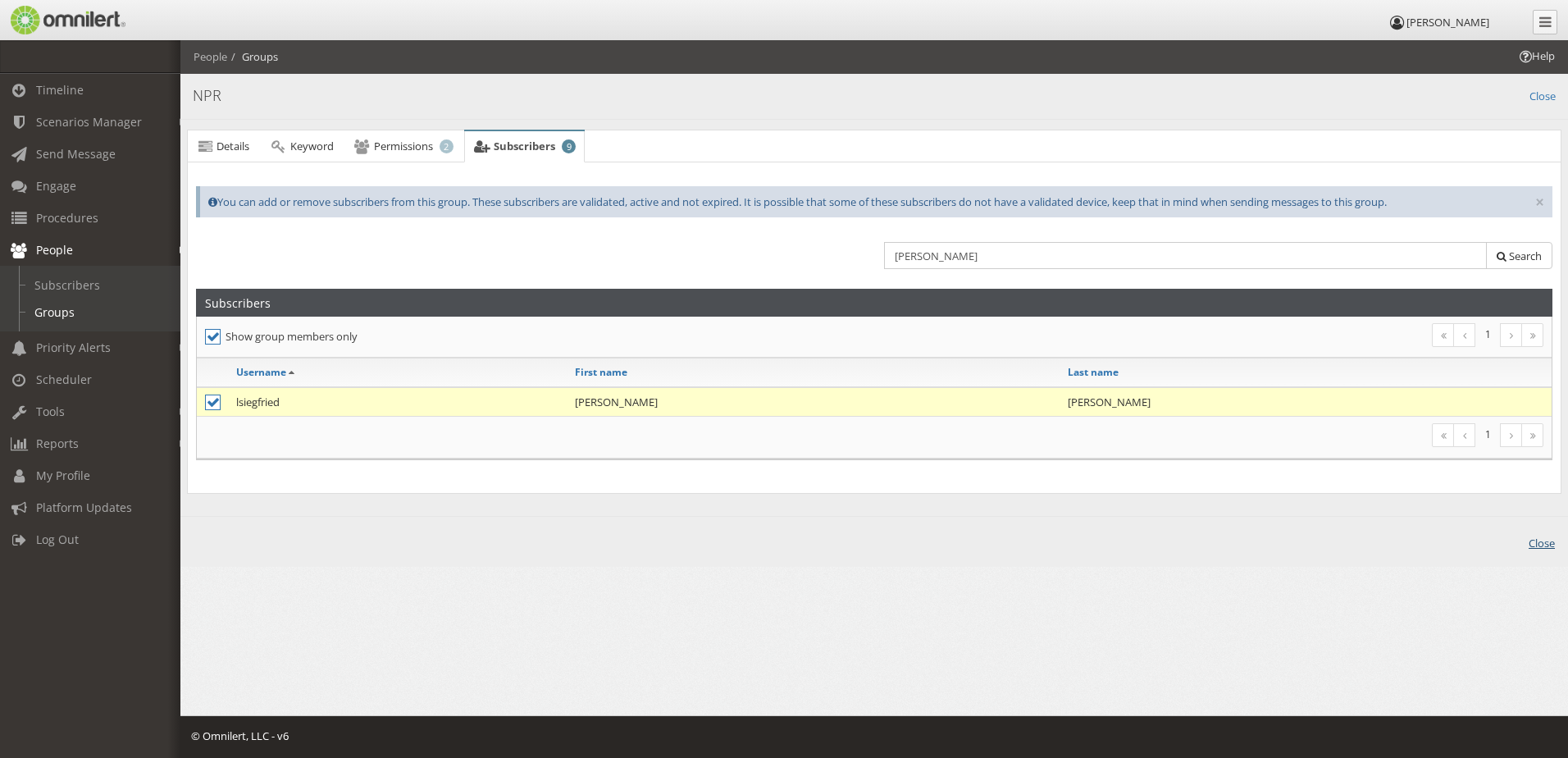
click at [1537, 537] on link "Close" at bounding box center [1542, 542] width 26 height 19
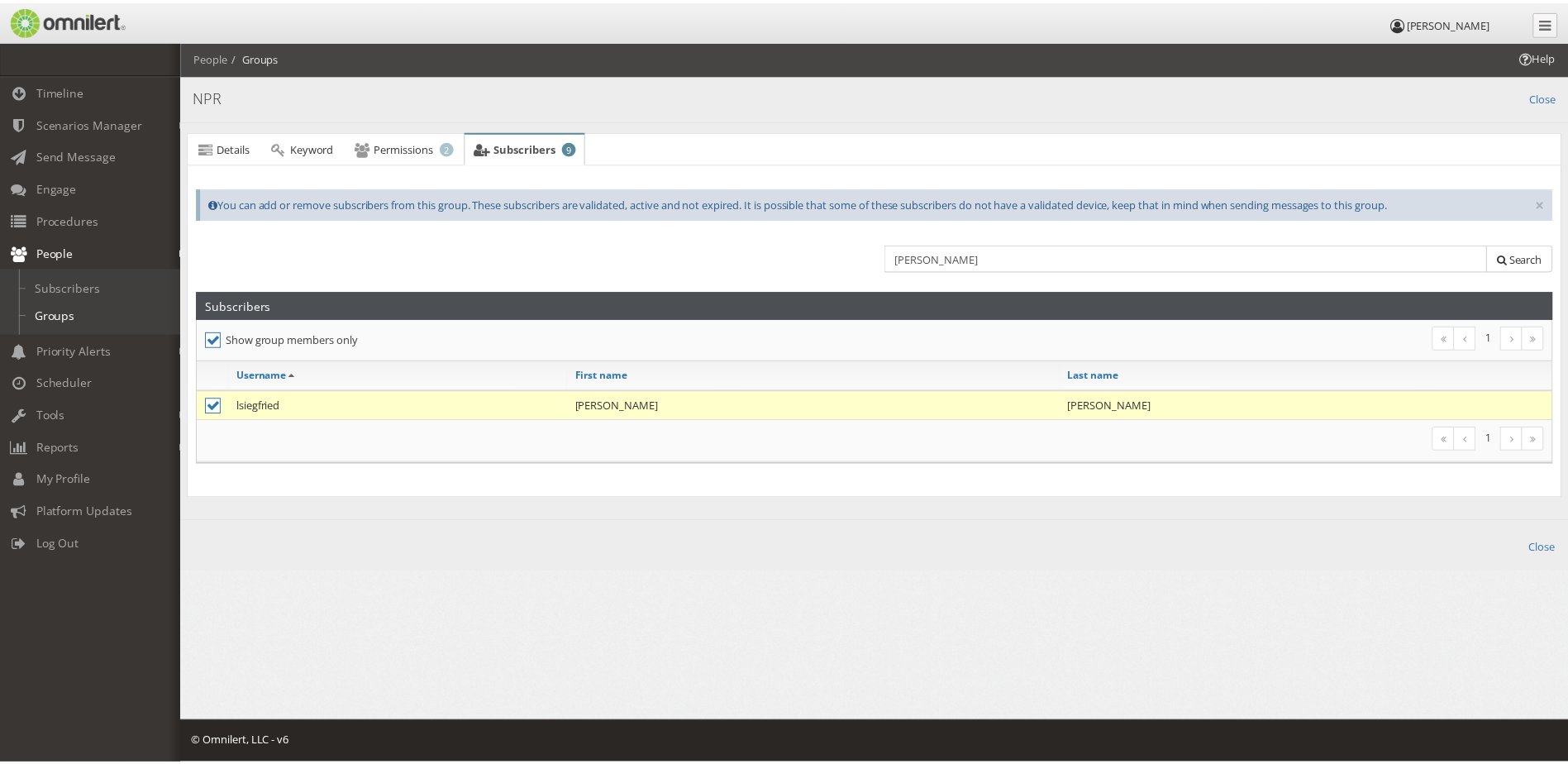
scroll to position [322, 0]
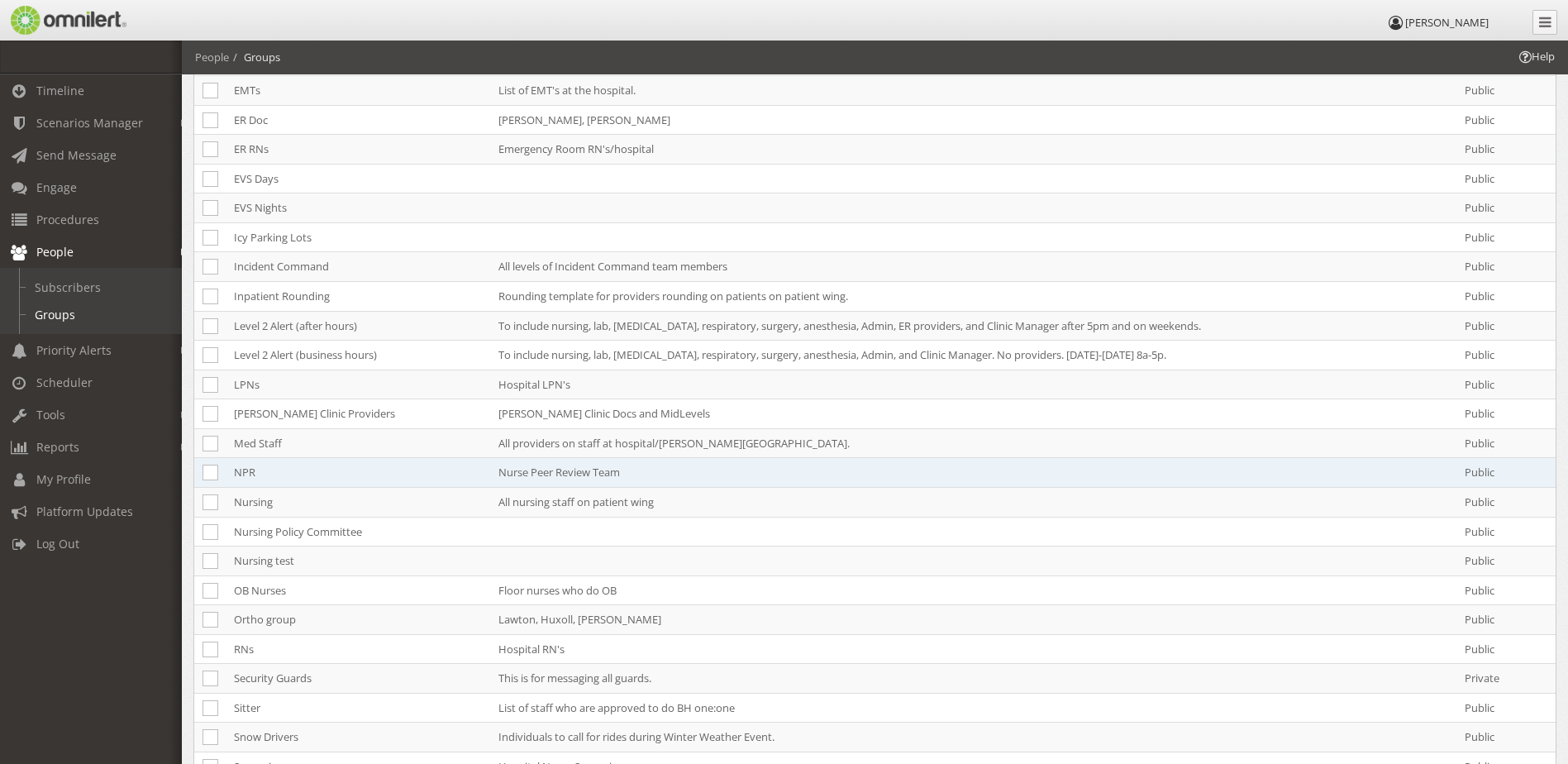
click at [325, 477] on td "NPR" at bounding box center [358, 472] width 264 height 30
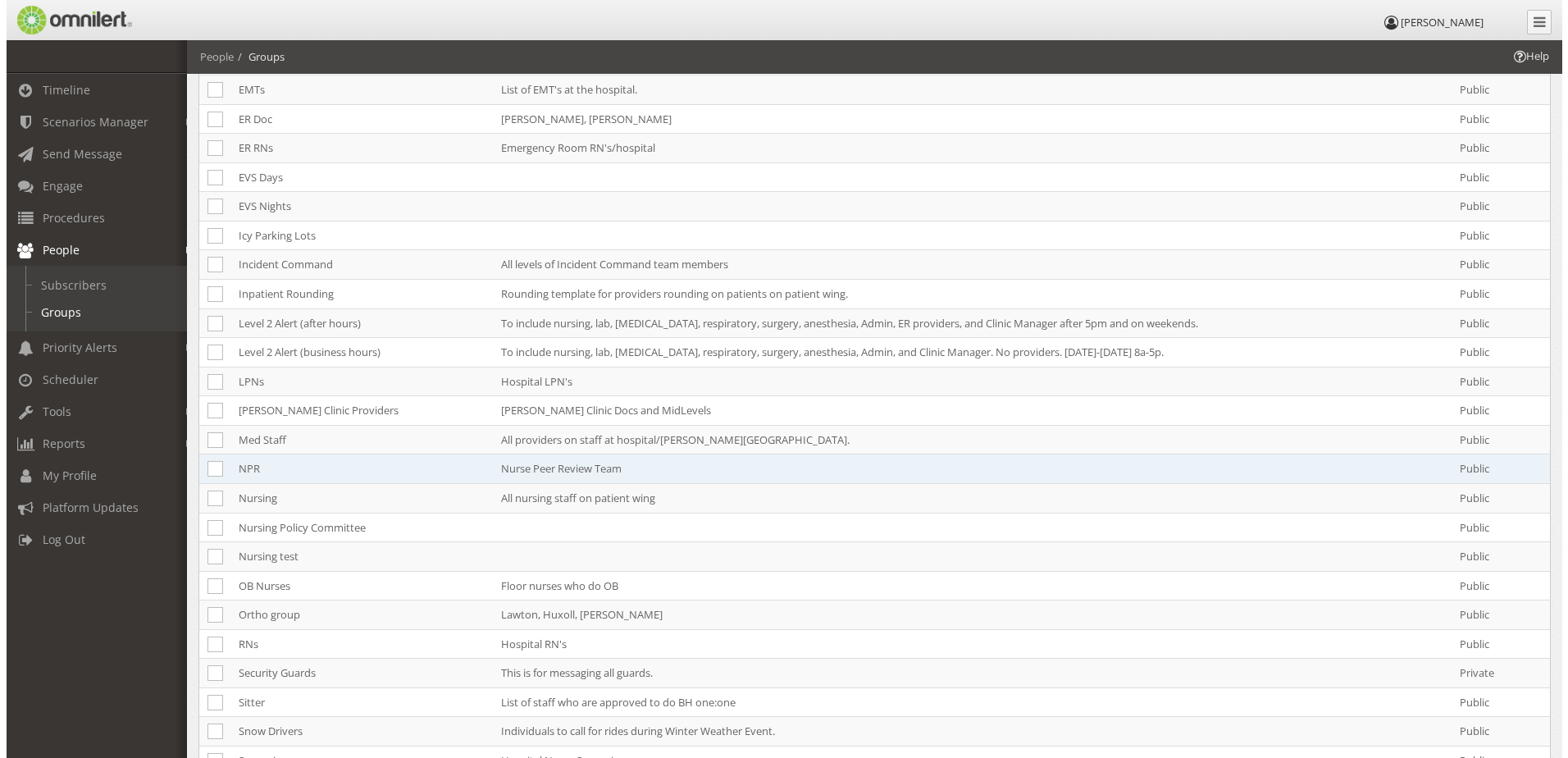
scroll to position [0, 0]
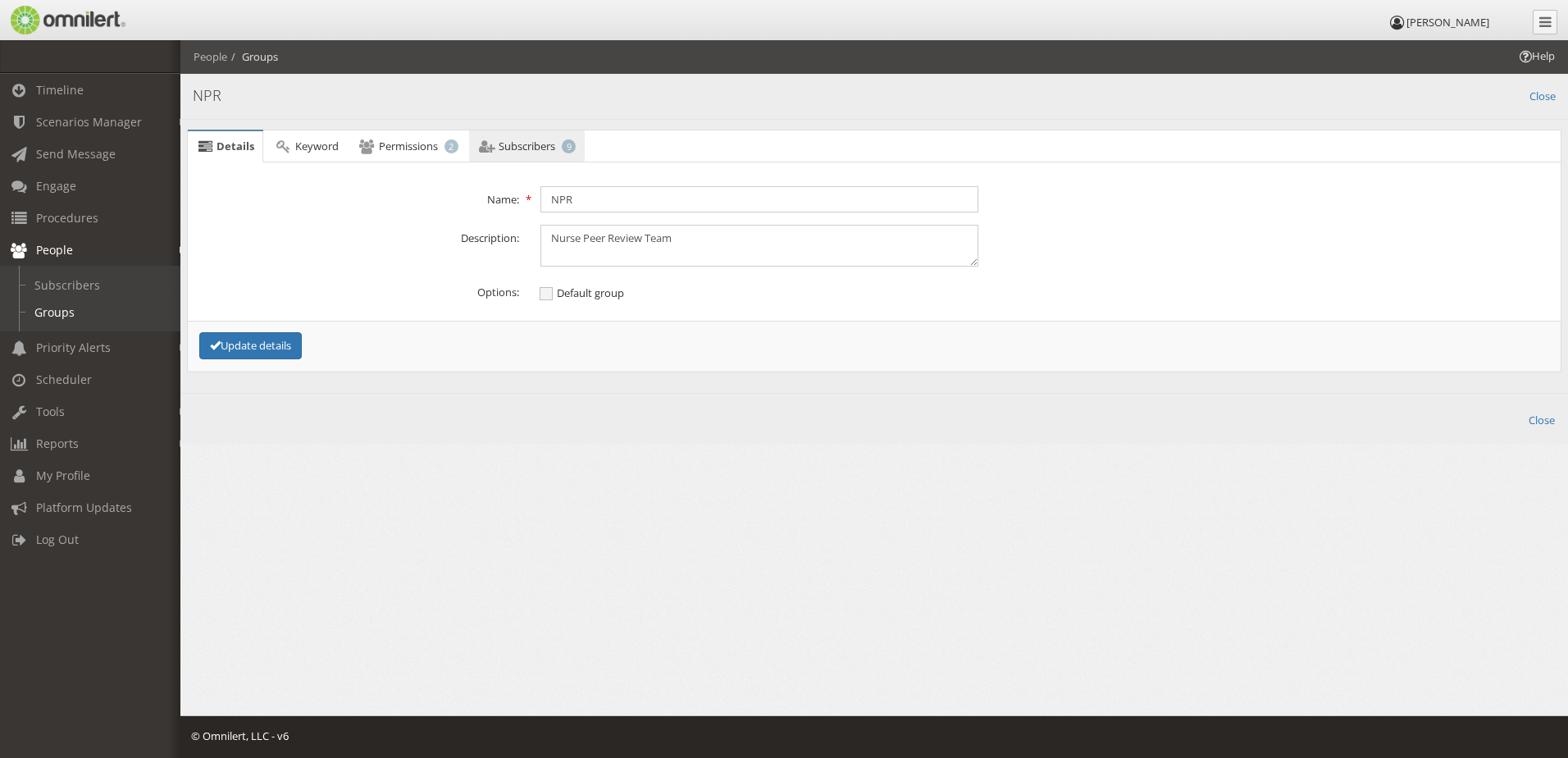
click at [527, 146] on span "Subscribers" at bounding box center [527, 146] width 57 height 15
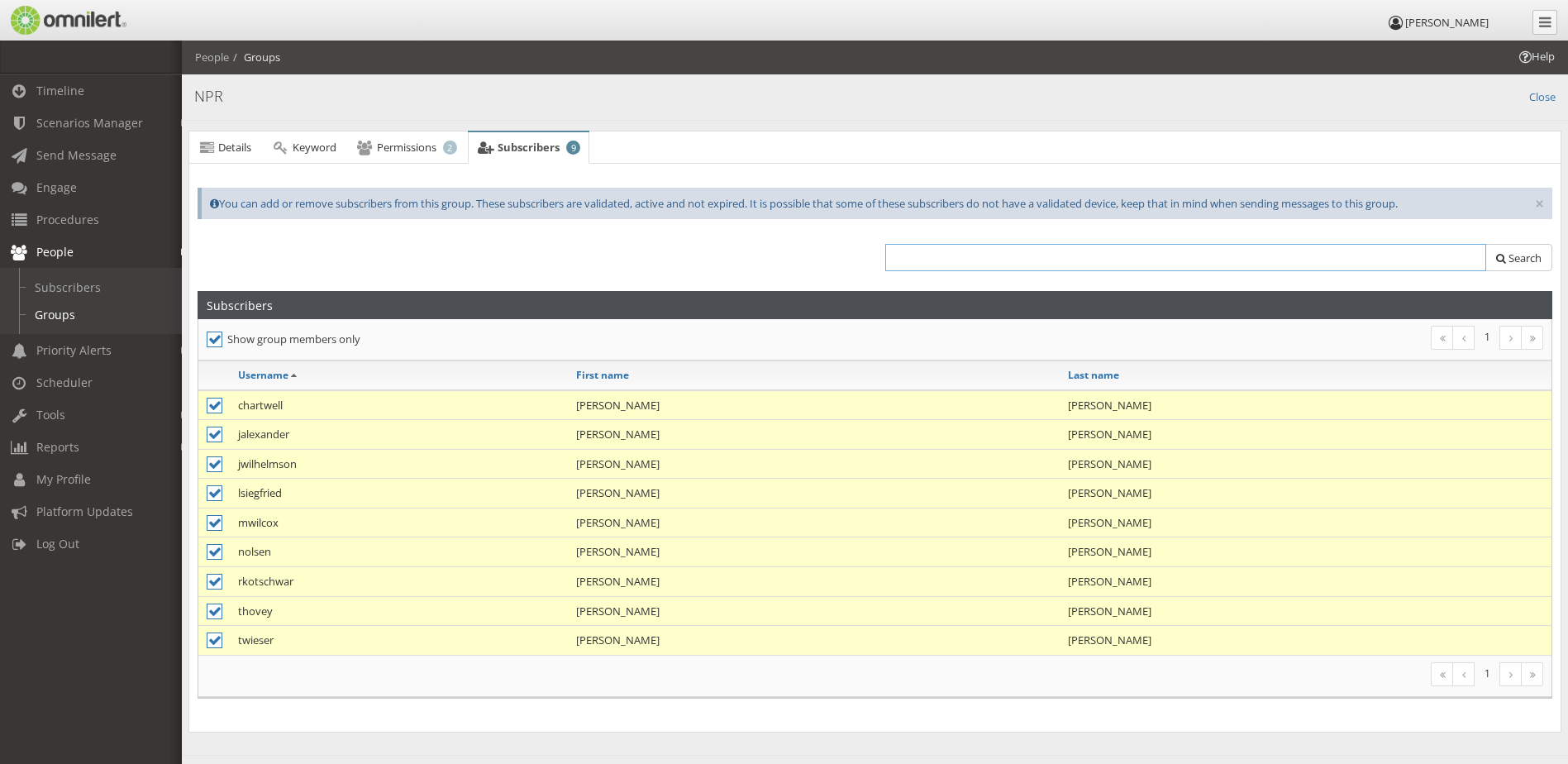
click at [1319, 253] on input "text" at bounding box center [1186, 258] width 602 height 28
click at [318, 344] on label "Show group members only" at bounding box center [536, 340] width 658 height 21
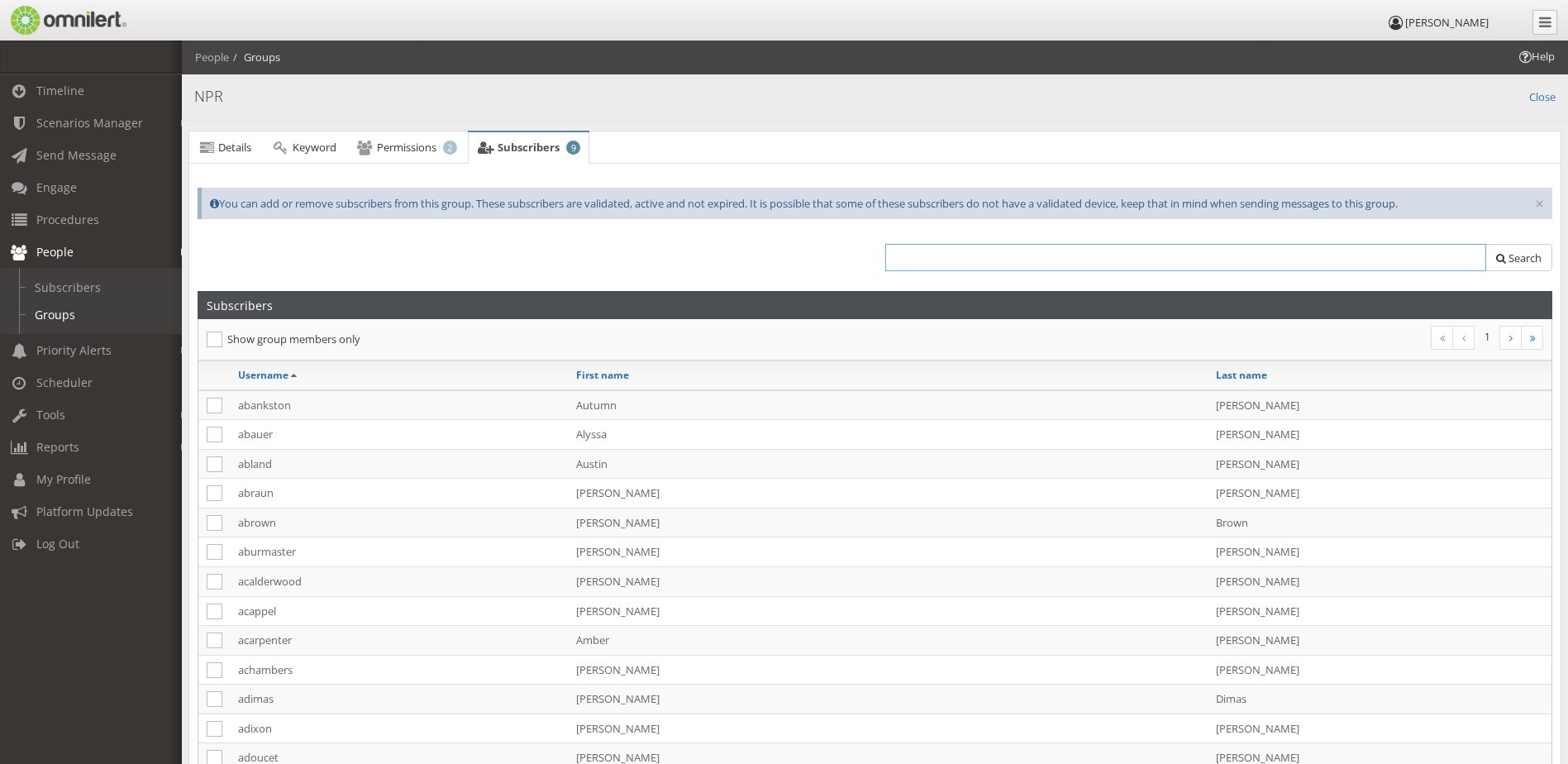
click at [1133, 269] on input "text" at bounding box center [1186, 258] width 602 height 28
type input "[PERSON_NAME]"
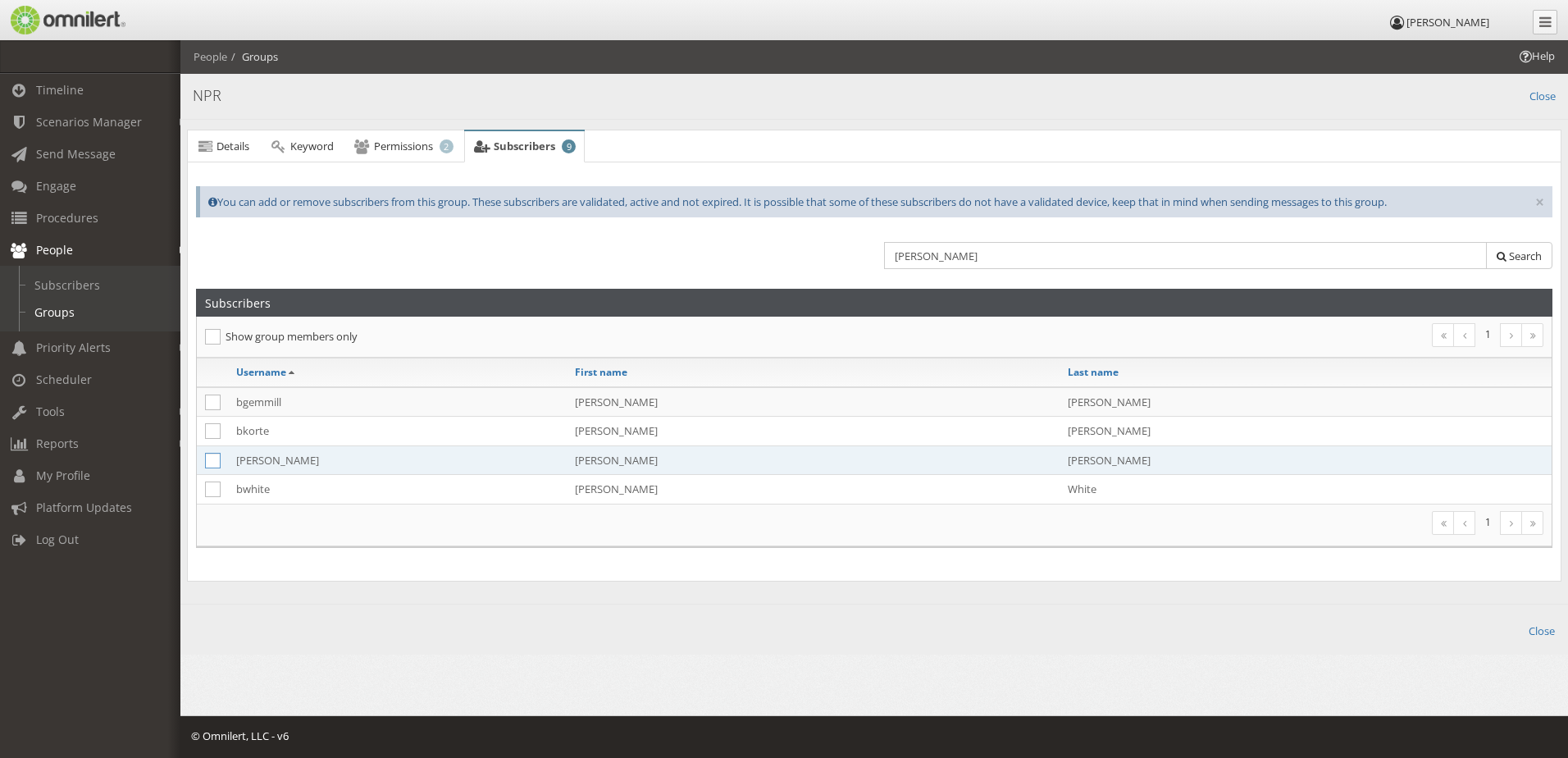
click at [208, 458] on icon at bounding box center [213, 460] width 15 height 15
checkbox input "true"
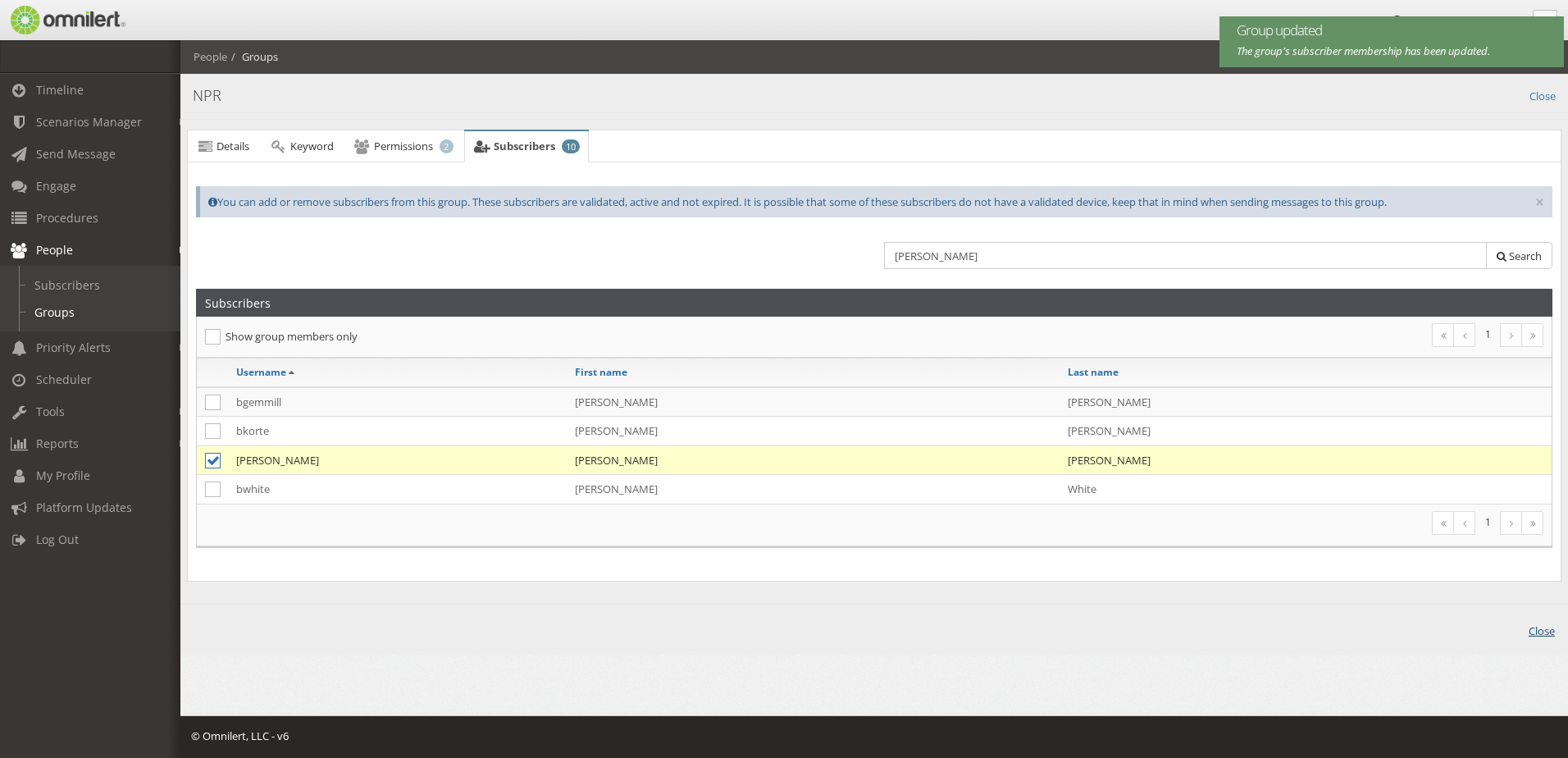
drag, startPoint x: 1542, startPoint y: 626, endPoint x: 1439, endPoint y: 557, distance: 124.0
click at [1542, 626] on link "Close" at bounding box center [1542, 629] width 26 height 19
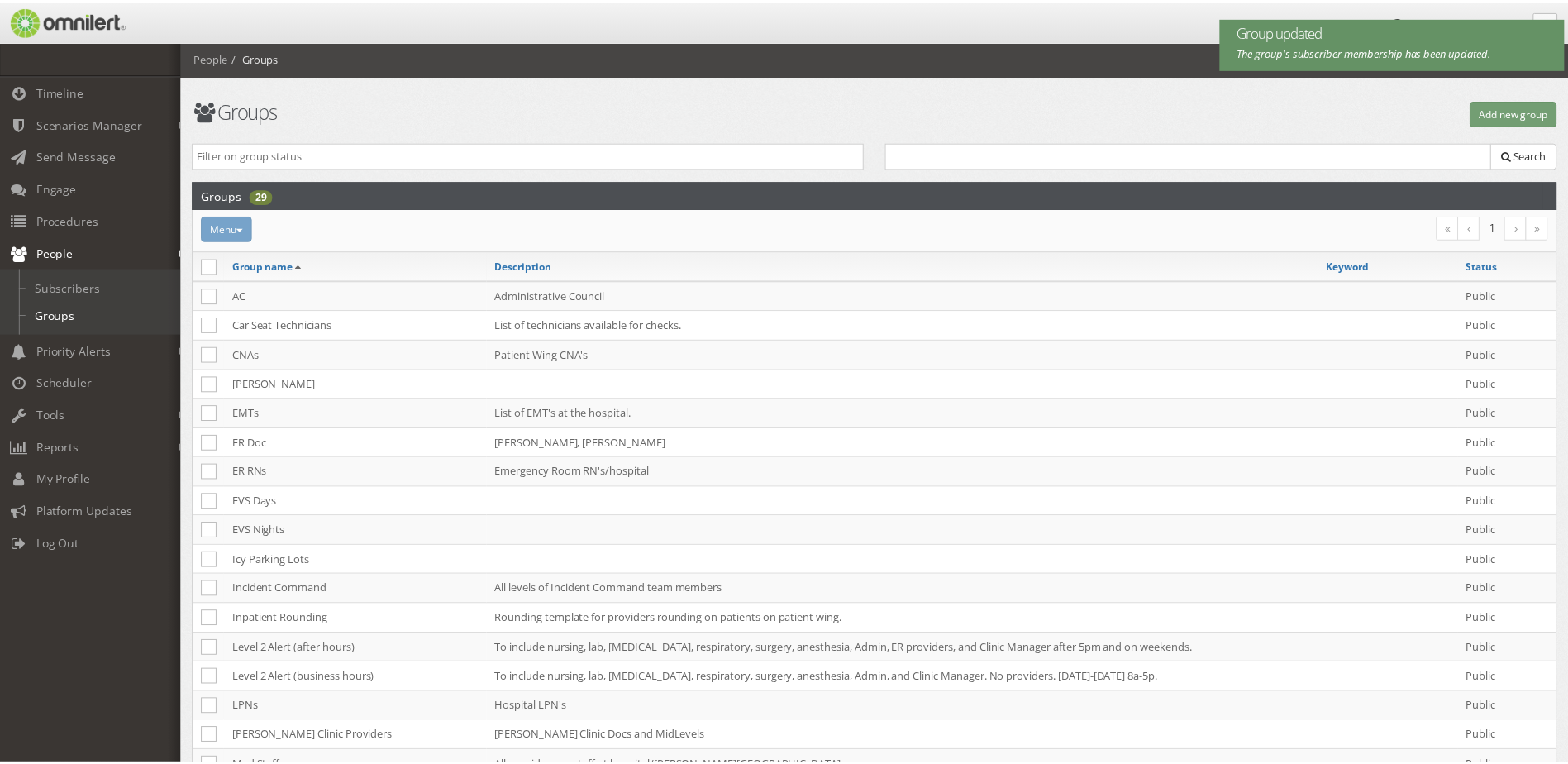
scroll to position [397, 0]
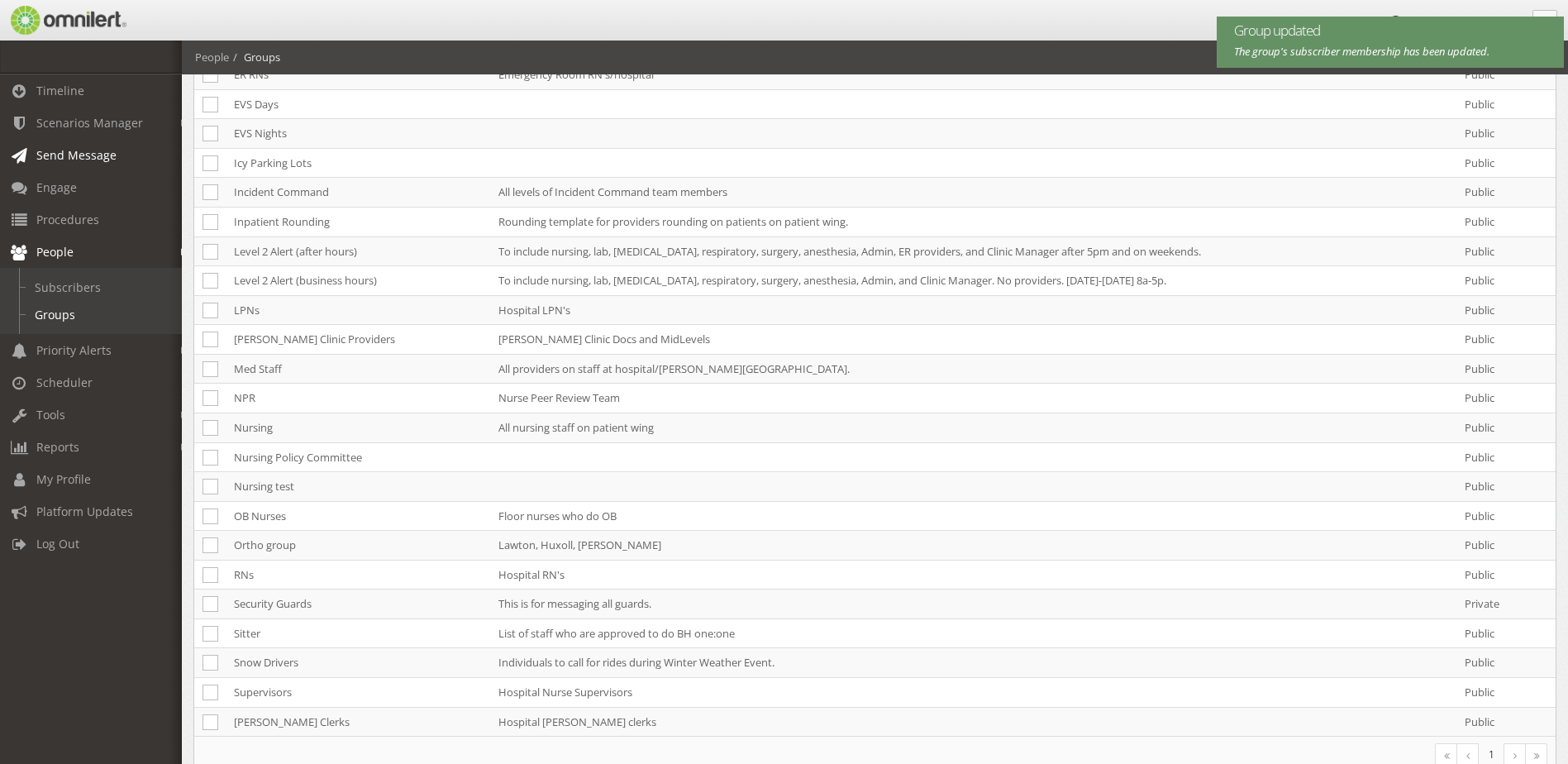
click at [72, 158] on span "Send Message" at bounding box center [76, 155] width 80 height 15
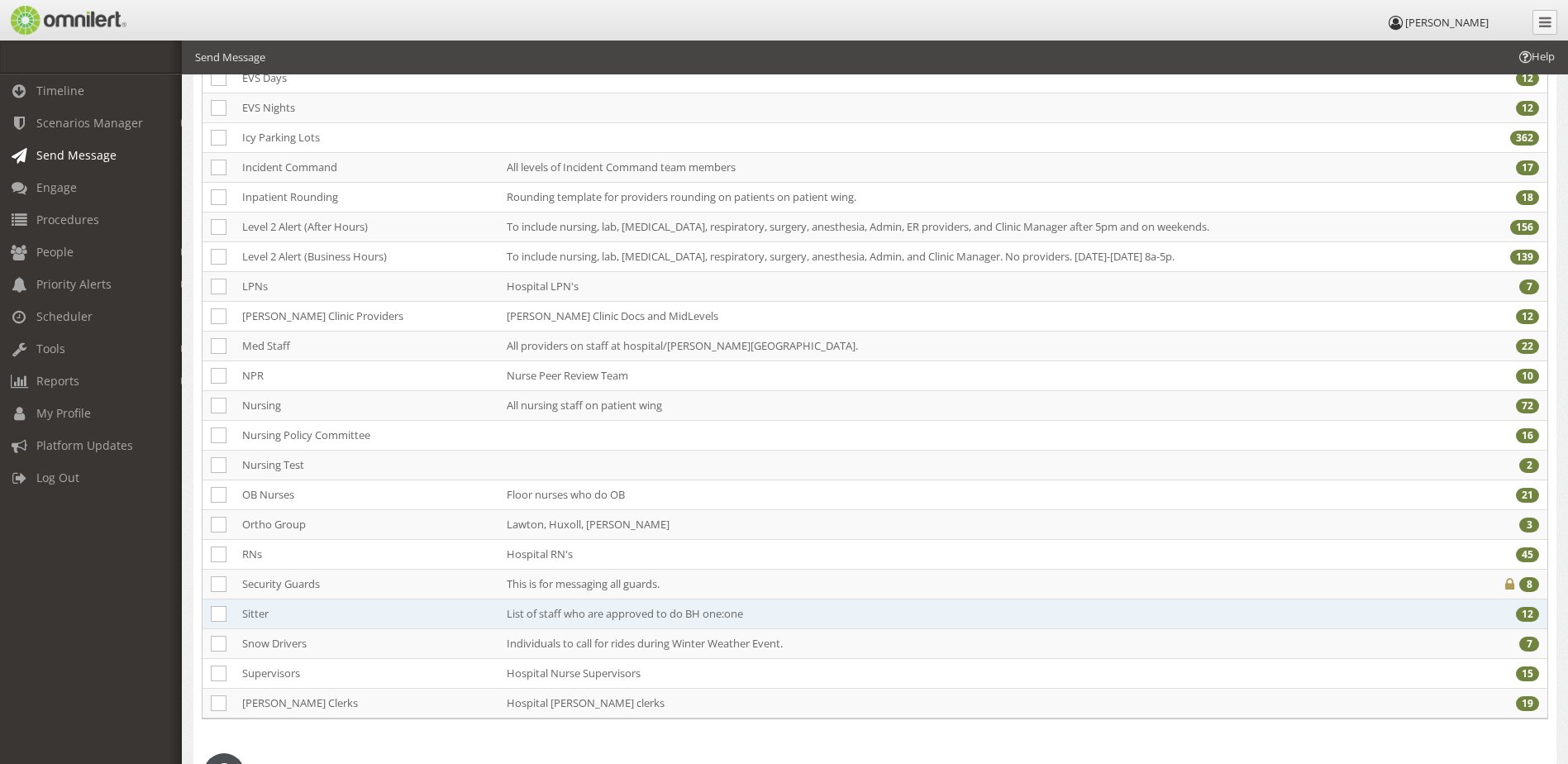
scroll to position [496, 0]
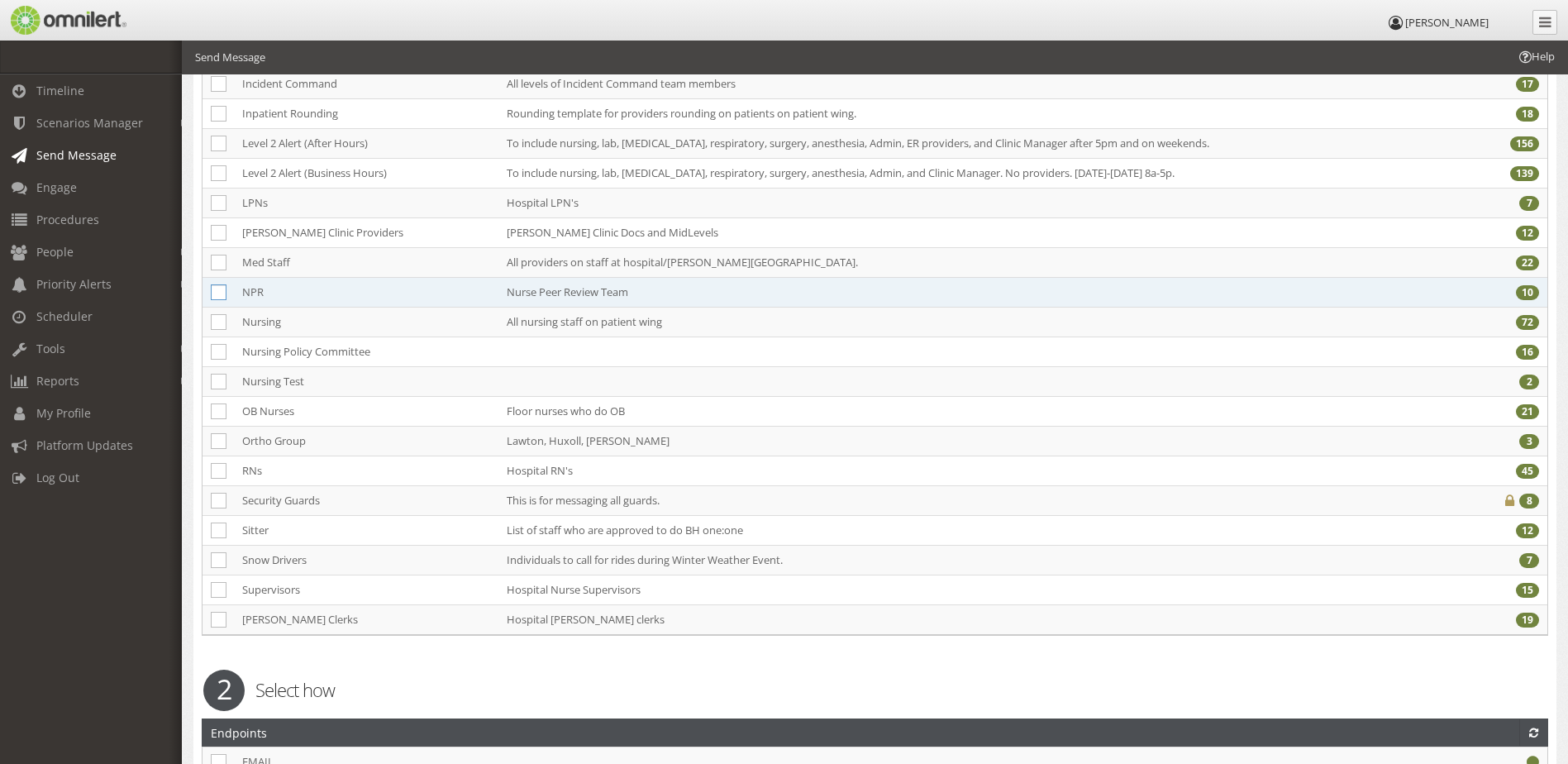
click at [215, 294] on icon at bounding box center [218, 292] width 15 height 15
checkbox input "true"
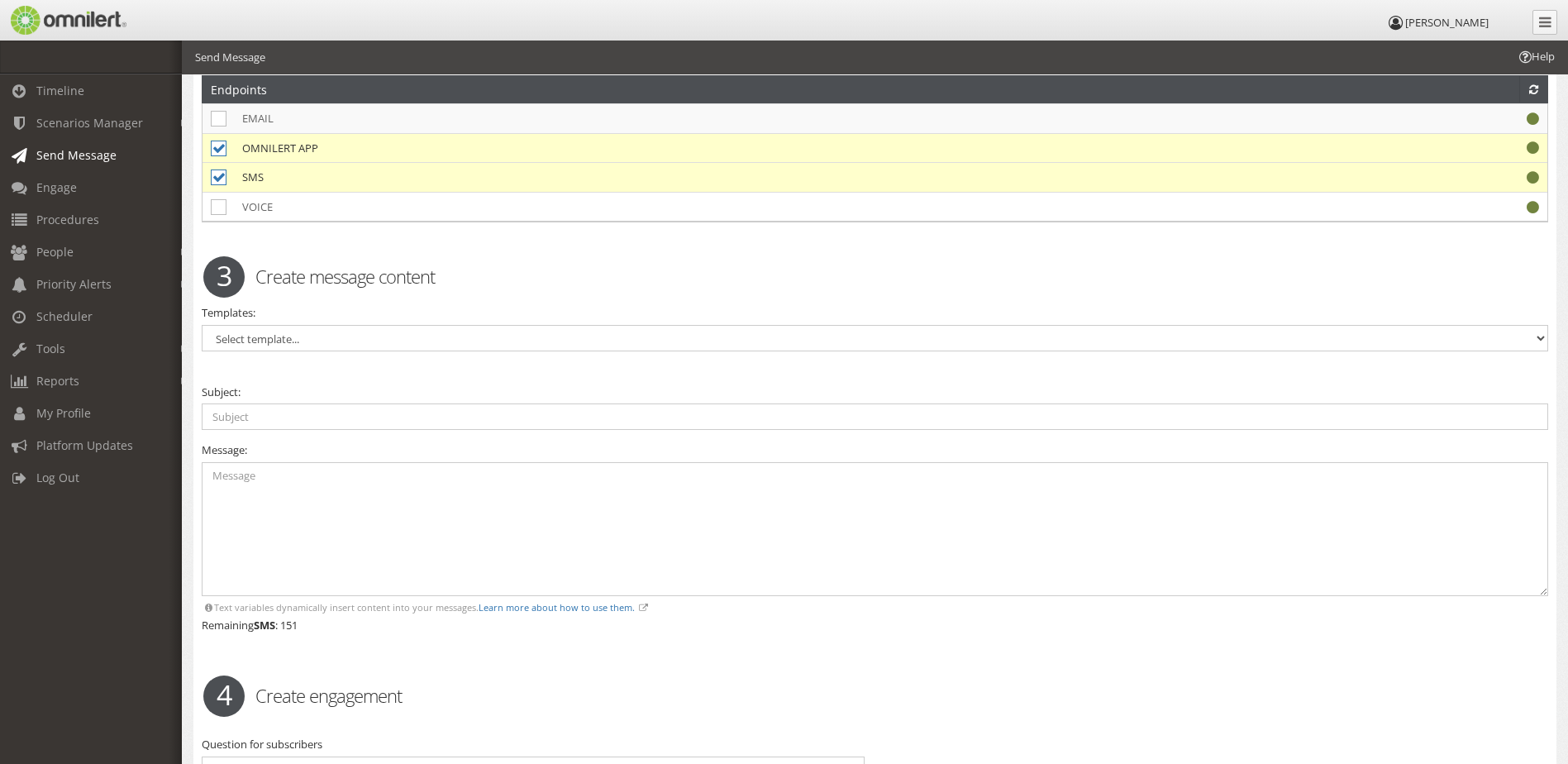
scroll to position [1158, 0]
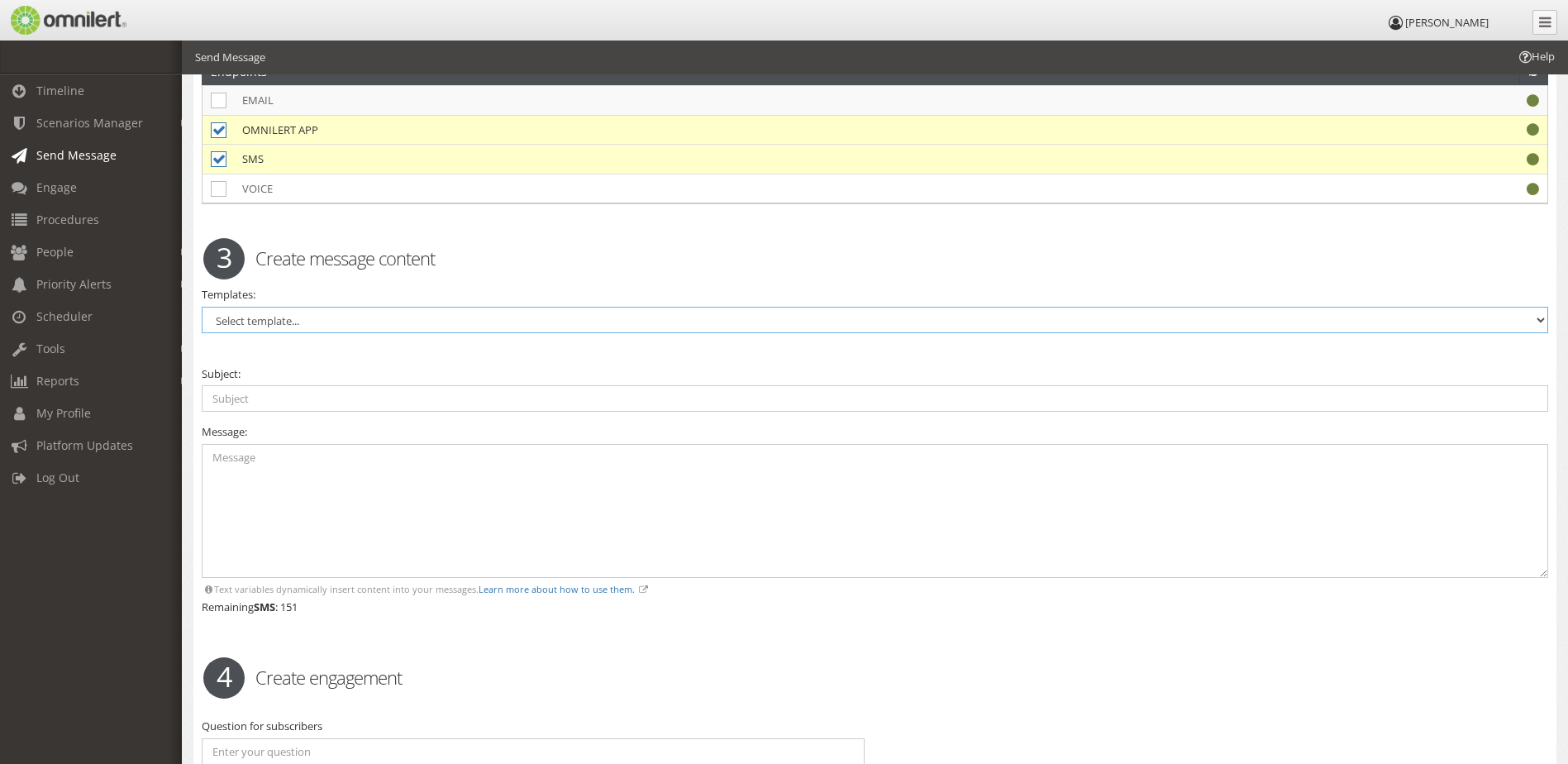
click at [290, 318] on select "Select template... 1:1 Sitter Access Control Activation Access Control Deactiva…" at bounding box center [876, 320] width 1347 height 27
click at [271, 388] on input "text" at bounding box center [876, 399] width 1347 height 27
type input "NPR [DATE]"
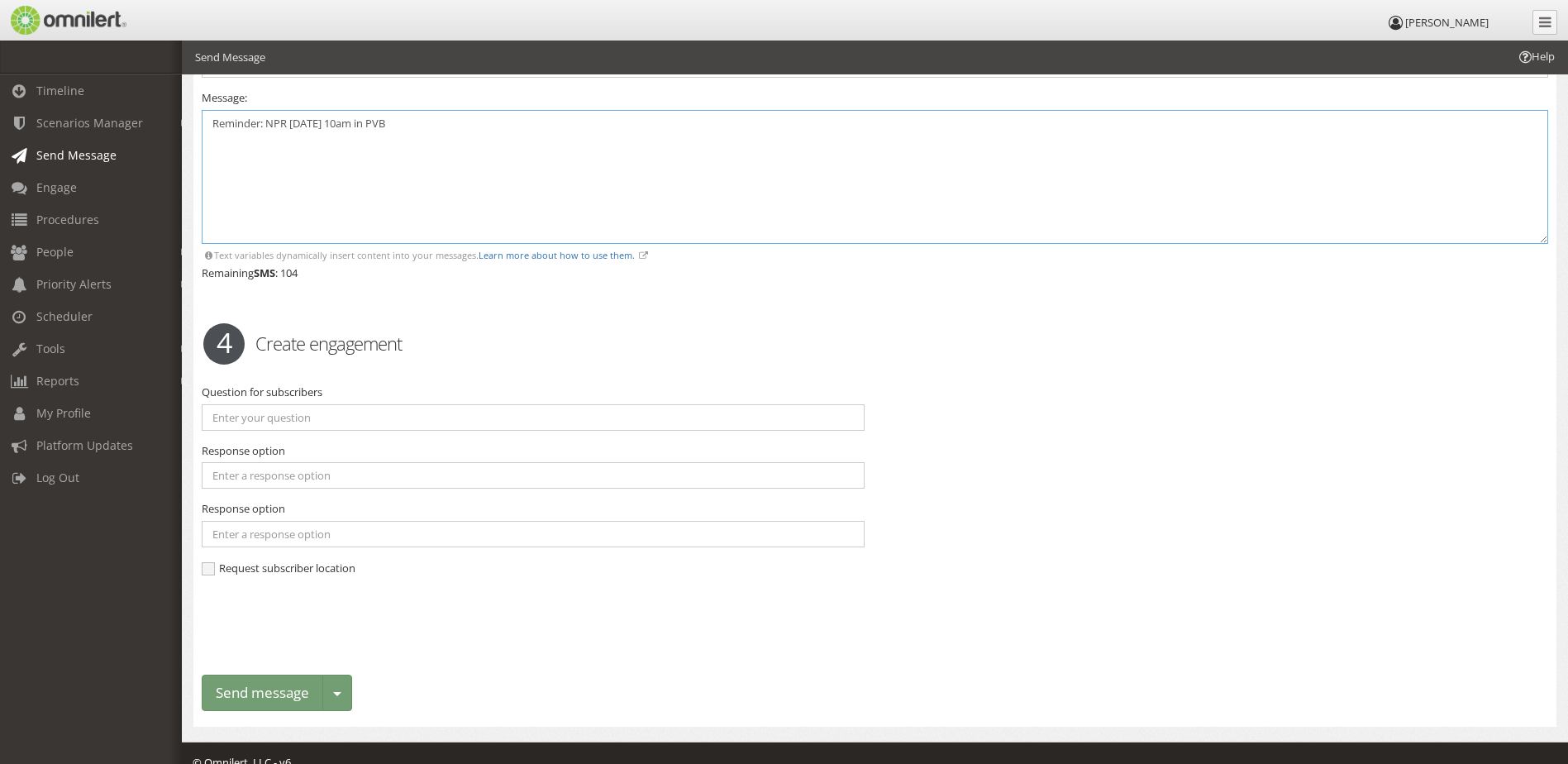
scroll to position [1512, 0]
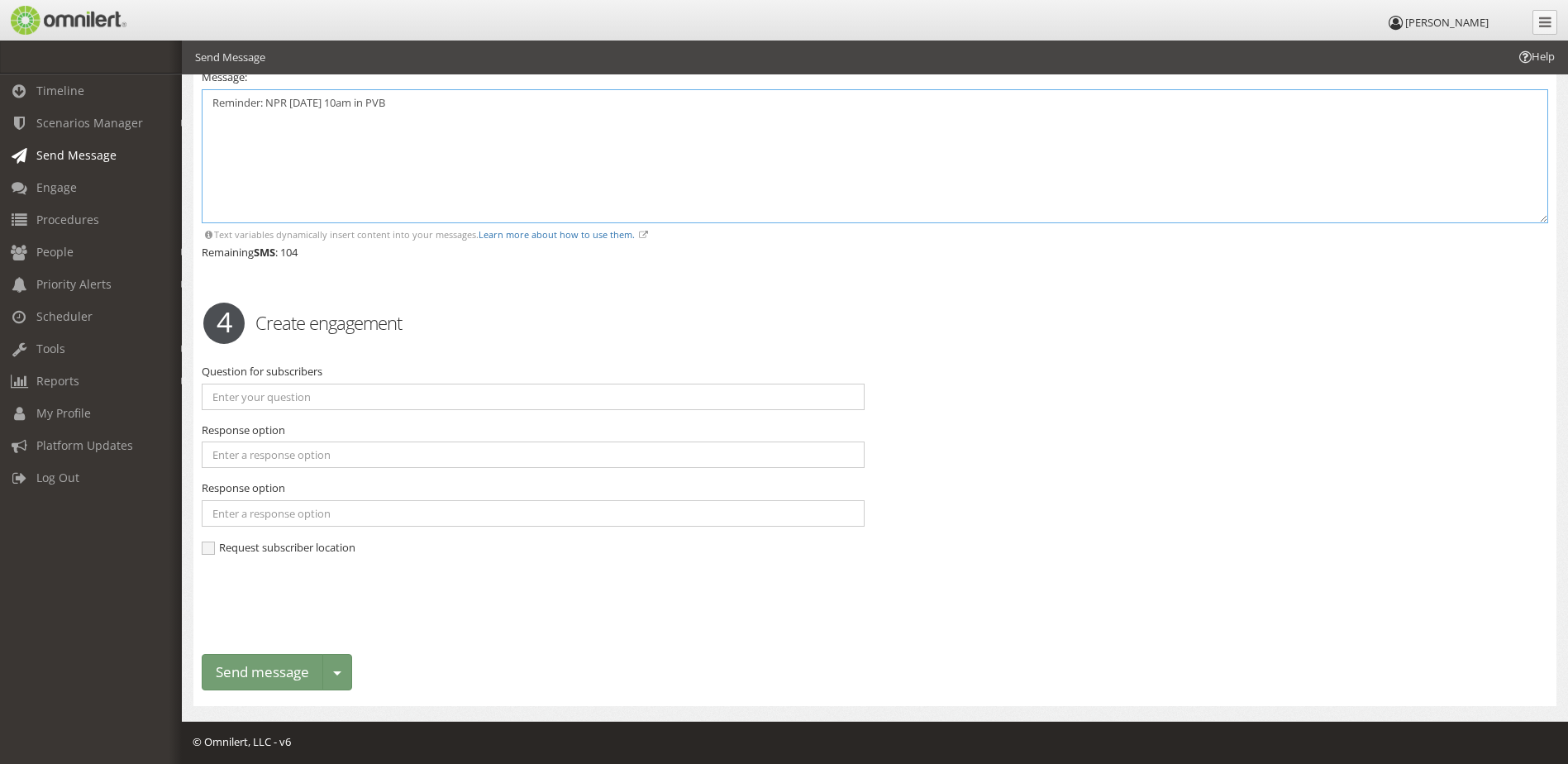
type textarea "Reminder: NPR [DATE] 10am in PVB"
click at [289, 388] on input "text" at bounding box center [533, 397] width 663 height 27
click at [369, 336] on div "4 Create engagement" at bounding box center [875, 322] width 1369 height 58
click at [254, 394] on input "text" at bounding box center [533, 397] width 663 height 27
type input "Are you able to come?"
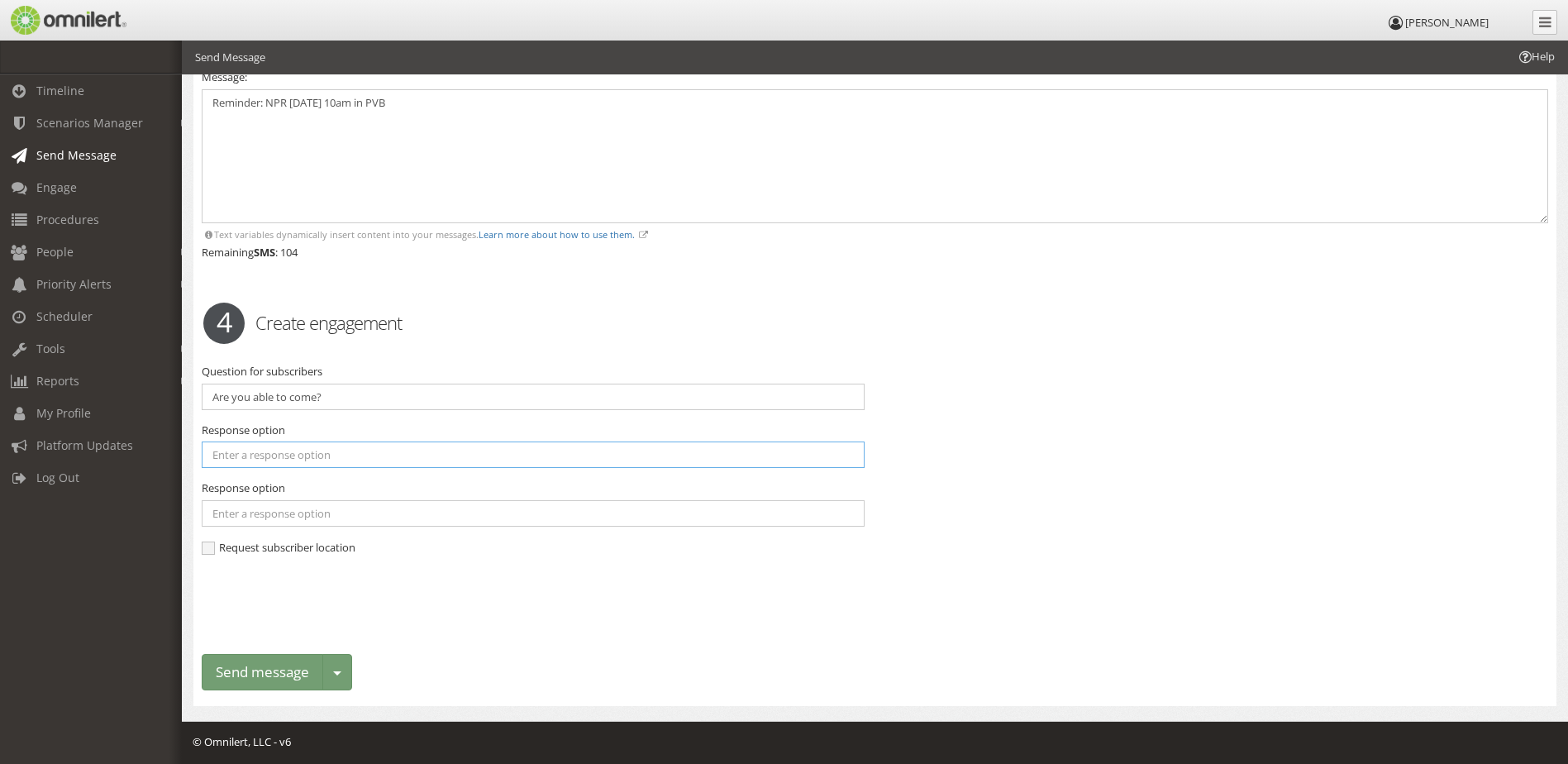
click at [256, 460] on input "text" at bounding box center [533, 455] width 663 height 27
click at [203, 471] on div "Response option Response option" at bounding box center [533, 474] width 663 height 104
click at [216, 448] on input "text" at bounding box center [533, 455] width 663 height 27
type input "yes"
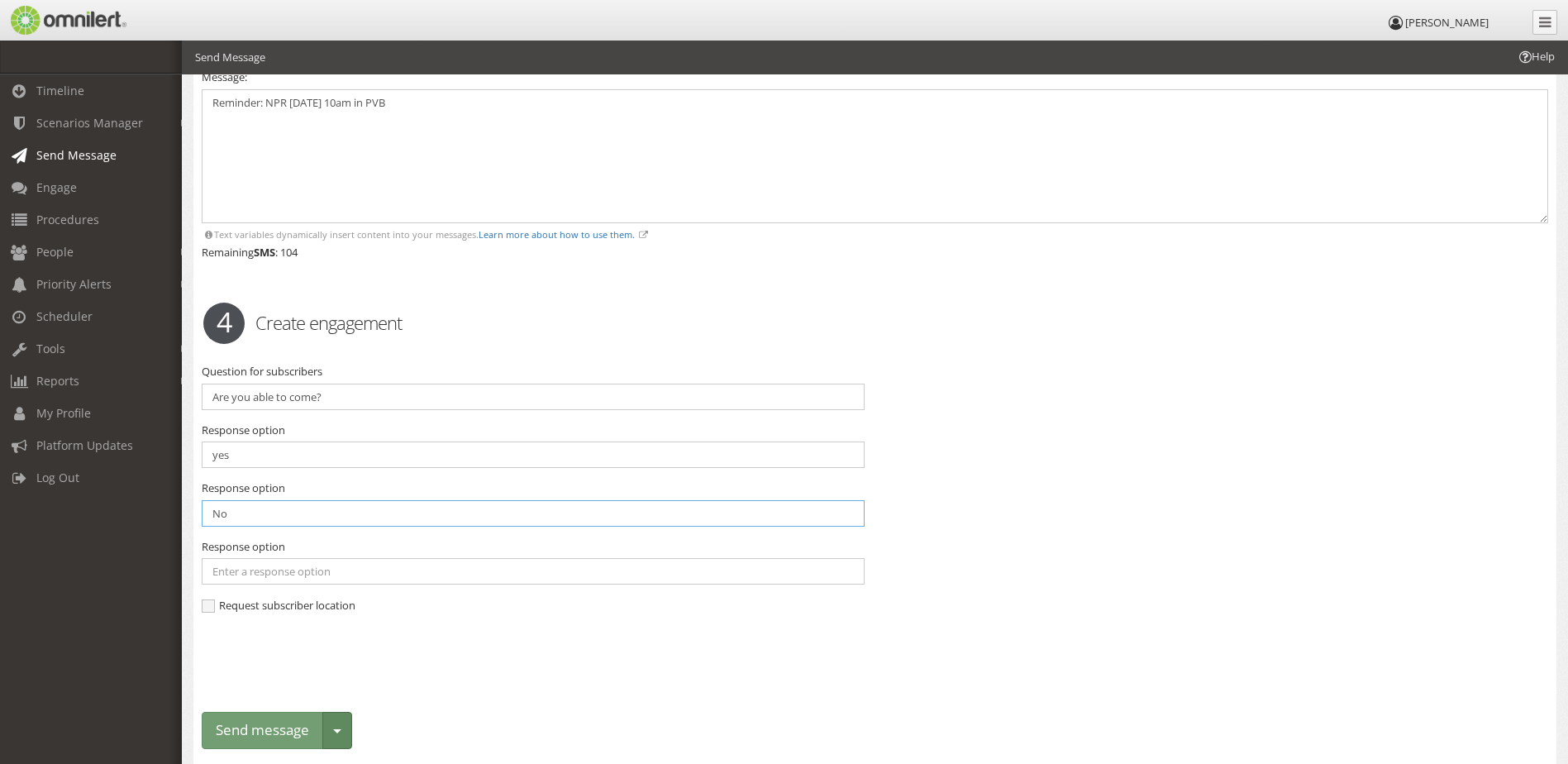
type input "No"
click at [349, 724] on button "Toggle dropdown" at bounding box center [337, 730] width 30 height 37
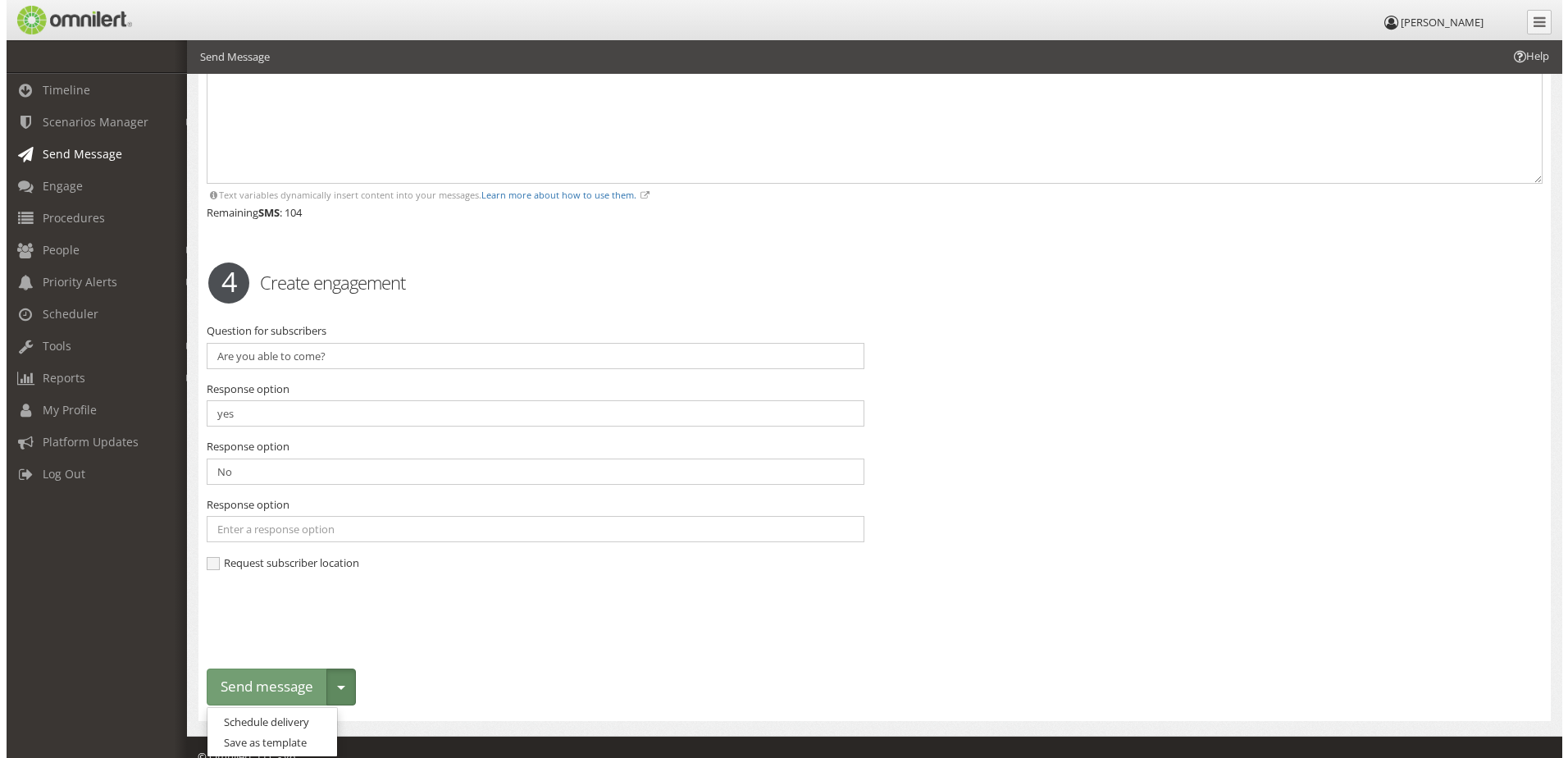
scroll to position [1559, 0]
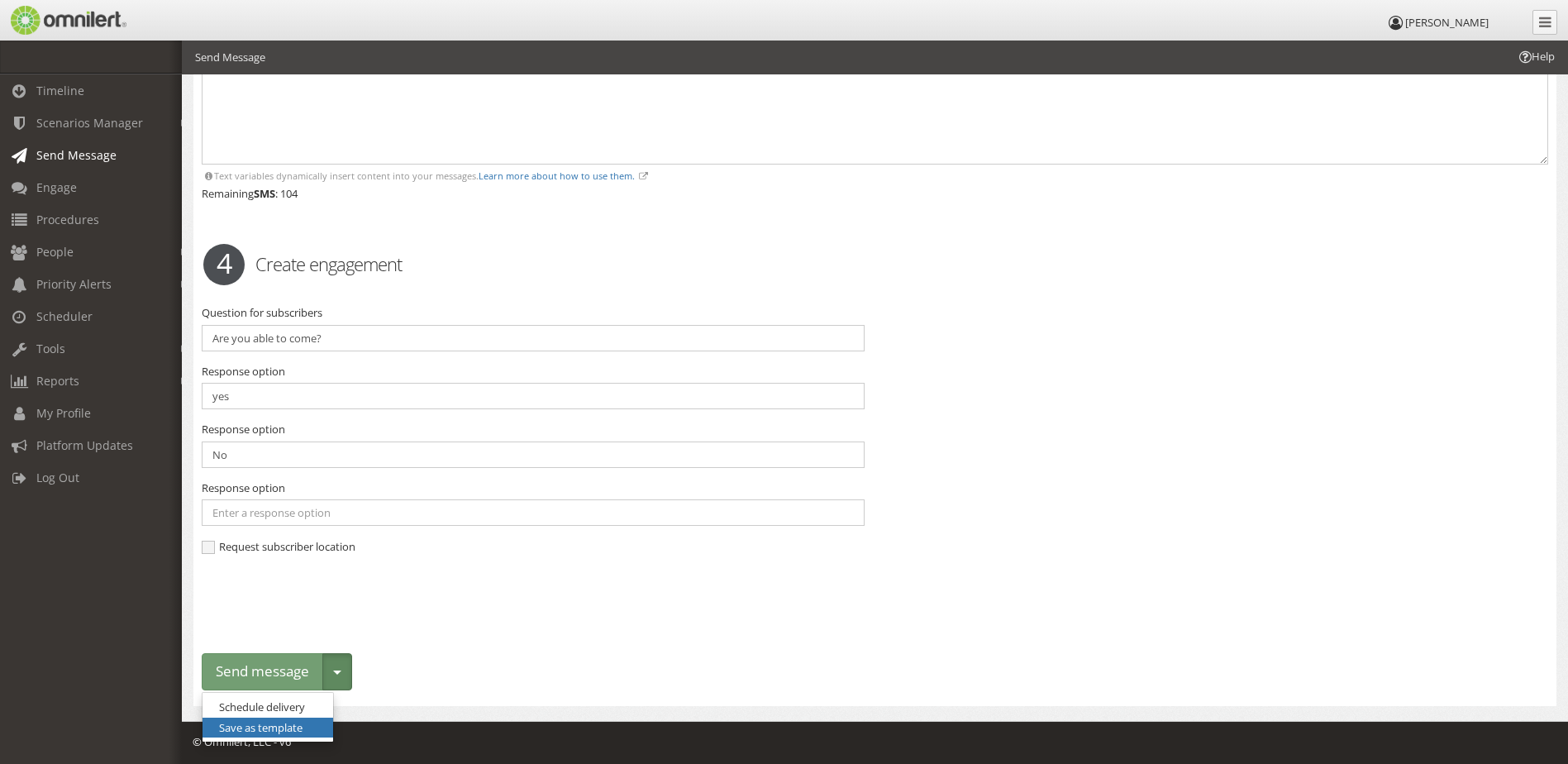
click at [241, 723] on link "Save as template" at bounding box center [267, 728] width 131 height 21
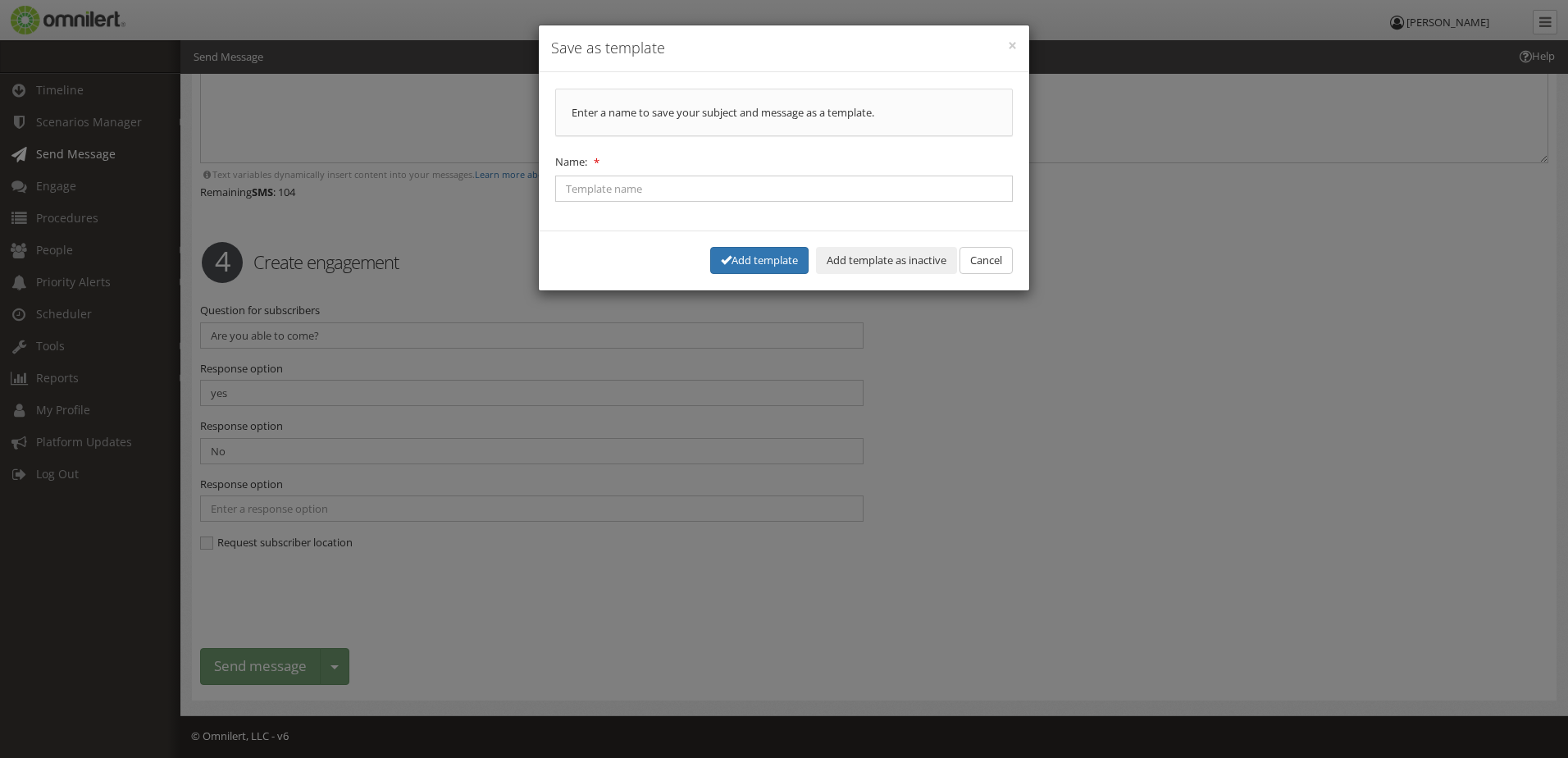
click at [616, 112] on div "Enter a name to save your subject and message as a template." at bounding box center [784, 113] width 458 height 48
click at [625, 187] on input "Name:" at bounding box center [784, 189] width 458 height 26
type input "Reminder: NPR [DATE]"
click at [725, 256] on button "Add template" at bounding box center [760, 260] width 98 height 27
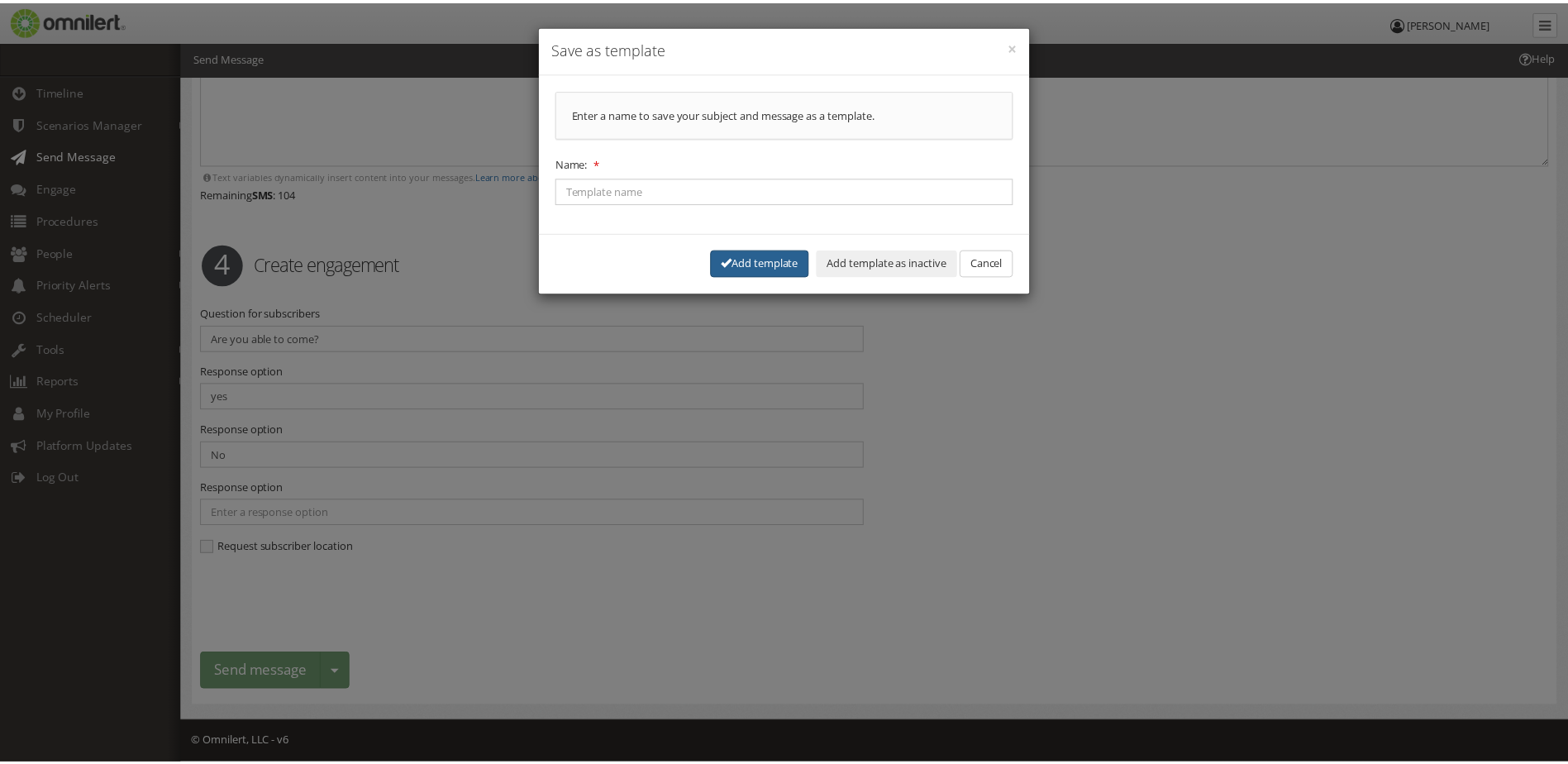
scroll to position [3747, 0]
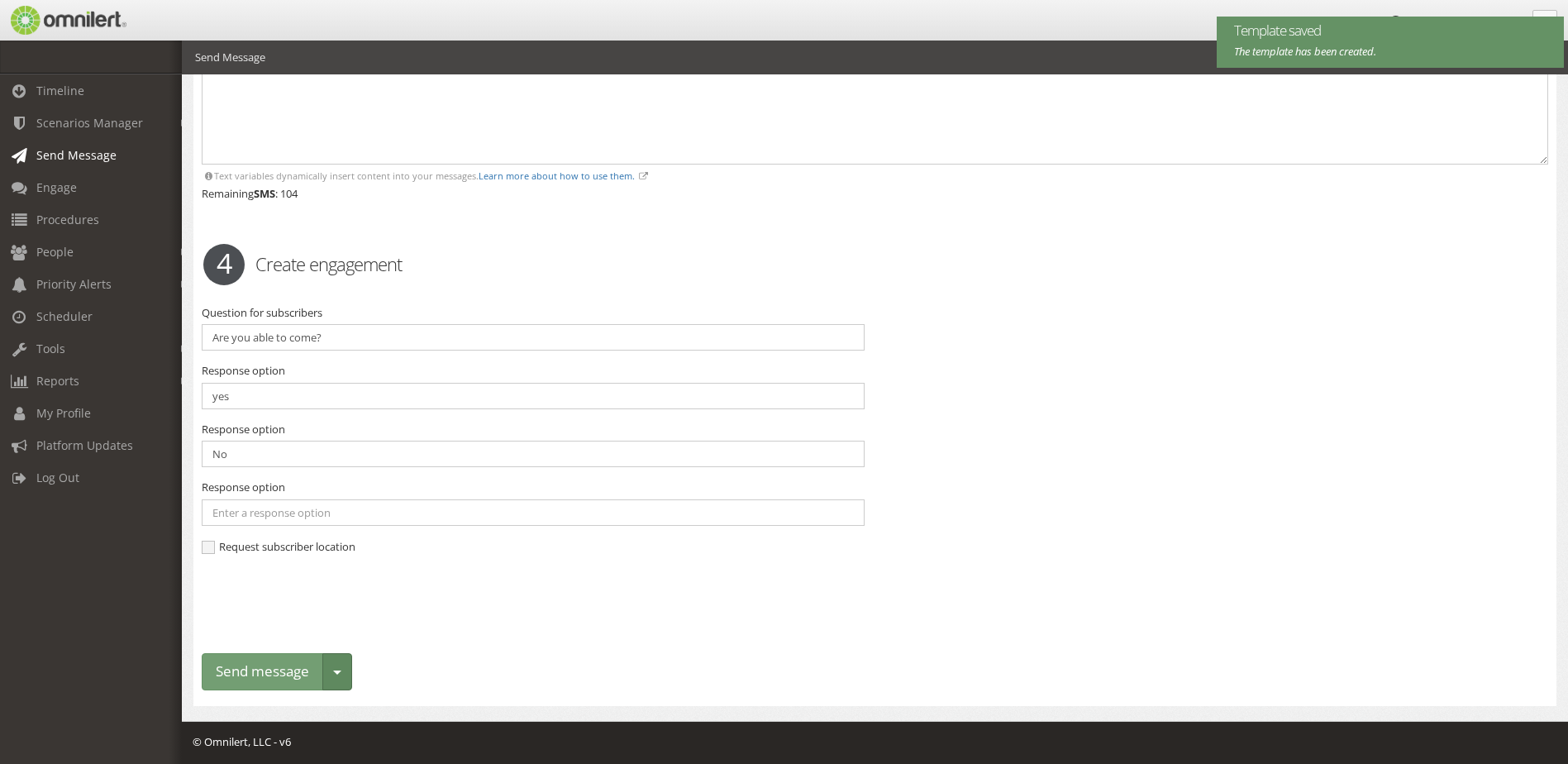
click at [337, 671] on span "button" at bounding box center [337, 672] width 9 height 4
click at [295, 713] on link "Schedule delivery" at bounding box center [267, 708] width 131 height 21
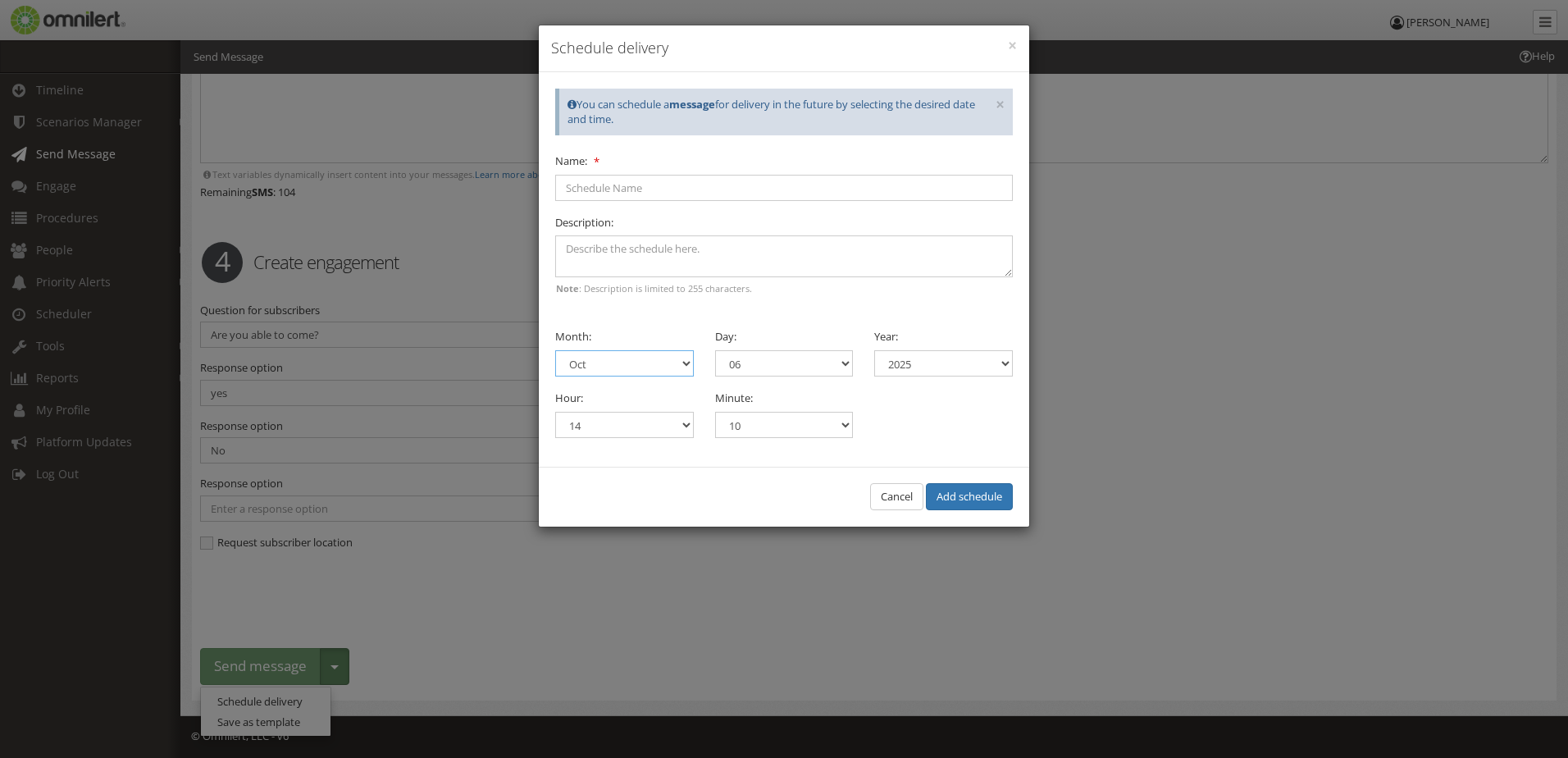
click at [675, 365] on select "Jan Feb Mar Apr May Jun [DATE] Aug Sep Oct Nov Dec" at bounding box center [625, 363] width 138 height 26
select select "11"
click at [555, 350] on select "Jan Feb Mar Apr May Jun [DATE] Aug Sep Oct Nov Dec" at bounding box center [625, 363] width 138 height 26
click at [843, 365] on select "01 02 03 04 05 06 07 08 09 10 11 12 13 14 15 16 17 18 19 20 21 22 23 24 25 26 2…" at bounding box center [784, 363] width 138 height 26
select select "3"
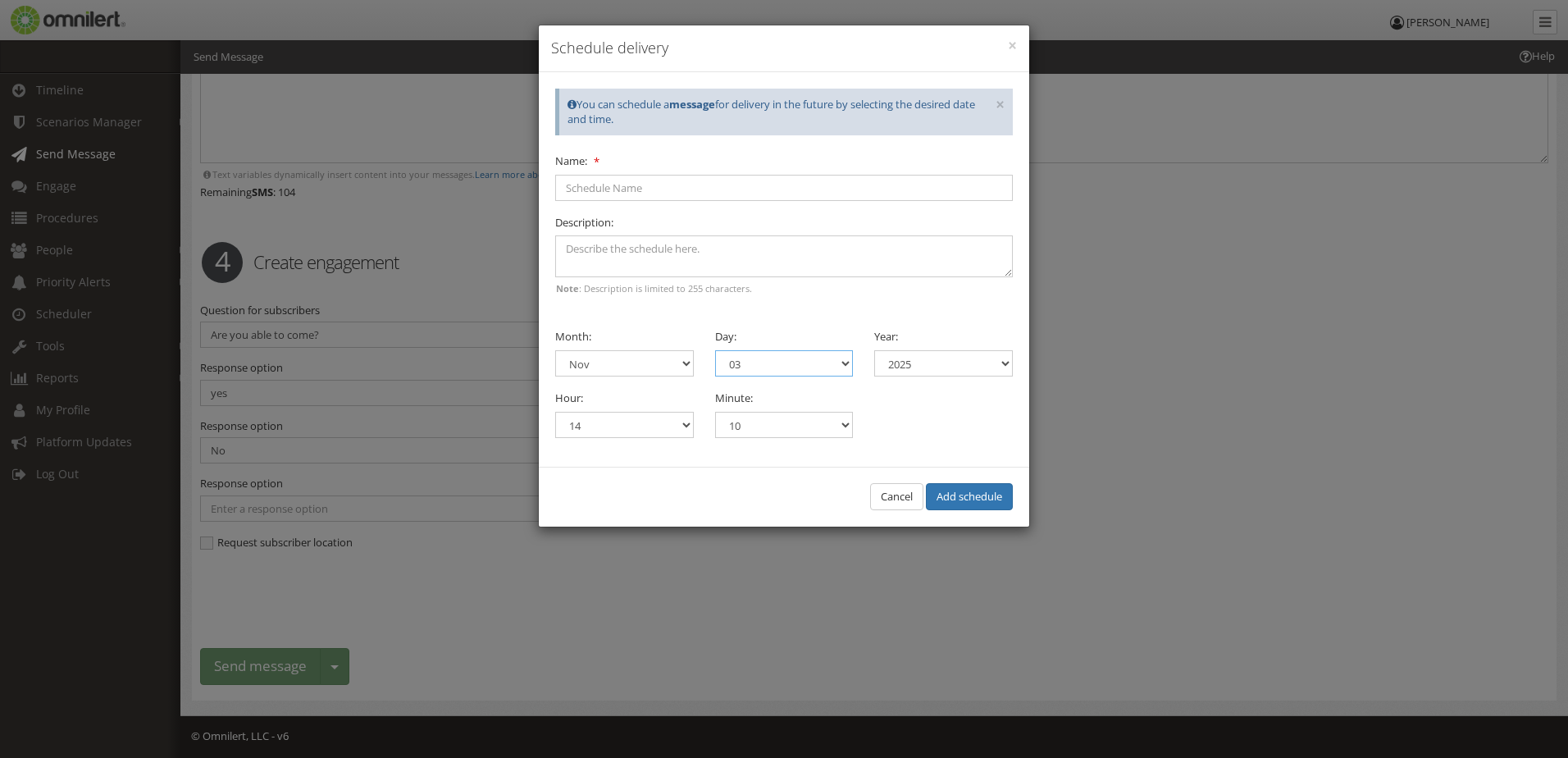
click at [715, 350] on select "01 02 03 04 05 06 07 08 09 10 11 12 13 14 15 16 17 18 19 20 21 22 23 24 25 26 2…" at bounding box center [784, 363] width 138 height 26
click at [683, 428] on select "00 01 02 03 04 05 06 07 08 09 10 11 12 13 14 15 16 17 18 19 20 21 22 23" at bounding box center [625, 425] width 138 height 26
select select "19"
click at [555, 412] on select "00 01 02 03 04 05 06 07 08 09 10 11 12 13 14 15 16 17 18 19 20 21 22 23" at bounding box center [625, 425] width 138 height 26
click at [843, 432] on select "00 05 10 15 20 25 30 35 40 45 50 55" at bounding box center [784, 425] width 138 height 26
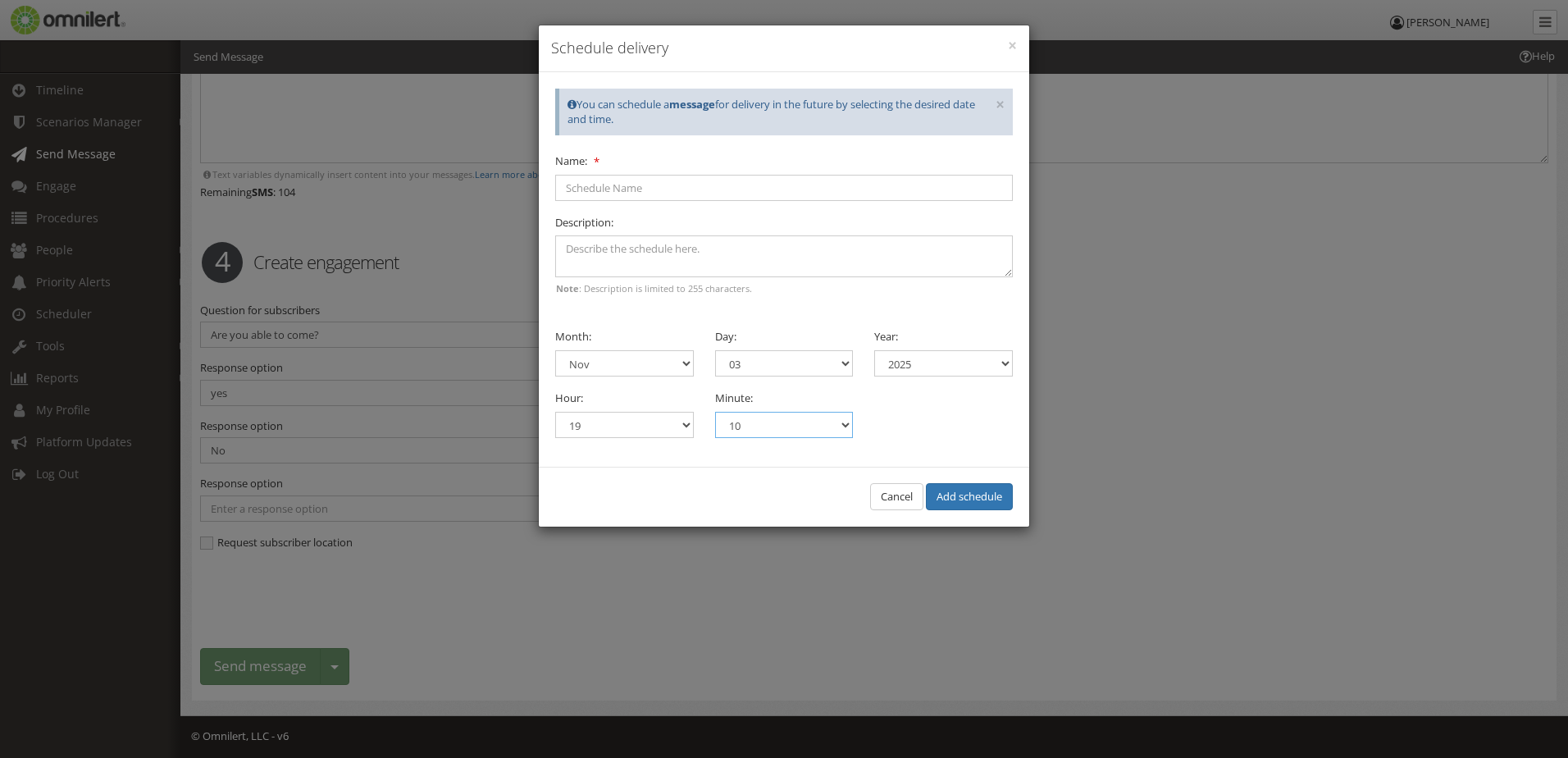
select select "00"
click at [715, 412] on select "00 05 10 15 20 25 30 35 40 45 50 55" at bounding box center [784, 425] width 138 height 26
click at [964, 502] on button "Add schedule" at bounding box center [970, 497] width 87 height 27
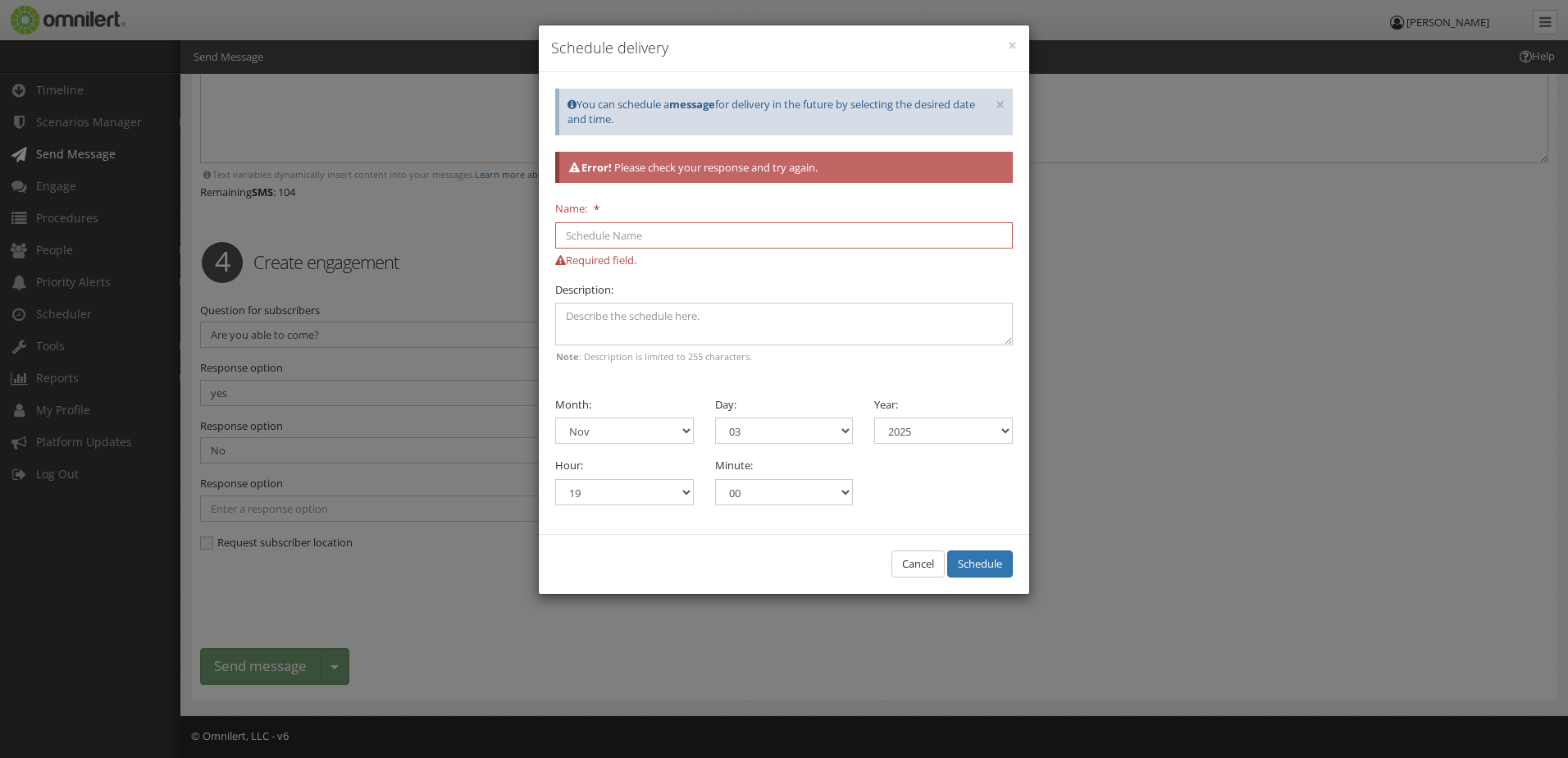
click at [608, 240] on input "Name:" at bounding box center [784, 236] width 458 height 26
type input "Reminder: NPR [DATE]"
click at [988, 570] on button "Schedule" at bounding box center [979, 564] width 65 height 27
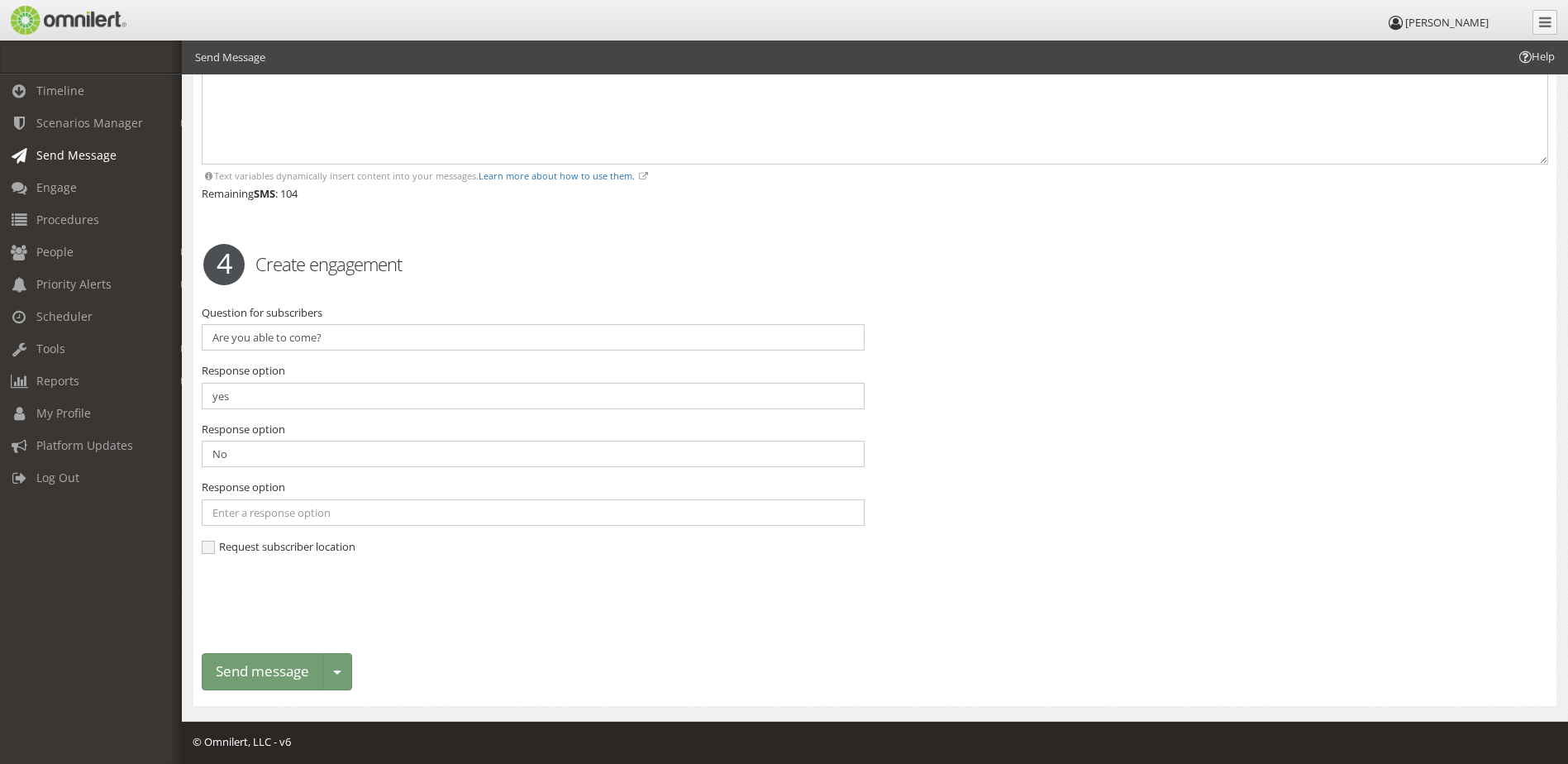
click at [52, 156] on span "Send Message" at bounding box center [76, 155] width 80 height 15
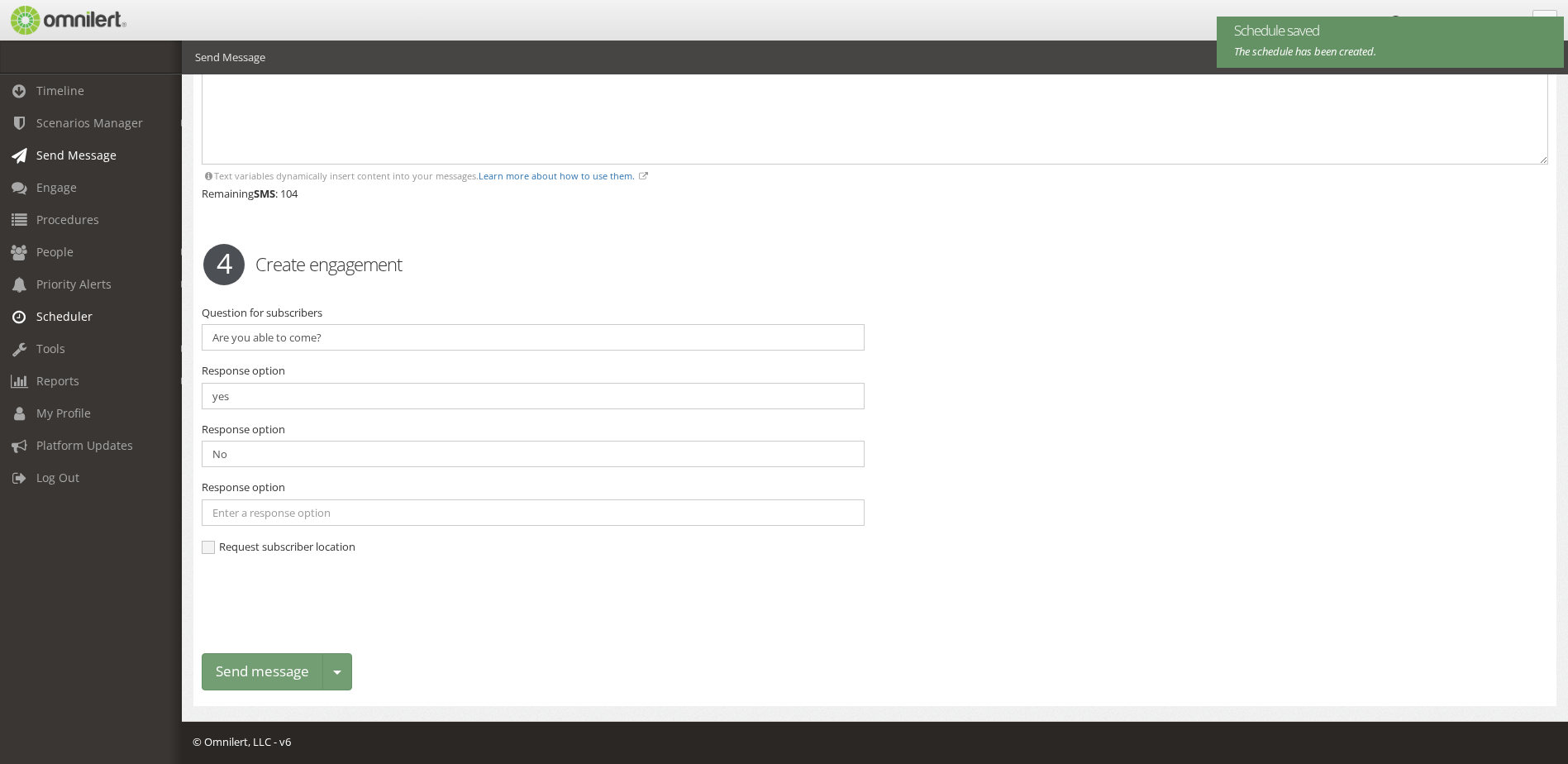
click at [66, 314] on span "Scheduler" at bounding box center [64, 316] width 56 height 15
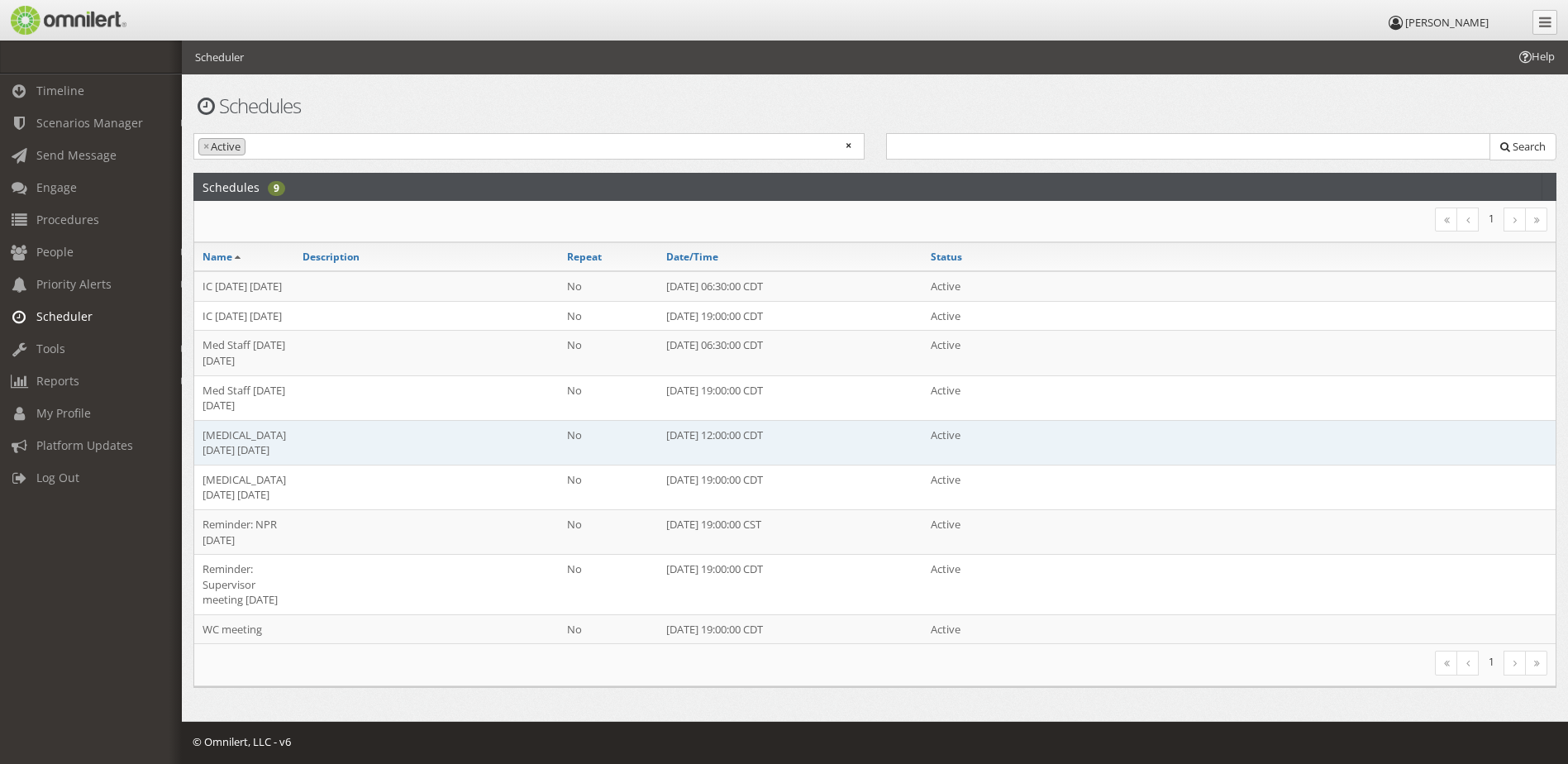
scroll to position [142, 0]
